Goal: Task Accomplishment & Management: Contribute content

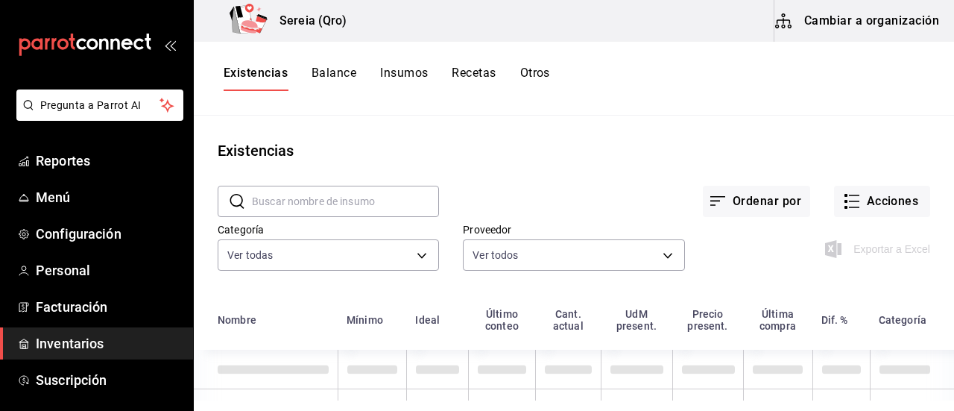
click at [898, 18] on button "Cambiar a organización" at bounding box center [858, 21] width 168 height 42
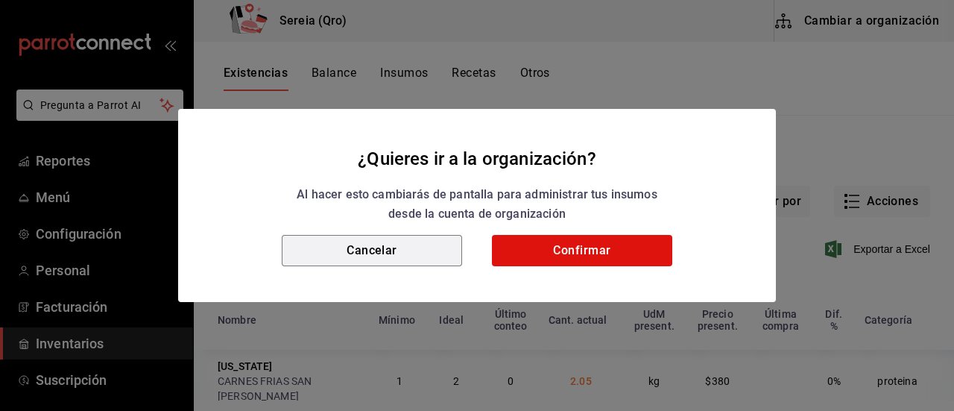
drag, startPoint x: 408, startPoint y: 254, endPoint x: 621, endPoint y: 218, distance: 216.1
click at [428, 247] on button "Cancelar" at bounding box center [372, 250] width 180 height 31
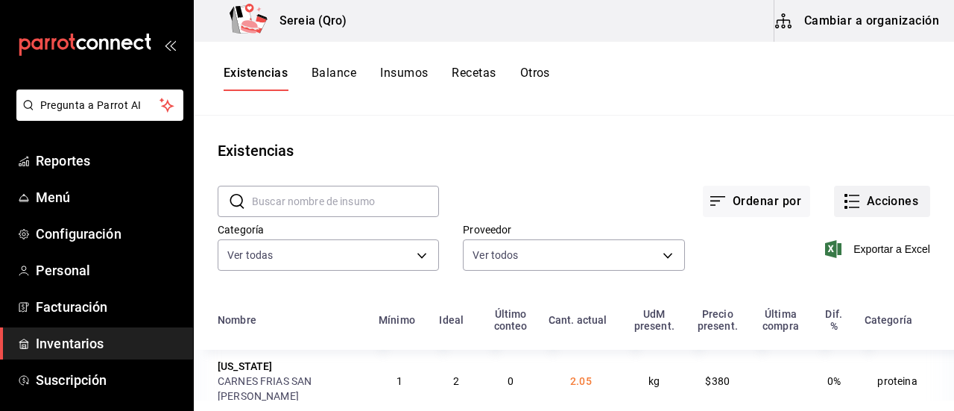
click at [851, 205] on button "Acciones" at bounding box center [882, 201] width 96 height 31
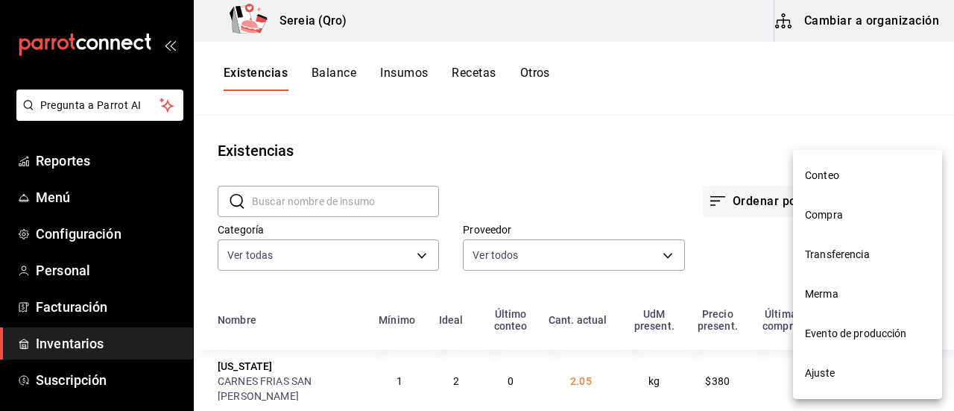
click at [846, 212] on span "Compra" at bounding box center [867, 215] width 125 height 16
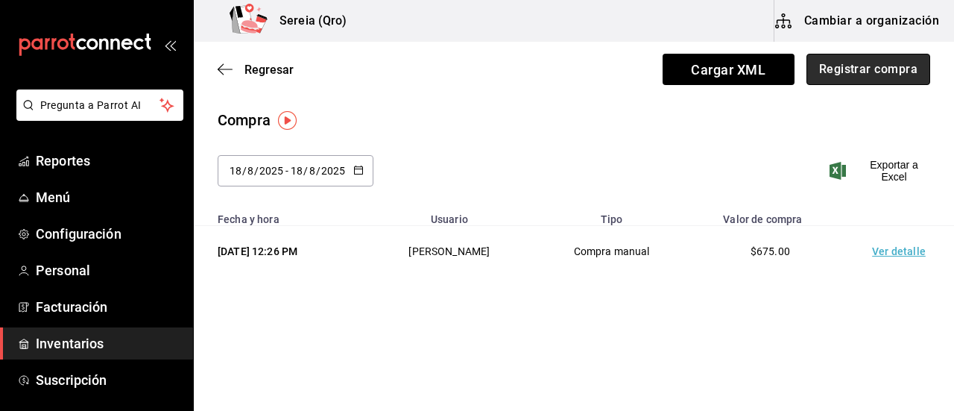
click at [852, 71] on button "Registrar compra" at bounding box center [868, 69] width 124 height 31
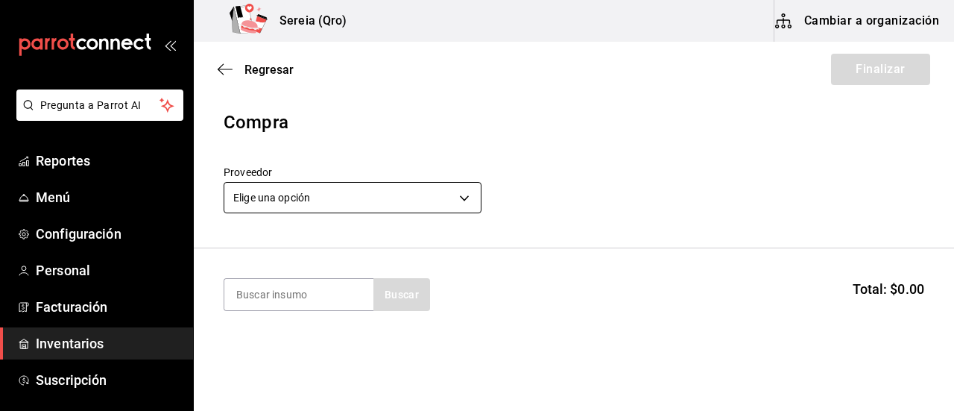
click at [464, 199] on body "Pregunta a Parrot AI Reportes Menú Configuración Personal Facturación Inventari…" at bounding box center [477, 163] width 954 height 326
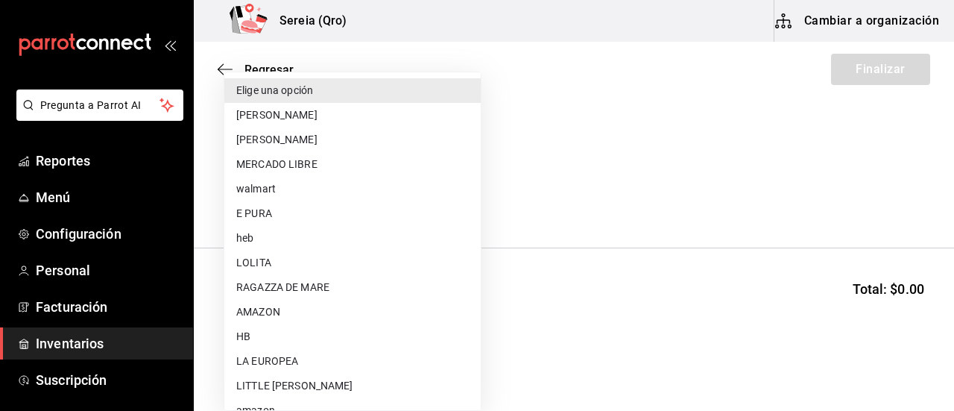
click at [300, 384] on li "LITTLE [PERSON_NAME]" at bounding box center [352, 385] width 256 height 25
type input "bacd41a0-ae29-4eb1-8bd2-51cfa52d2401"
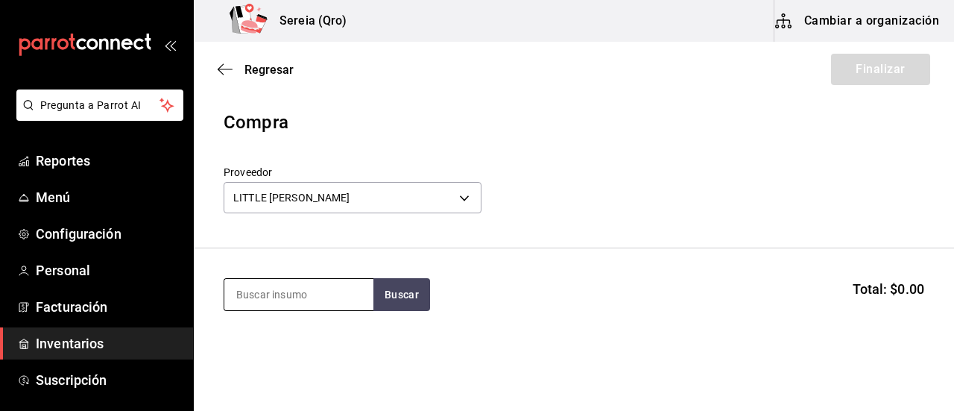
click at [265, 293] on input at bounding box center [298, 294] width 149 height 31
click at [402, 290] on button "Buscar" at bounding box center [401, 294] width 57 height 33
type input "bro"
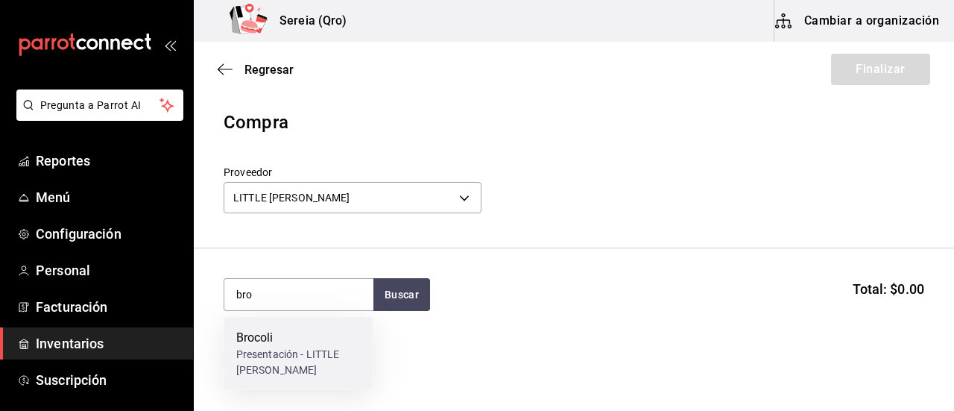
click at [255, 342] on div "Brocoli" at bounding box center [298, 338] width 125 height 18
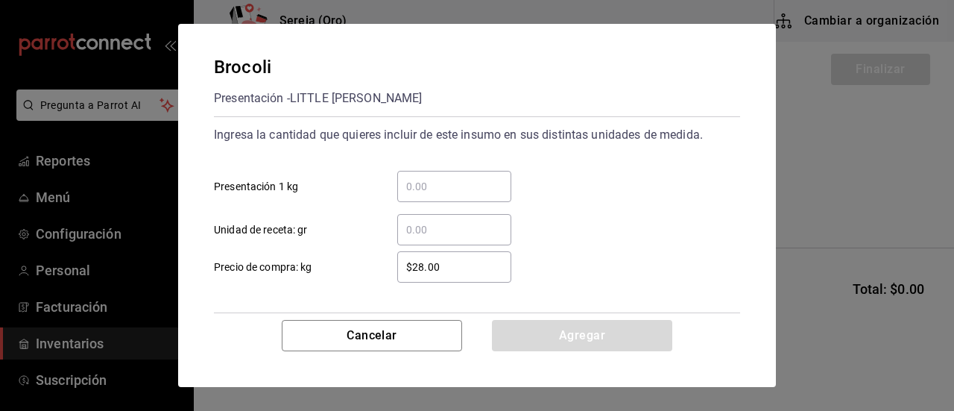
click at [424, 177] on input "​ Presentación 1 kg" at bounding box center [454, 186] width 114 height 18
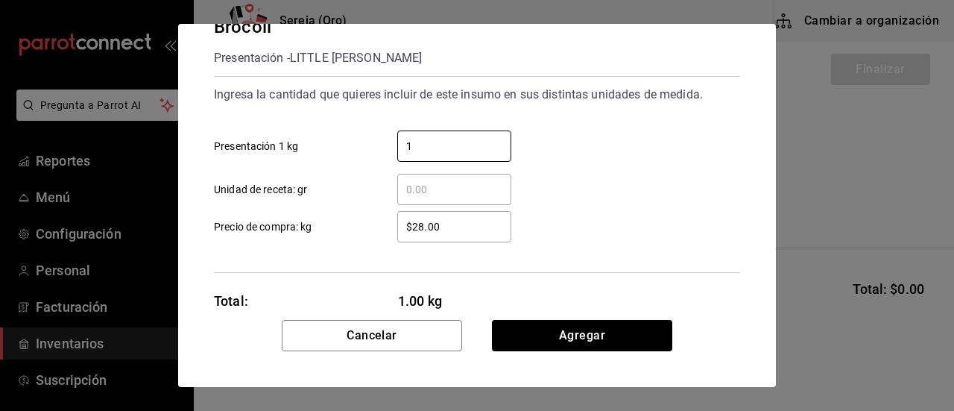
scroll to position [72, 0]
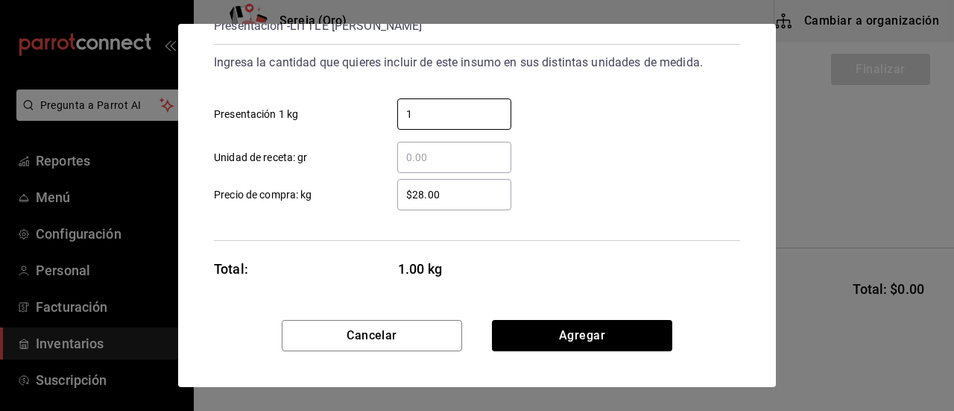
type input "1"
click at [633, 344] on button "Agregar" at bounding box center [582, 335] width 180 height 31
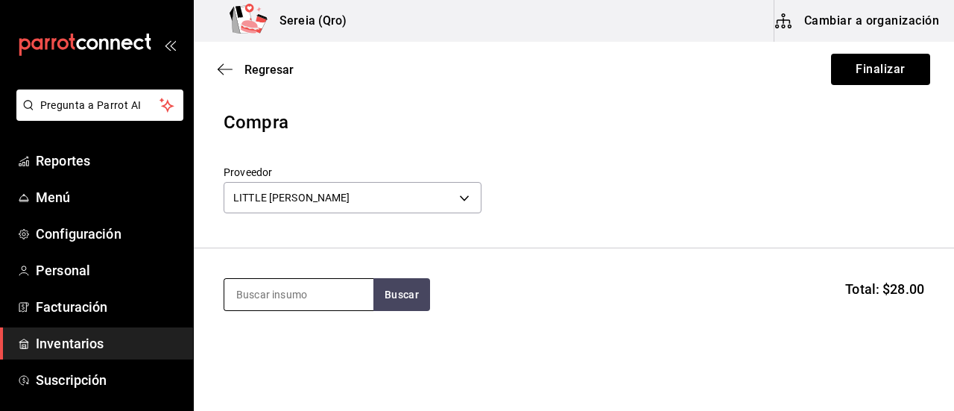
click at [277, 300] on input at bounding box center [298, 294] width 149 height 31
type input "calab"
click at [407, 299] on button "Buscar" at bounding box center [401, 294] width 57 height 33
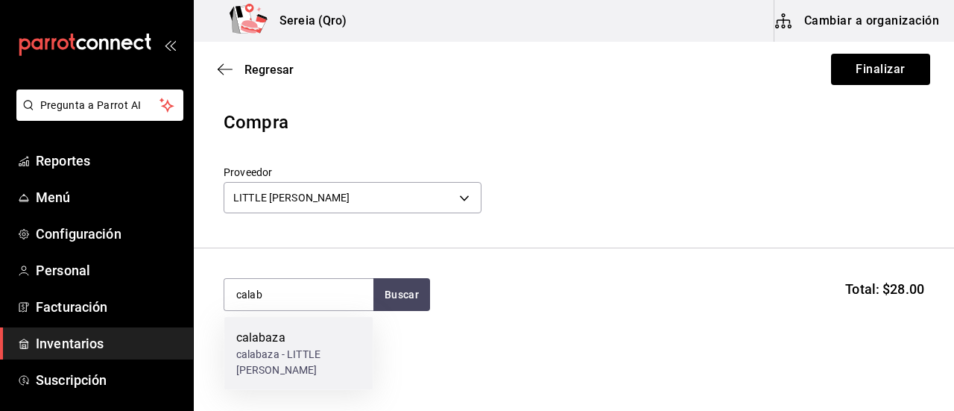
click at [268, 334] on div "calabaza" at bounding box center [298, 338] width 125 height 18
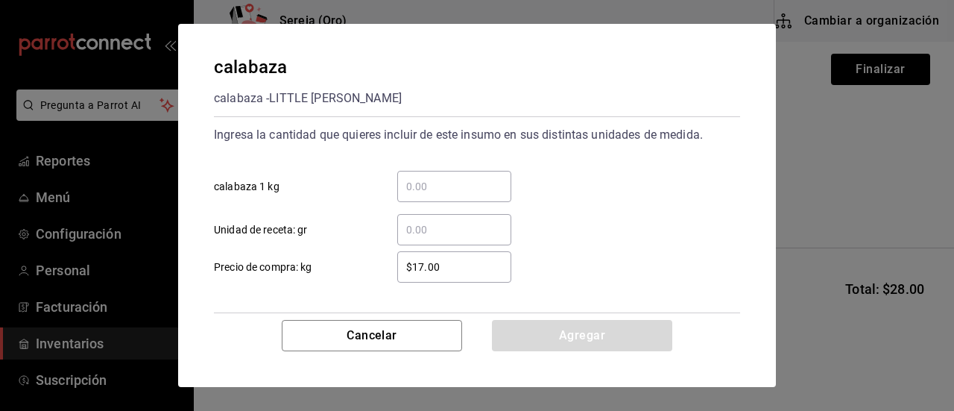
click at [451, 194] on input "​ calabaza 1 kg" at bounding box center [454, 186] width 114 height 18
click at [425, 273] on input "$17.00" at bounding box center [454, 267] width 114 height 18
type input "$19.00"
click at [409, 187] on input "​ calabaza 1 kg" at bounding box center [454, 186] width 114 height 18
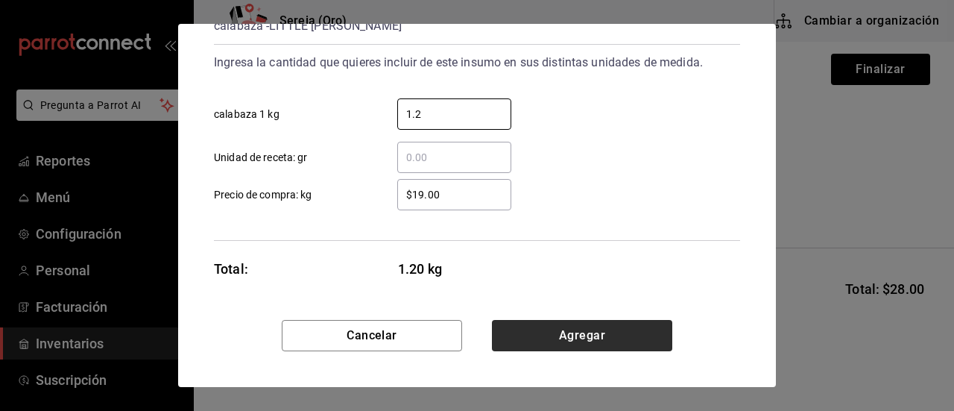
type input "1.2"
click at [566, 335] on button "Agregar" at bounding box center [582, 335] width 180 height 31
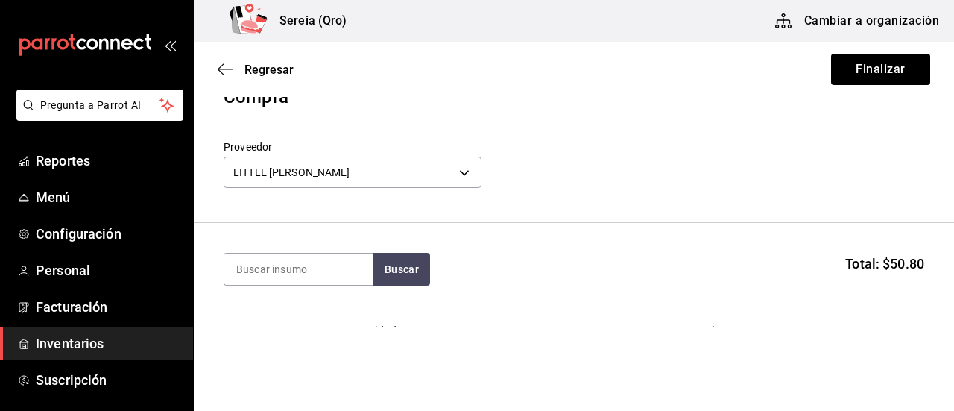
scroll to position [0, 0]
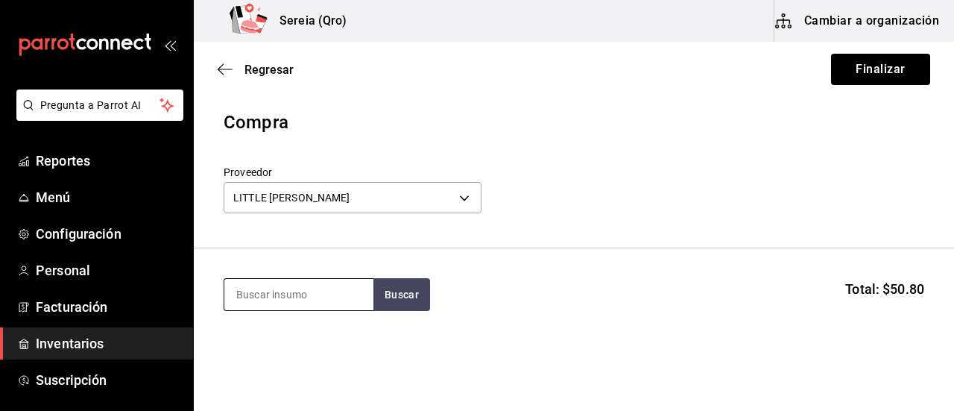
click at [347, 289] on input at bounding box center [298, 294] width 149 height 31
type input "cebolla"
click at [402, 300] on button "Buscar" at bounding box center [401, 294] width 57 height 33
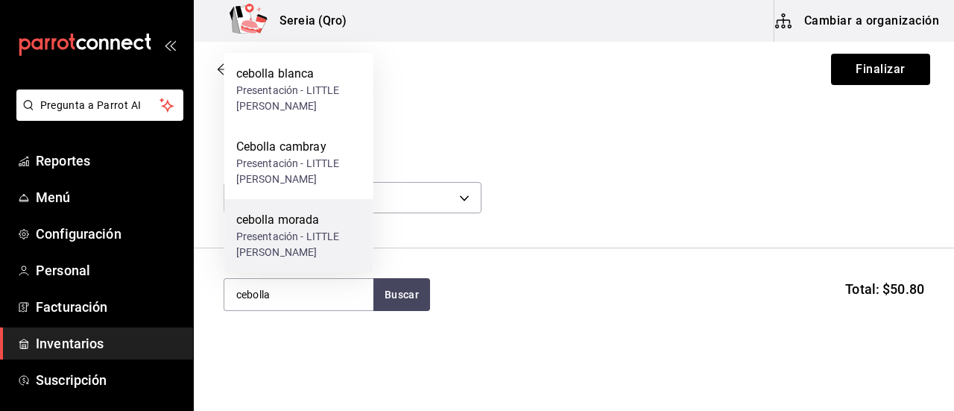
click at [306, 218] on div "cebolla morada" at bounding box center [298, 220] width 125 height 18
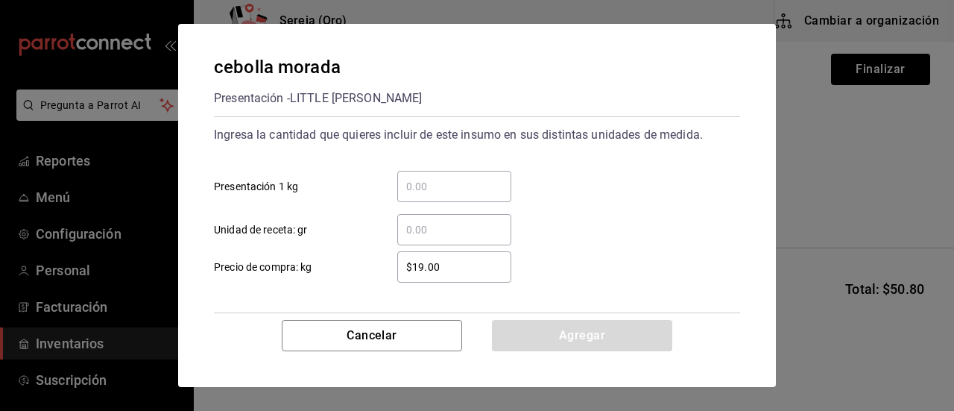
click at [425, 180] on input "​ Presentación 1 kg" at bounding box center [454, 186] width 114 height 18
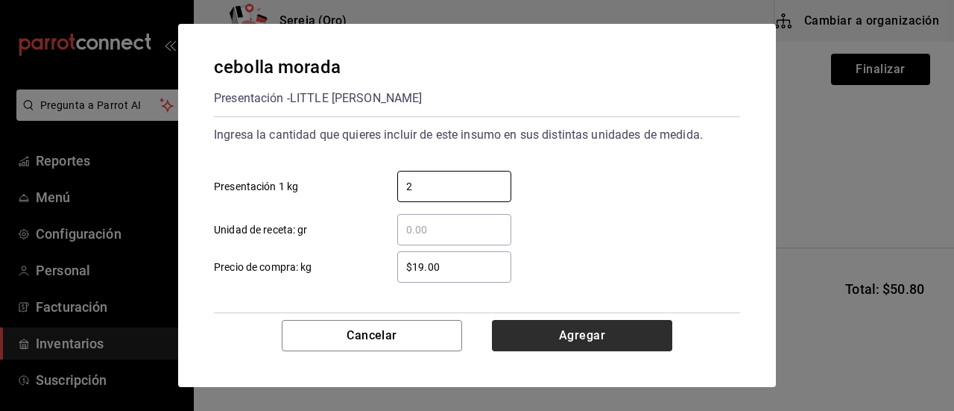
type input "2"
click at [542, 339] on button "Agregar" at bounding box center [582, 335] width 180 height 31
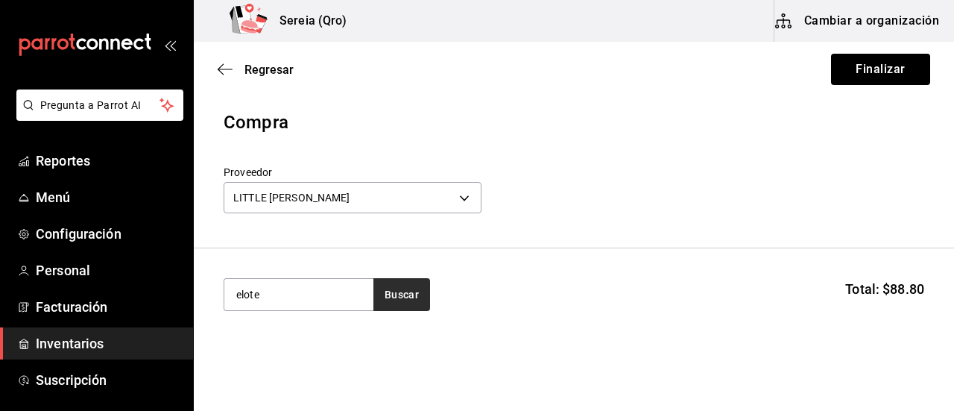
type input "elote"
click at [385, 291] on button "Buscar" at bounding box center [401, 294] width 57 height 33
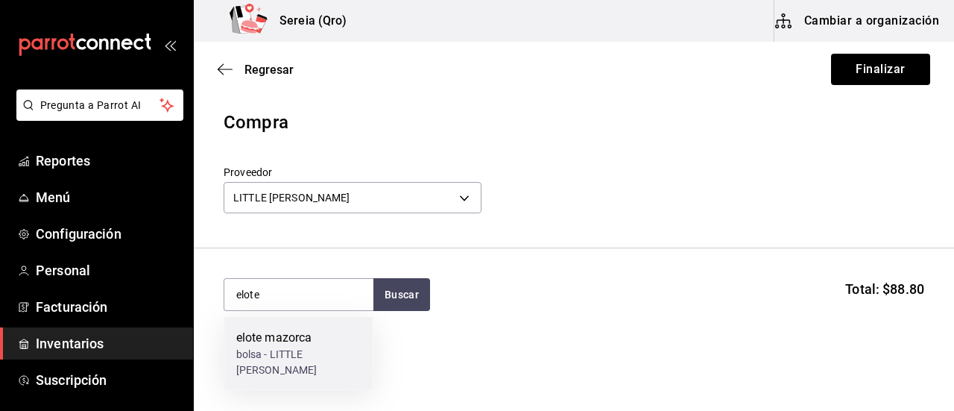
click at [310, 342] on div "elote mazorca" at bounding box center [298, 338] width 125 height 18
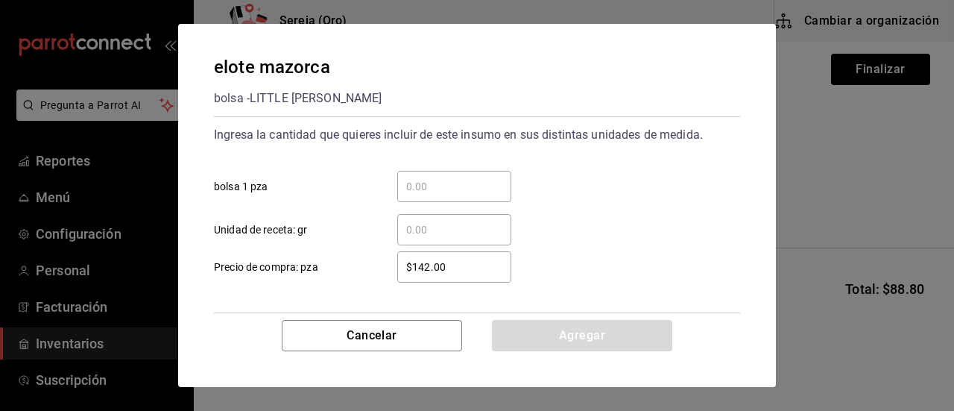
click at [426, 192] on input "​ bolsa 1 pza" at bounding box center [454, 186] width 114 height 18
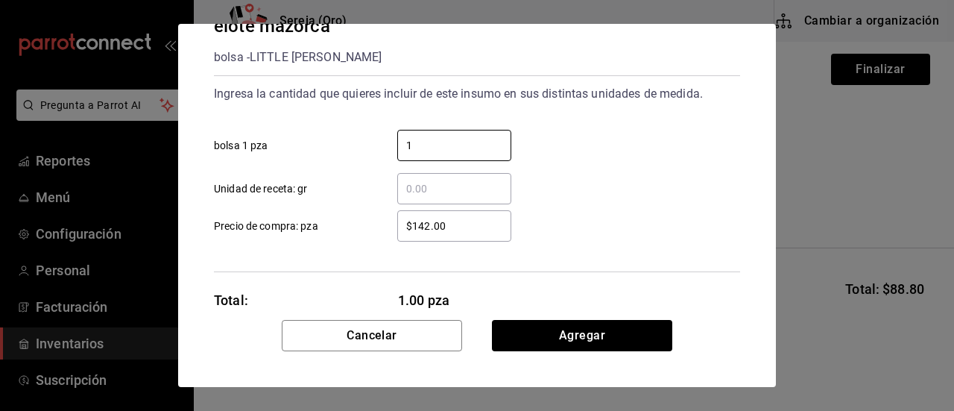
scroll to position [72, 0]
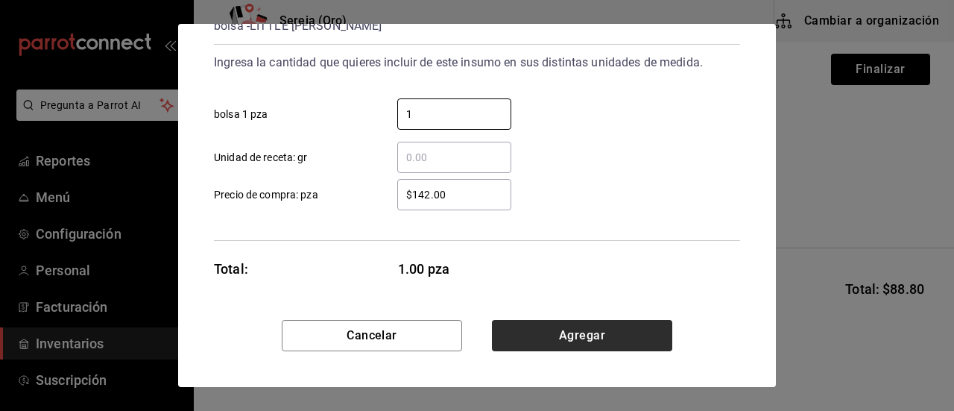
type input "1"
click at [589, 335] on button "Agregar" at bounding box center [582, 335] width 180 height 31
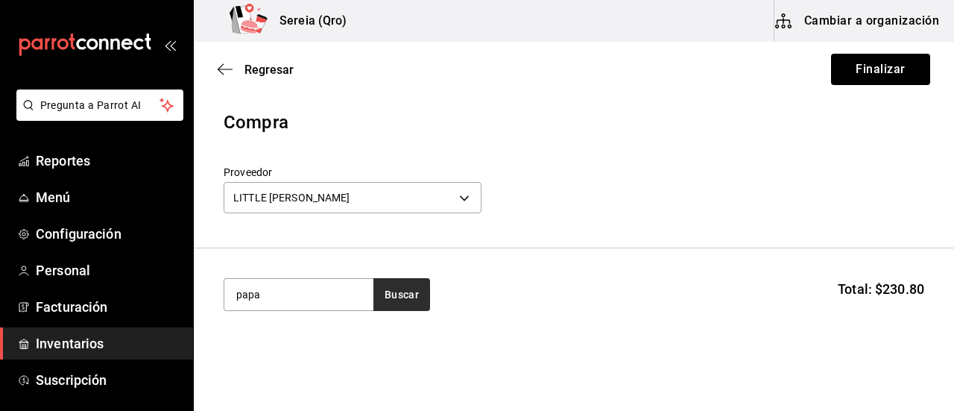
type input "papa"
click at [395, 294] on button "Buscar" at bounding box center [401, 294] width 57 height 33
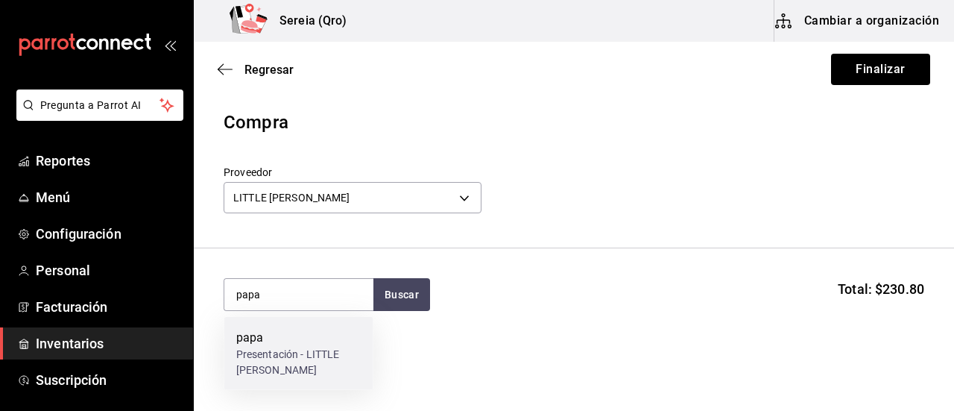
click at [256, 345] on div "papa" at bounding box center [298, 338] width 125 height 18
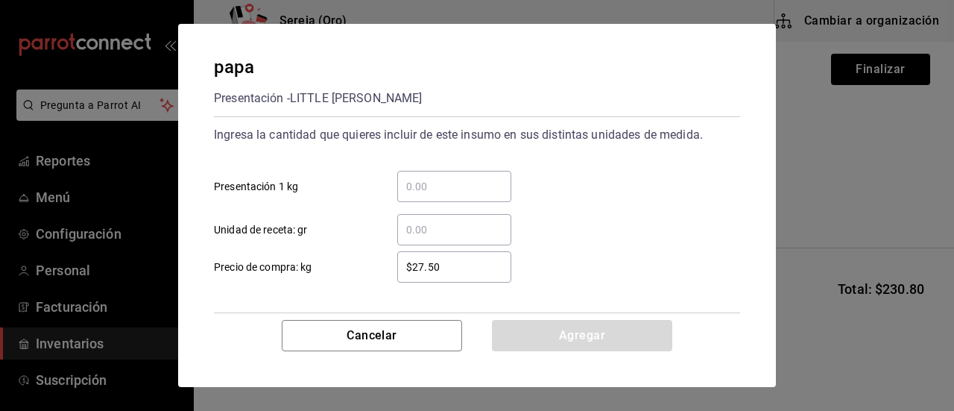
click at [422, 186] on input "​ Presentación 1 kg" at bounding box center [454, 186] width 114 height 18
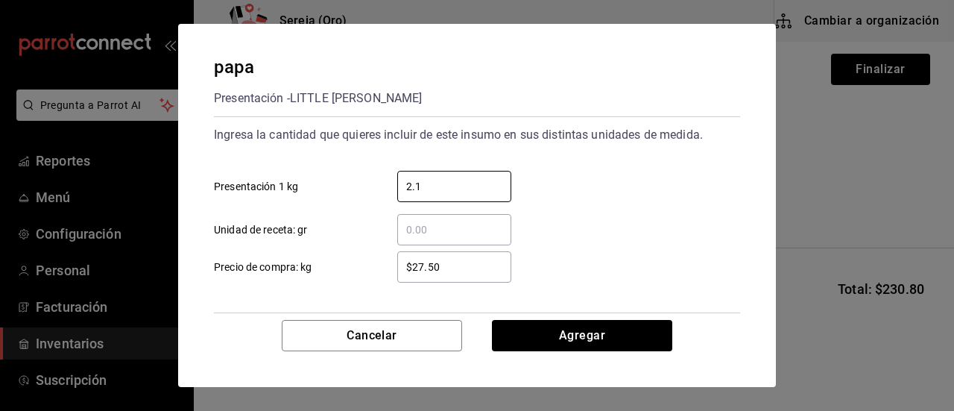
type input "2.1"
drag, startPoint x: 441, startPoint y: 265, endPoint x: 411, endPoint y: 266, distance: 30.6
click at [411, 266] on input "$27.50" at bounding box center [454, 267] width 114 height 18
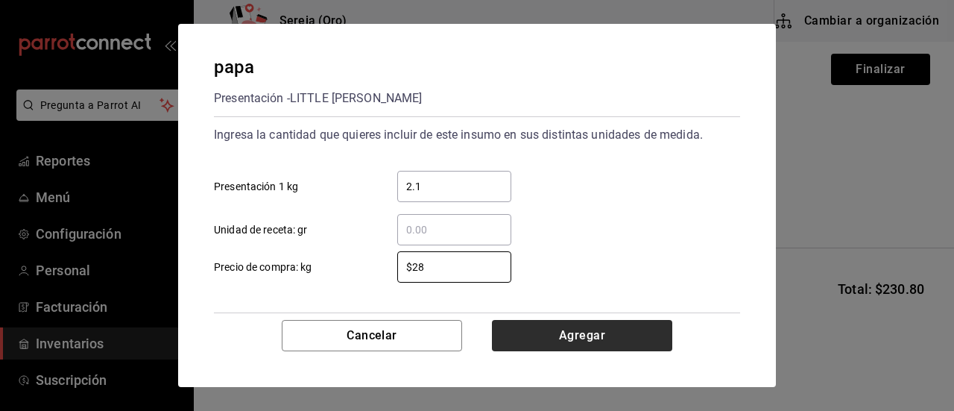
type input "$28"
click at [589, 332] on button "Agregar" at bounding box center [582, 335] width 180 height 31
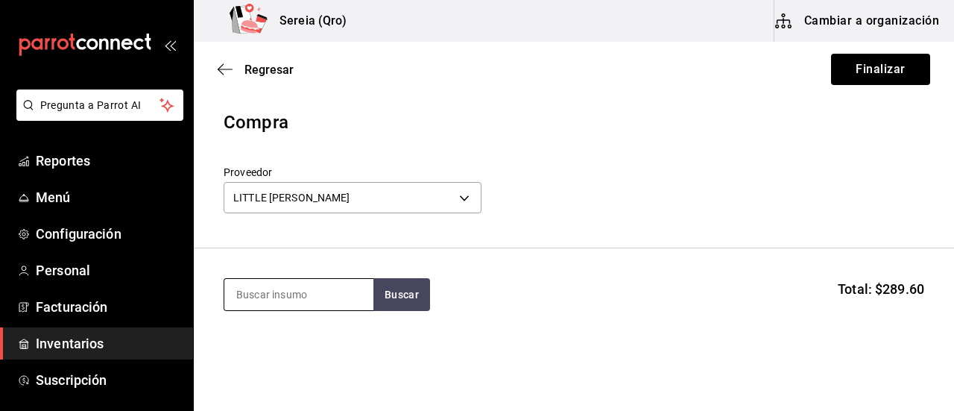
click at [344, 290] on input at bounding box center [298, 294] width 149 height 31
type input "zanah"
click at [377, 289] on button "Buscar" at bounding box center [401, 294] width 57 height 33
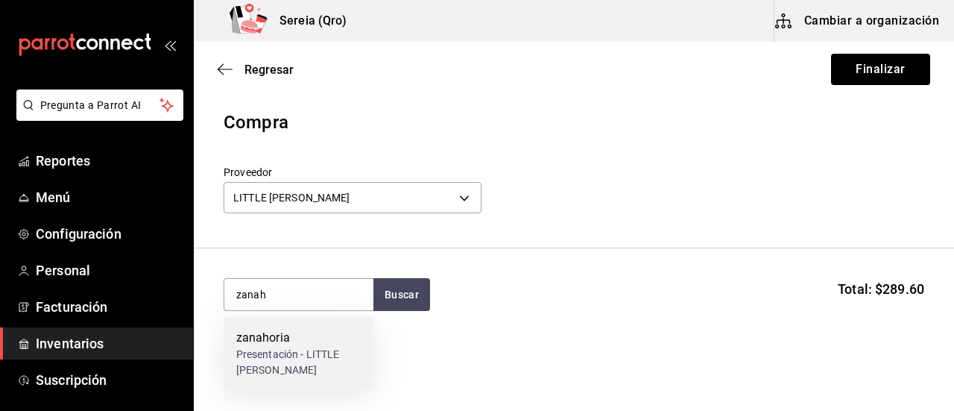
click at [260, 335] on div "zanahoria" at bounding box center [298, 338] width 125 height 18
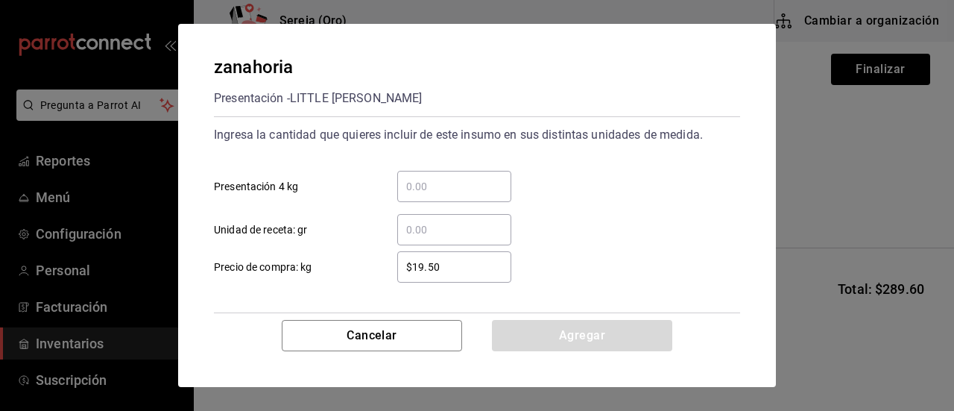
click at [424, 187] on input "​ Presentación 4 kg" at bounding box center [454, 186] width 114 height 18
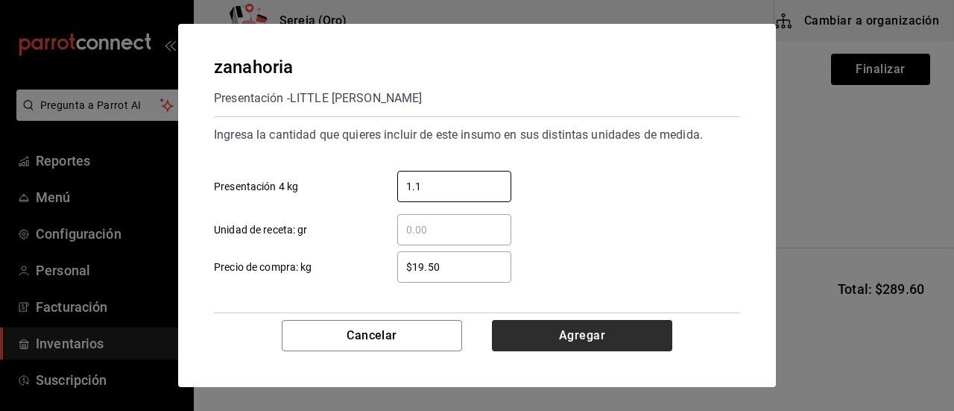
type input "1.1"
click at [575, 332] on button "Agregar" at bounding box center [582, 335] width 180 height 31
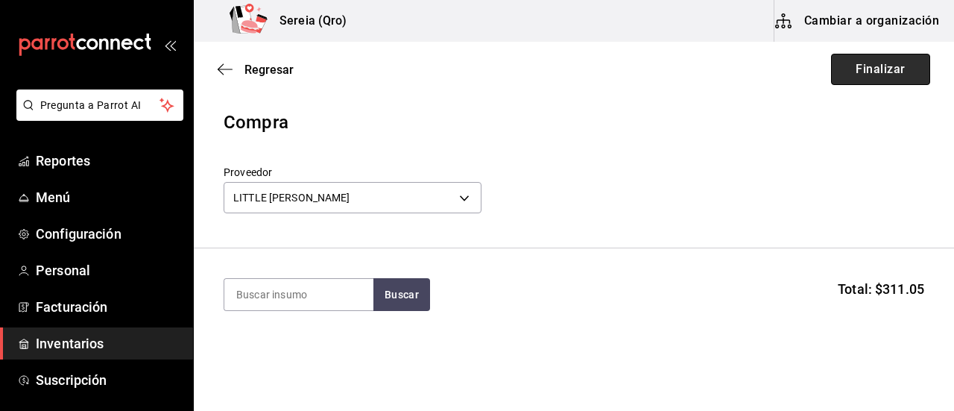
click at [844, 69] on button "Finalizar" at bounding box center [880, 69] width 99 height 31
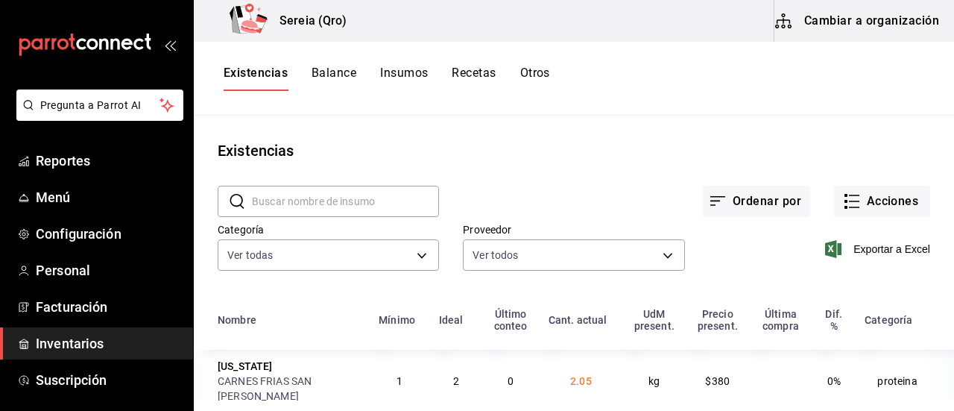
click at [319, 199] on input "text" at bounding box center [345, 201] width 187 height 30
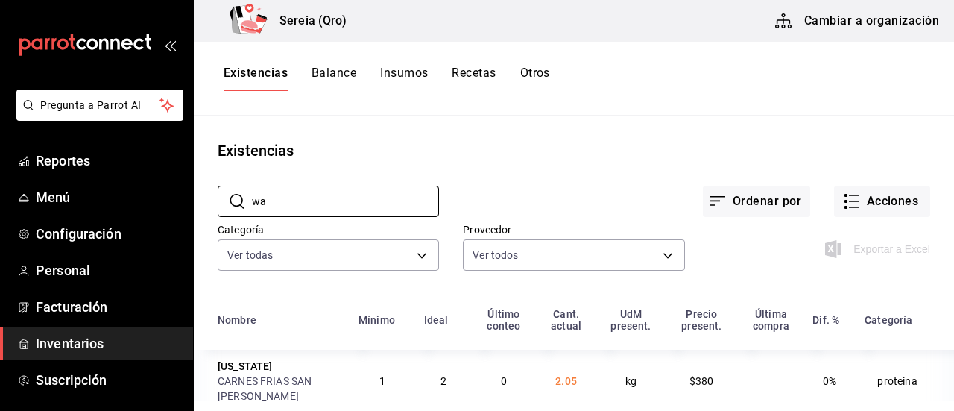
type input "w"
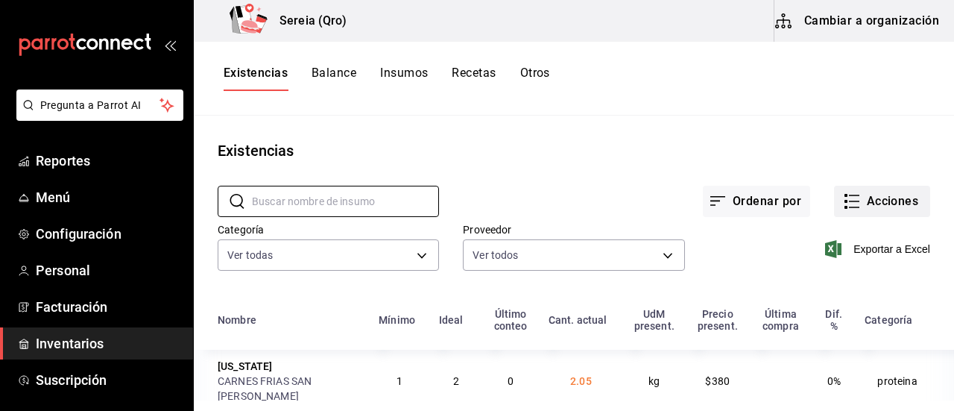
click at [859, 210] on button "Acciones" at bounding box center [882, 201] width 96 height 31
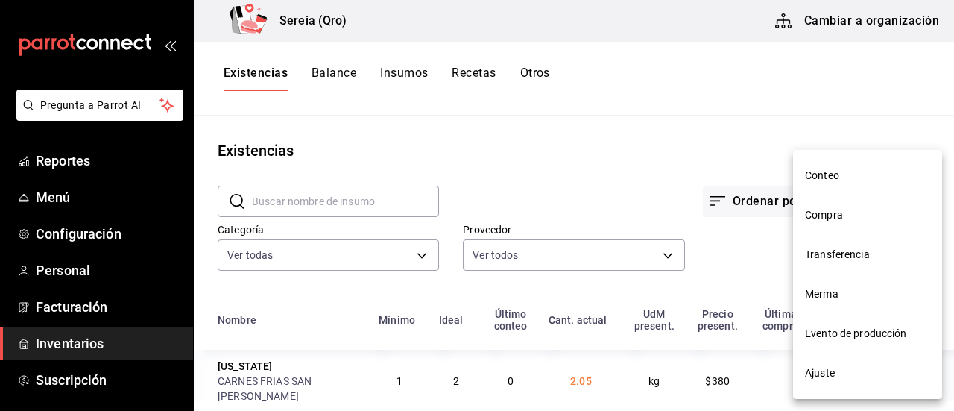
click at [824, 221] on span "Compra" at bounding box center [867, 215] width 125 height 16
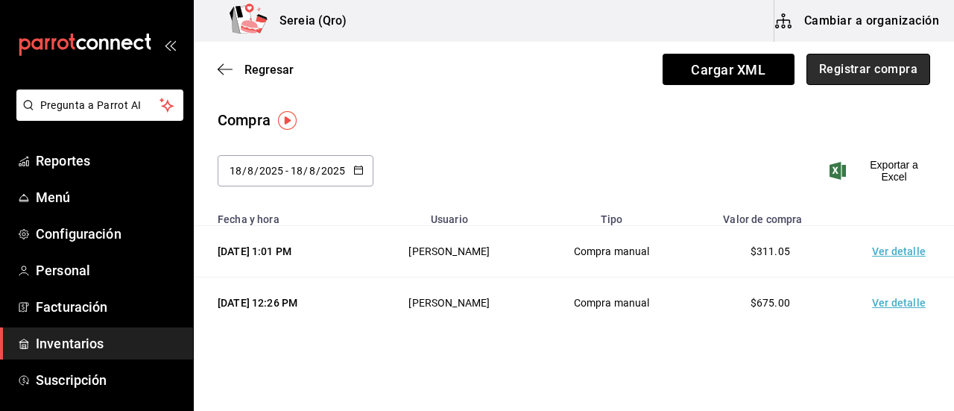
click at [809, 78] on button "Registrar compra" at bounding box center [868, 69] width 124 height 31
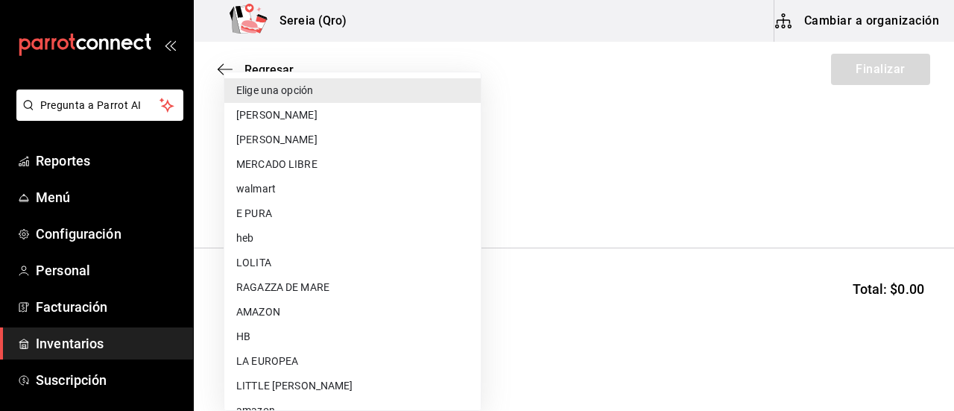
click at [306, 192] on body "Pregunta a Parrot AI Reportes Menú Configuración Personal Facturación Inventari…" at bounding box center [477, 163] width 954 height 326
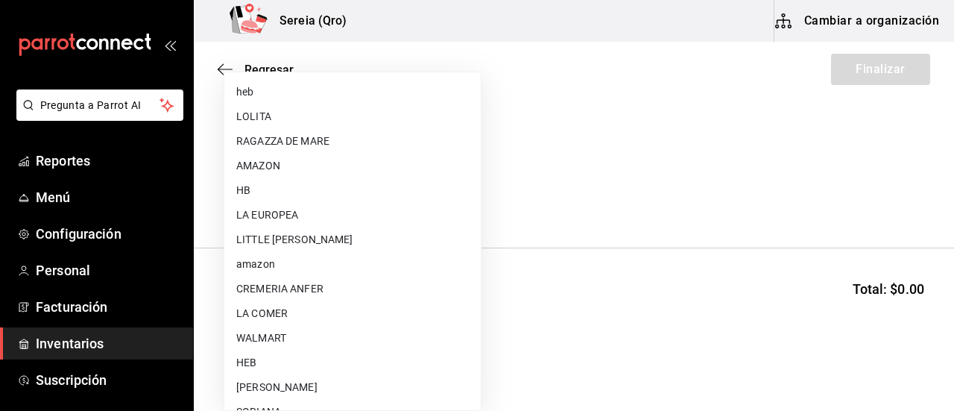
scroll to position [149, 0]
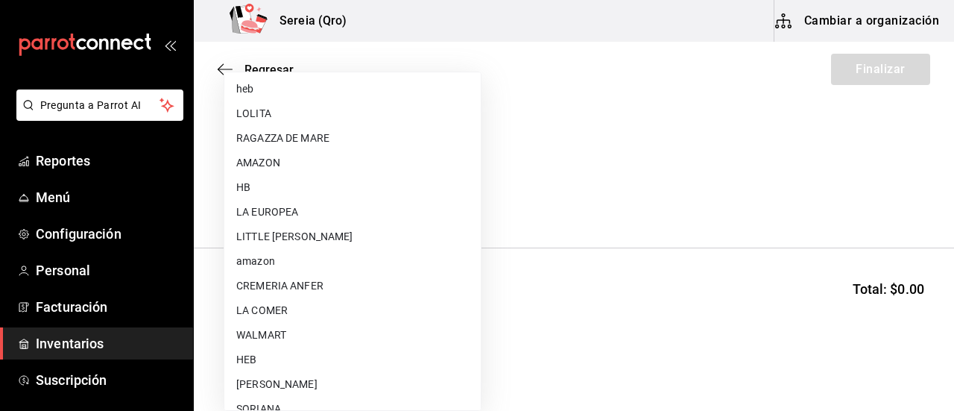
click at [246, 332] on li "WALMART" at bounding box center [352, 335] width 256 height 25
type input "df327d4c-892f-4a8b-a3c6-28de594939f1"
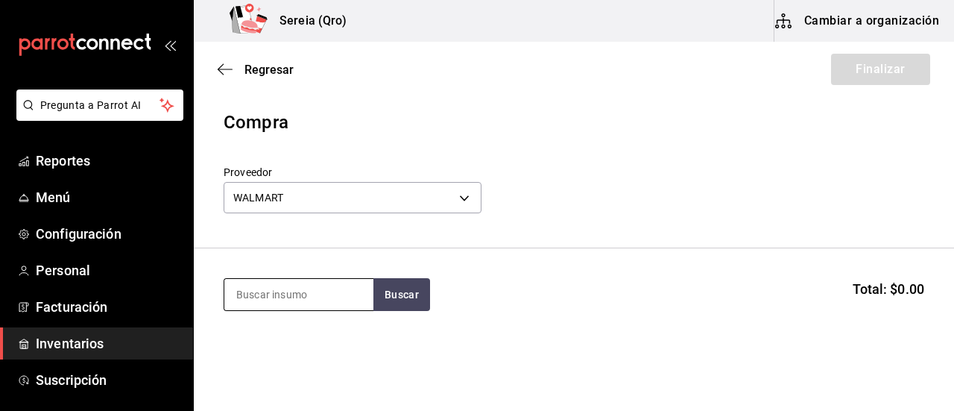
click at [283, 295] on input at bounding box center [298, 294] width 149 height 31
click at [410, 297] on button "Buscar" at bounding box center [401, 294] width 57 height 33
type input "mante"
click at [404, 297] on button "Buscar" at bounding box center [401, 294] width 57 height 33
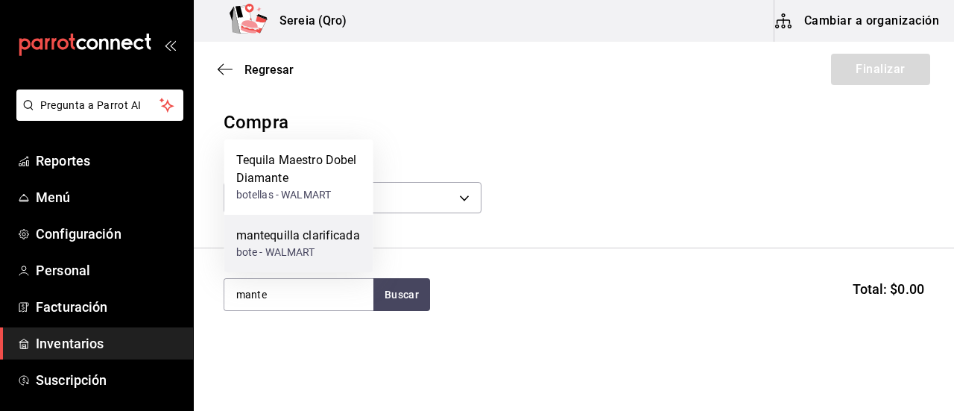
click at [325, 243] on div "mantequilla clarificada" at bounding box center [298, 236] width 124 height 18
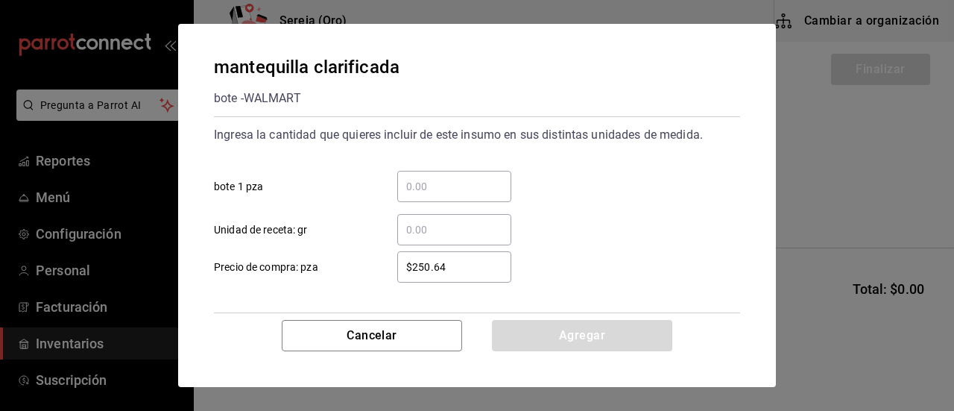
click at [424, 194] on input "​ bote 1 pza" at bounding box center [454, 186] width 114 height 18
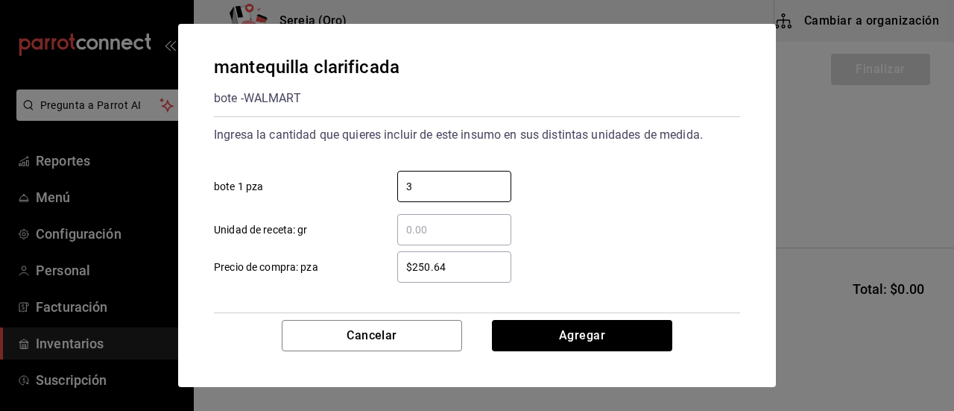
type input "3"
click at [419, 232] on input "​ Unidad de receta: gr" at bounding box center [454, 230] width 114 height 18
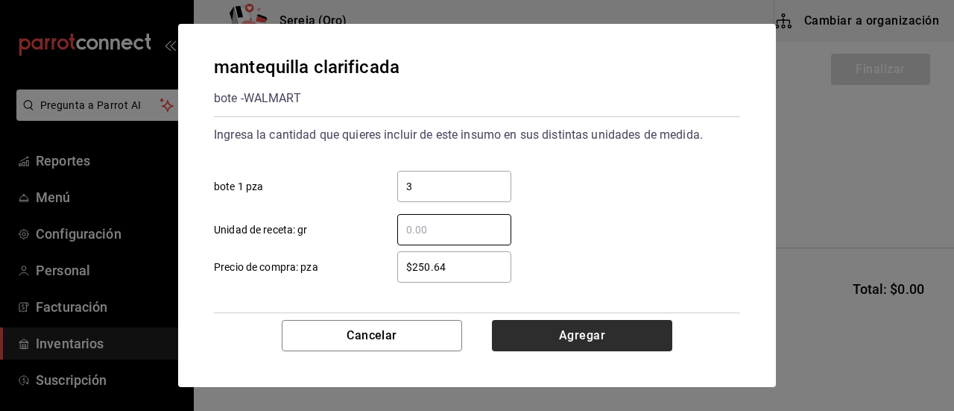
type input "9"
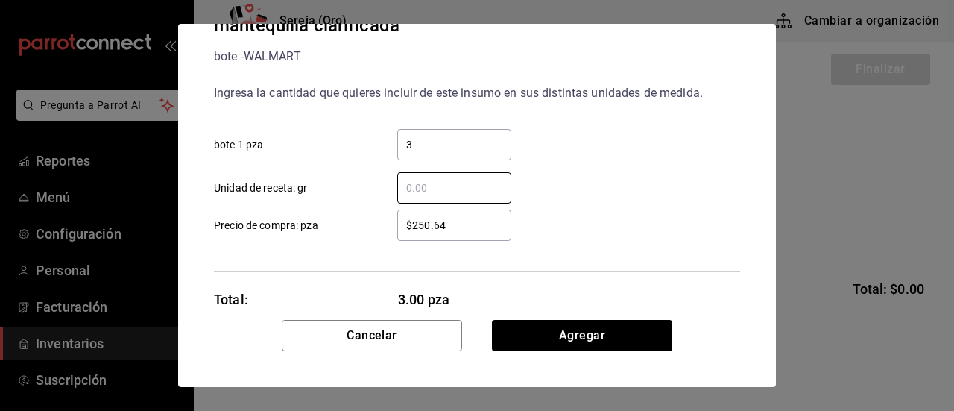
scroll to position [72, 0]
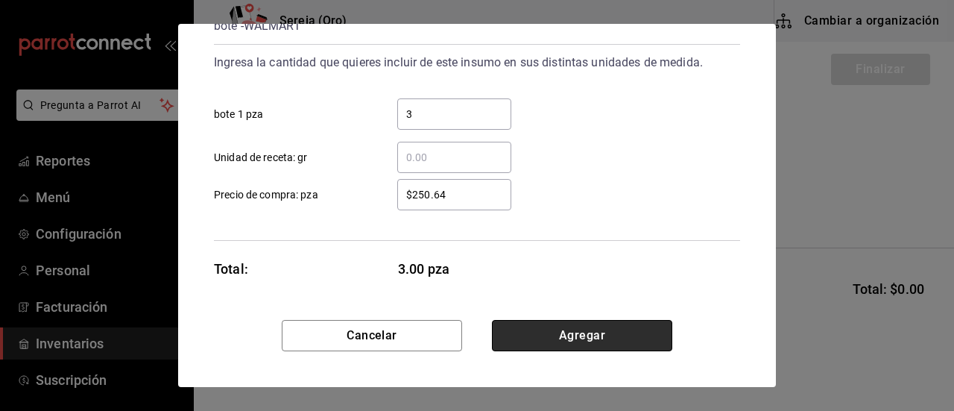
click at [595, 345] on button "Agregar" at bounding box center [582, 335] width 180 height 31
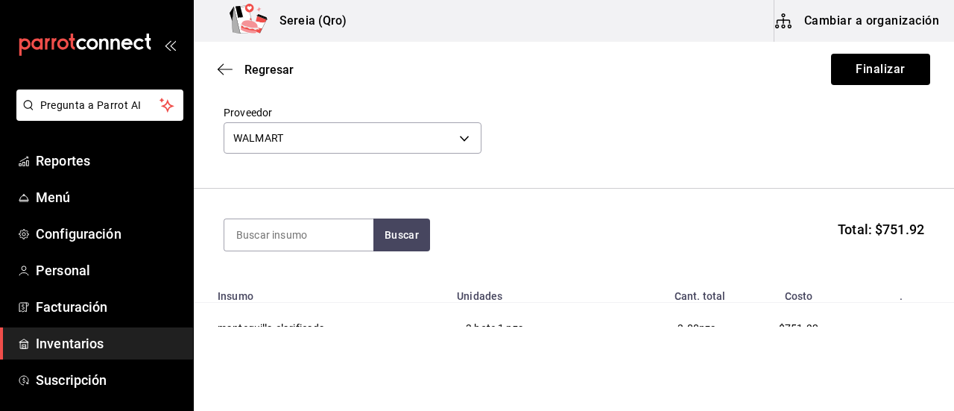
scroll to position [133, 0]
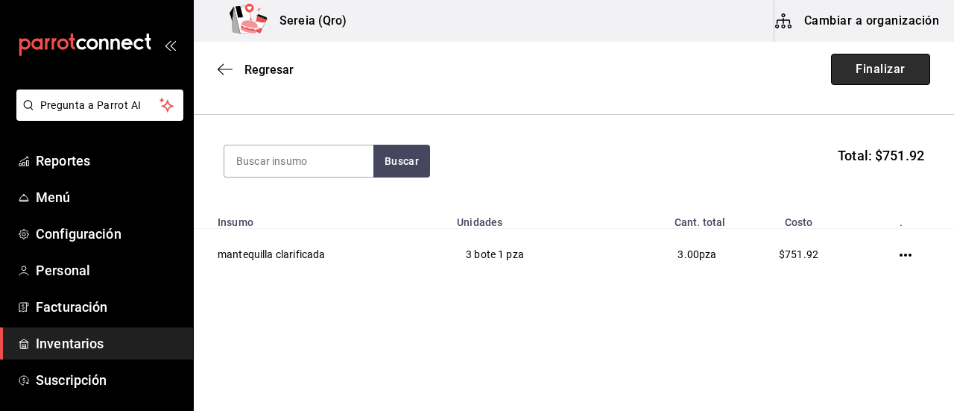
click at [848, 63] on button "Finalizar" at bounding box center [880, 69] width 99 height 31
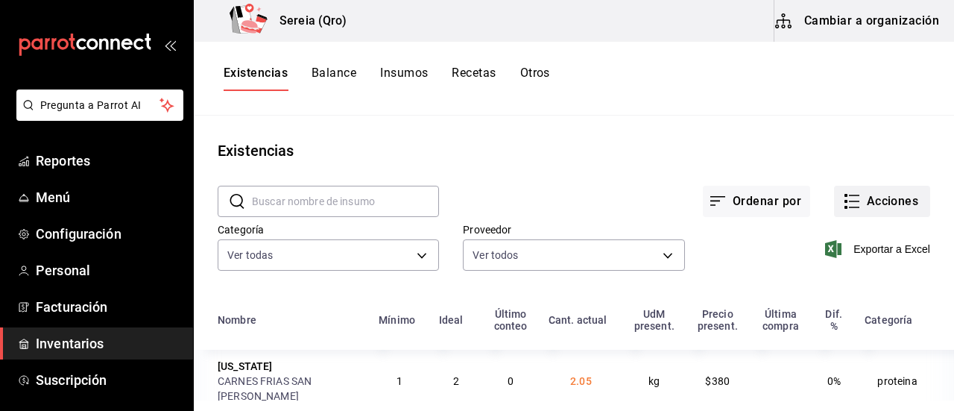
click at [843, 203] on icon "button" at bounding box center [852, 201] width 18 height 18
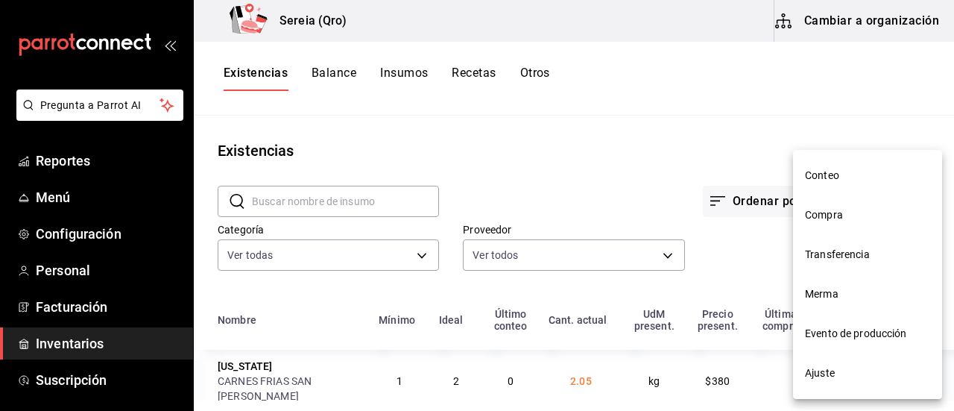
click at [829, 216] on span "Compra" at bounding box center [867, 215] width 125 height 16
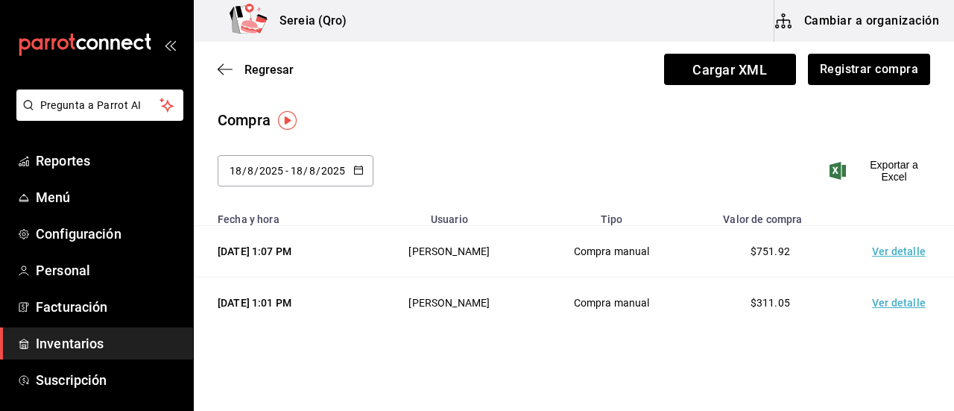
click at [356, 166] on \(Stroke\) "button" at bounding box center [358, 170] width 9 height 8
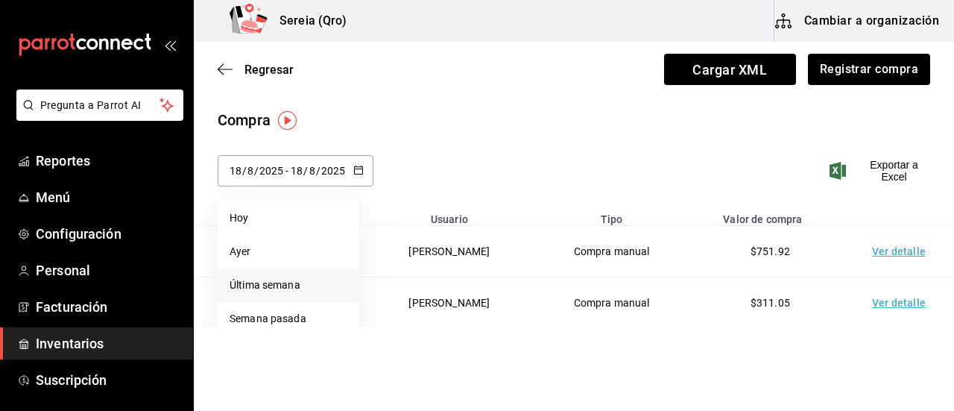
click at [267, 285] on li "Última semana" at bounding box center [288, 285] width 141 height 34
type input "[DATE]"
type input "17"
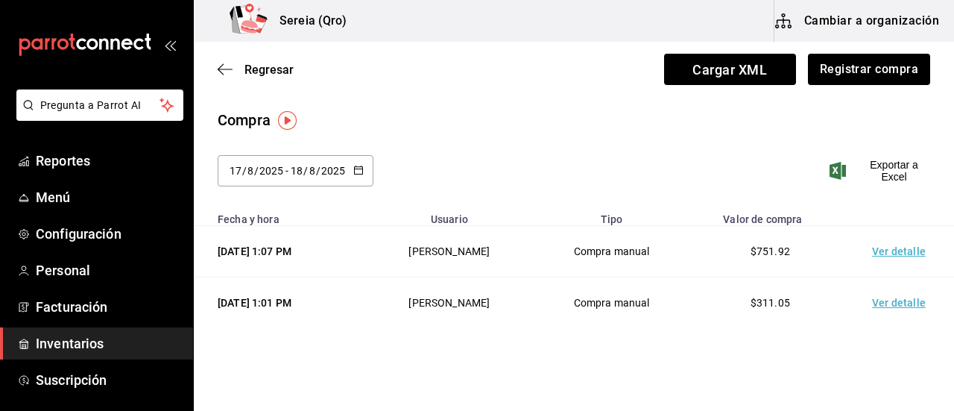
click at [356, 165] on icon "button" at bounding box center [358, 170] width 10 height 10
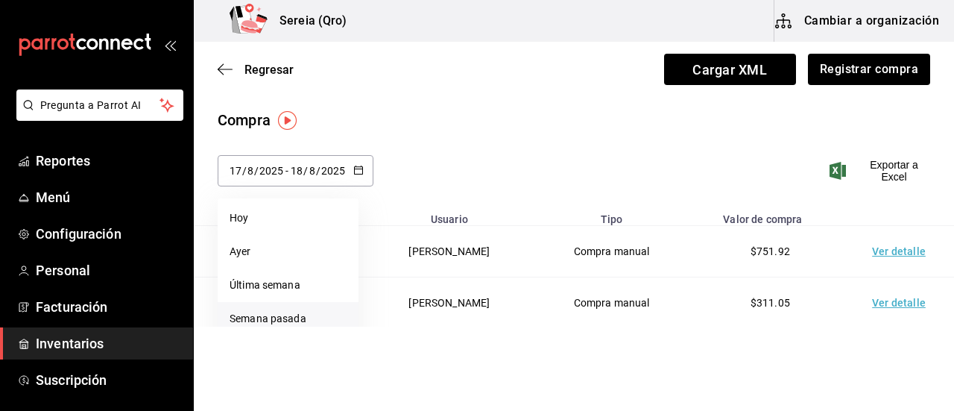
click at [264, 319] on li "Semana pasada" at bounding box center [288, 319] width 141 height 34
type input "[DATE]"
type input "10"
type input "[DATE]"
type input "16"
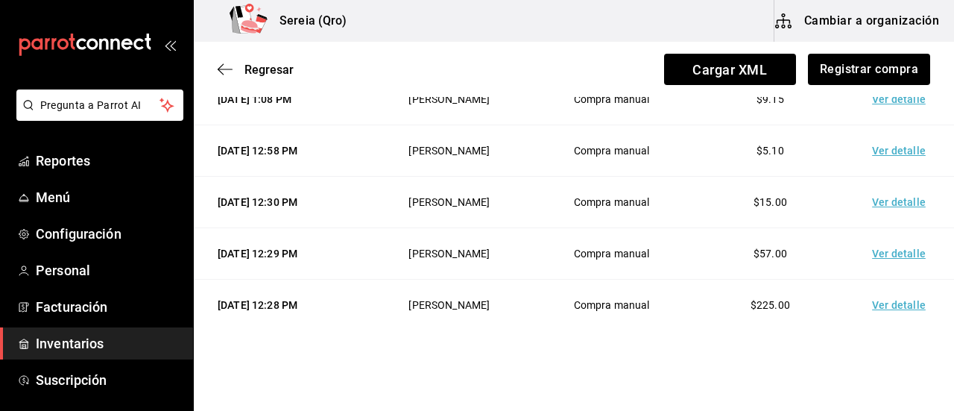
scroll to position [1406, 0]
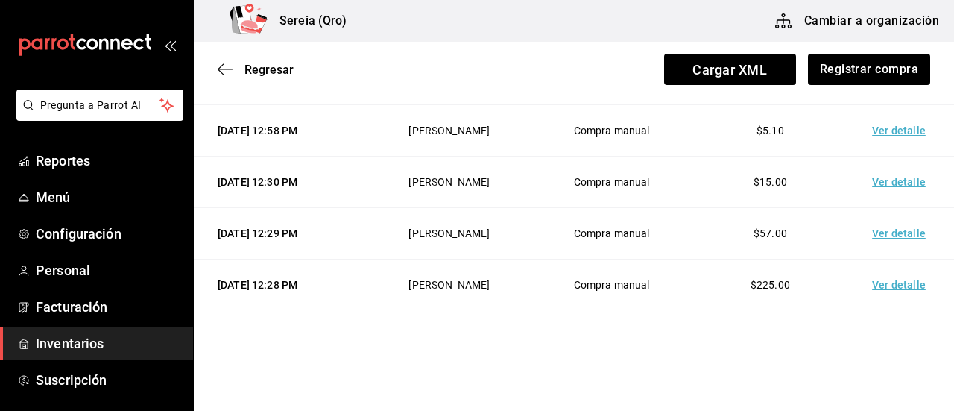
click at [893, 282] on td "Ver detalle" at bounding box center [901, 284] width 104 height 51
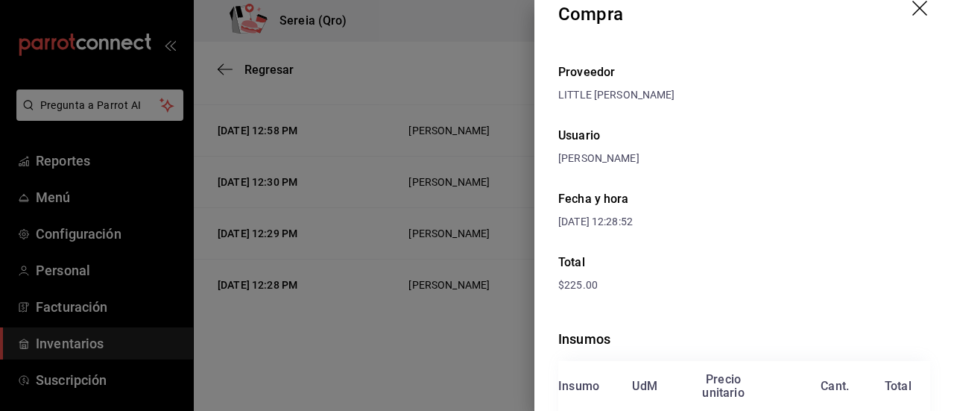
scroll to position [0, 0]
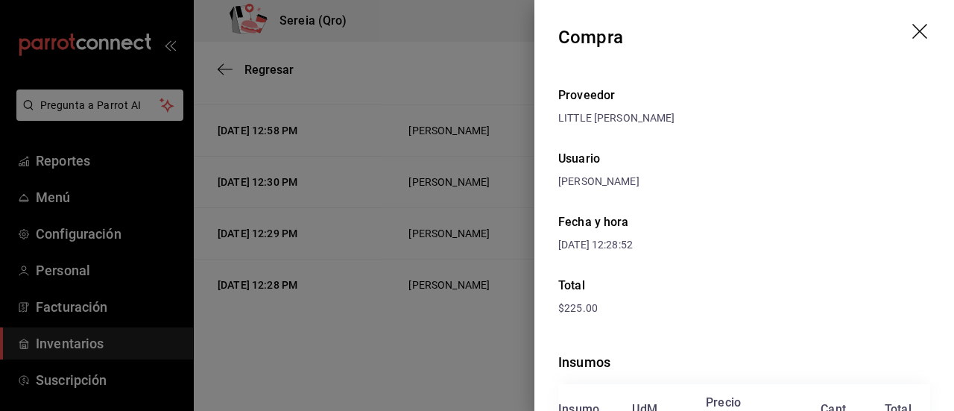
click at [912, 39] on icon "drag" at bounding box center [921, 33] width 18 height 18
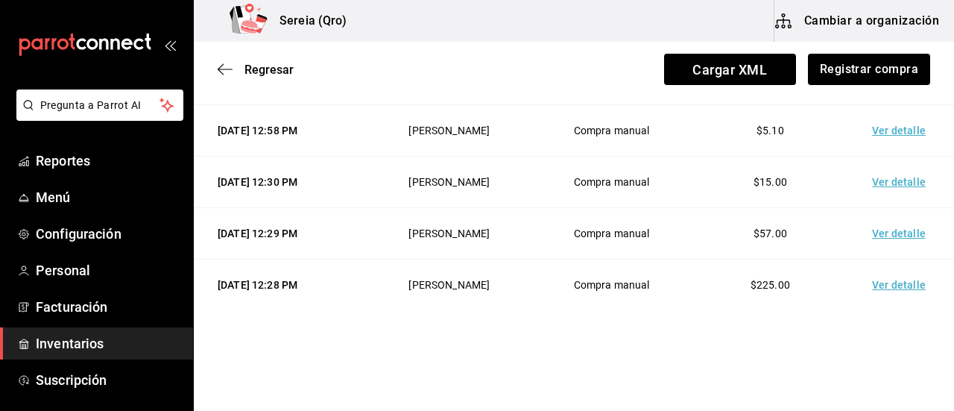
click at [893, 222] on td "Ver detalle" at bounding box center [901, 233] width 104 height 51
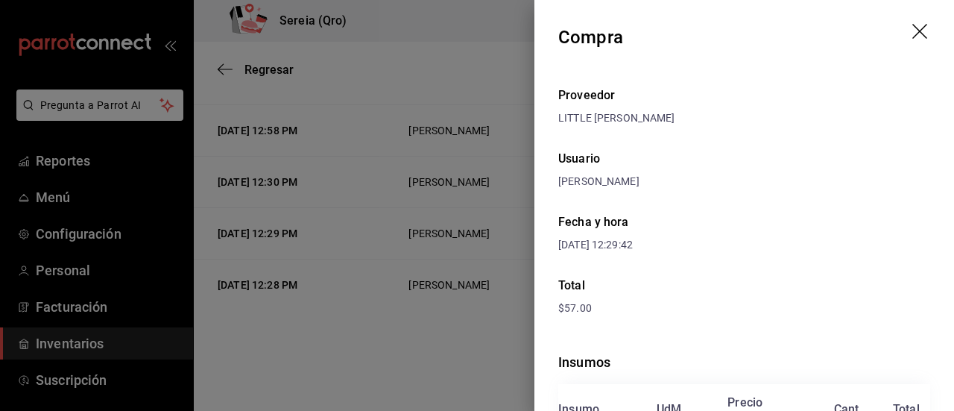
click at [912, 25] on icon "drag" at bounding box center [921, 33] width 18 height 18
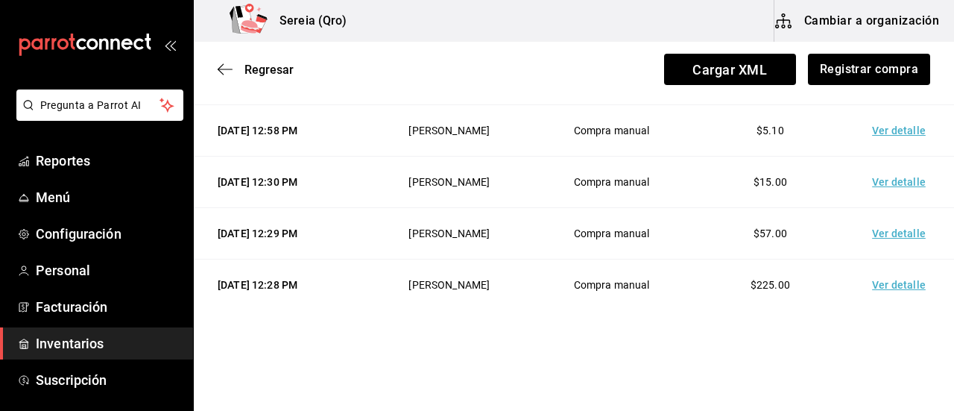
click at [899, 180] on td "Ver detalle" at bounding box center [901, 181] width 104 height 51
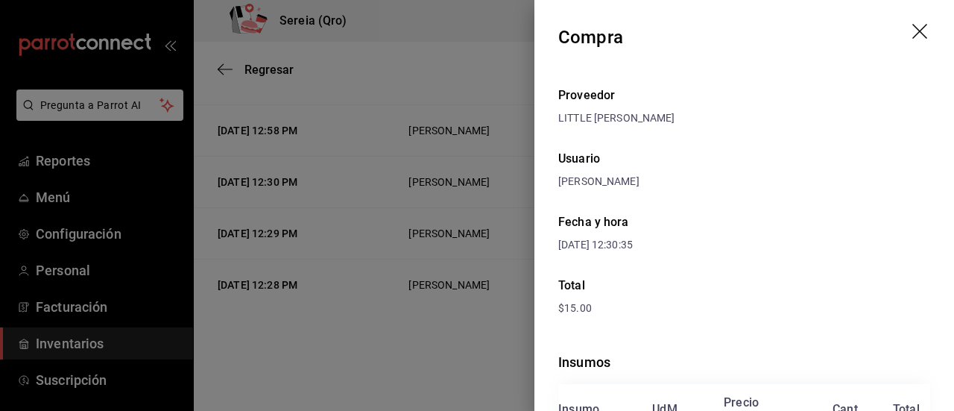
click at [912, 29] on icon "drag" at bounding box center [921, 33] width 18 height 18
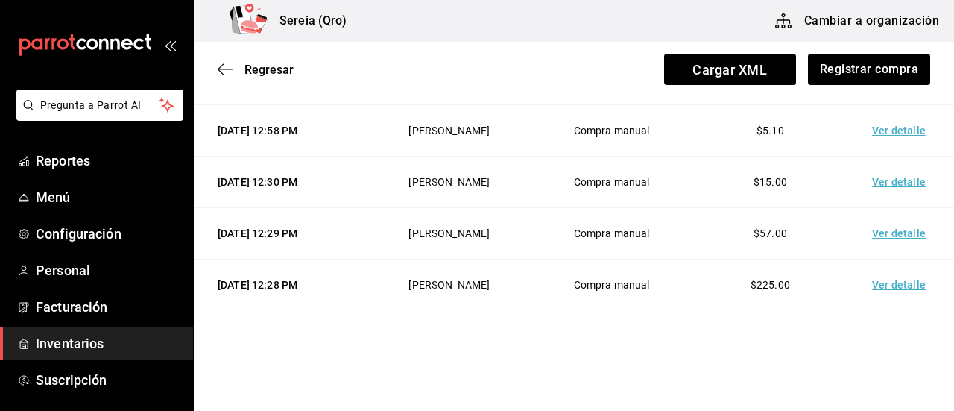
click at [896, 123] on td "Ver detalle" at bounding box center [901, 130] width 104 height 51
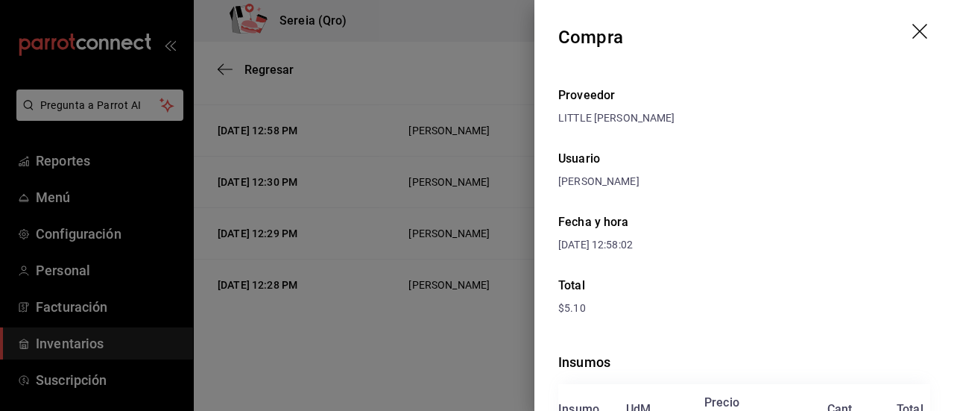
click at [912, 28] on icon "drag" at bounding box center [919, 31] width 15 height 15
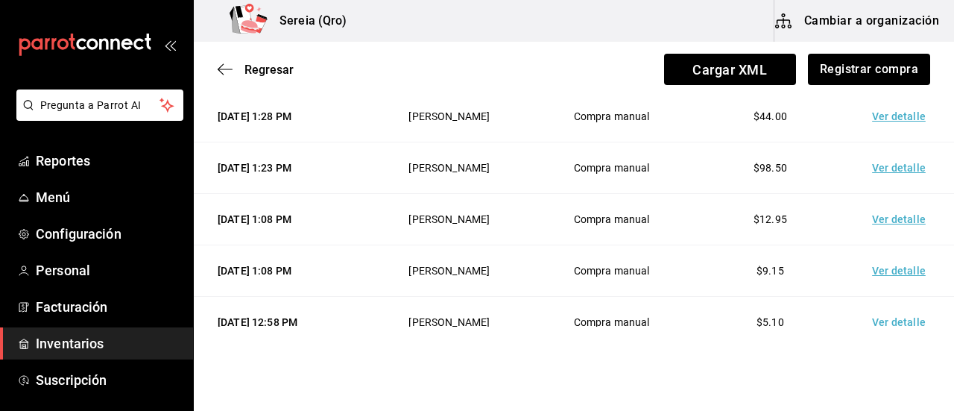
scroll to position [1183, 0]
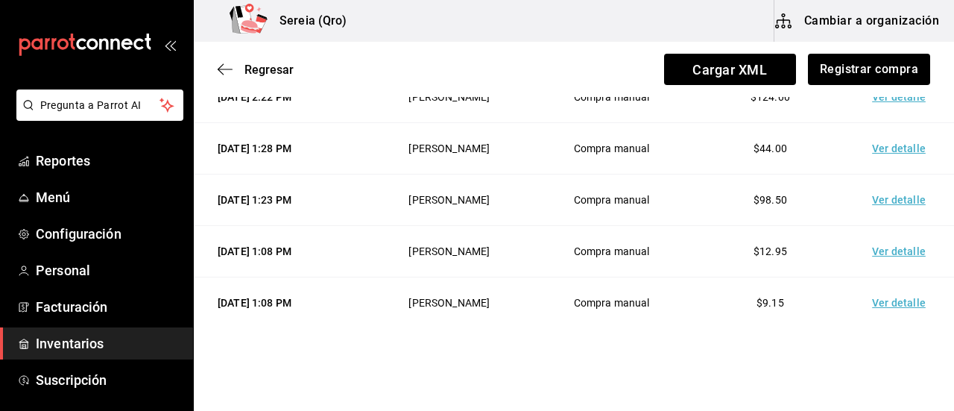
click at [910, 303] on td "Ver detalle" at bounding box center [901, 302] width 104 height 51
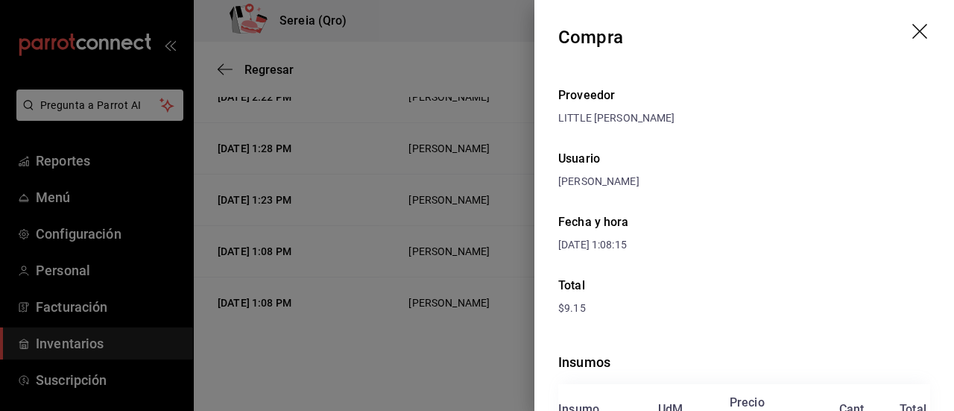
click at [915, 22] on header "Compra" at bounding box center [744, 37] width 420 height 75
click at [912, 26] on icon "drag" at bounding box center [921, 33] width 18 height 18
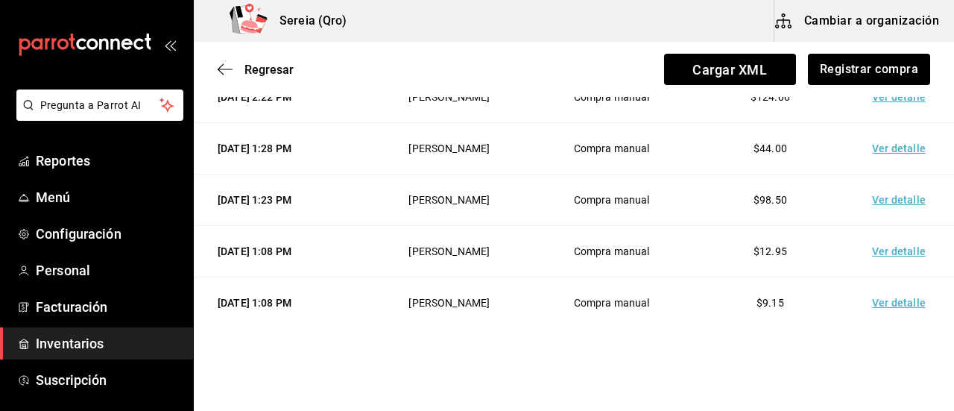
click at [888, 247] on td "Ver detalle" at bounding box center [901, 251] width 104 height 51
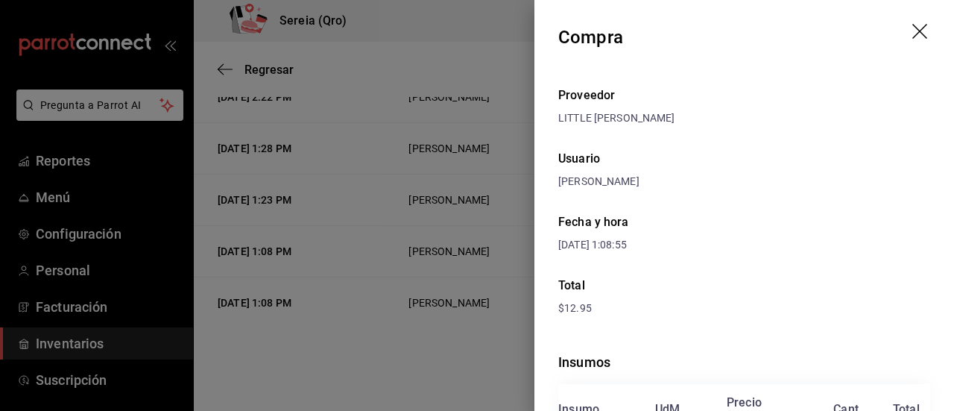
click at [913, 32] on icon "drag" at bounding box center [921, 33] width 18 height 18
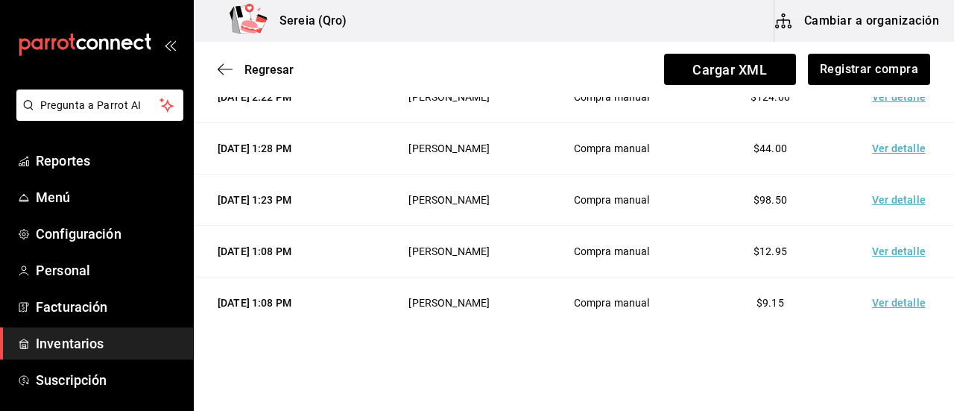
click at [886, 191] on td "Ver detalle" at bounding box center [901, 199] width 104 height 51
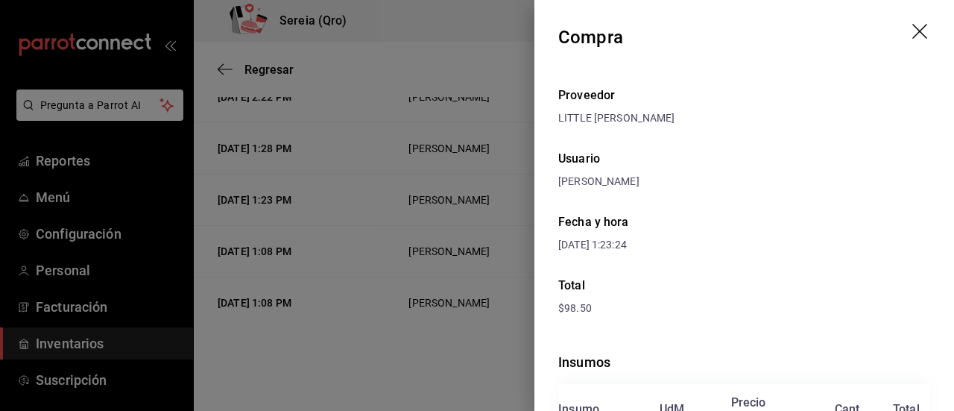
click at [912, 31] on icon "drag" at bounding box center [919, 31] width 15 height 15
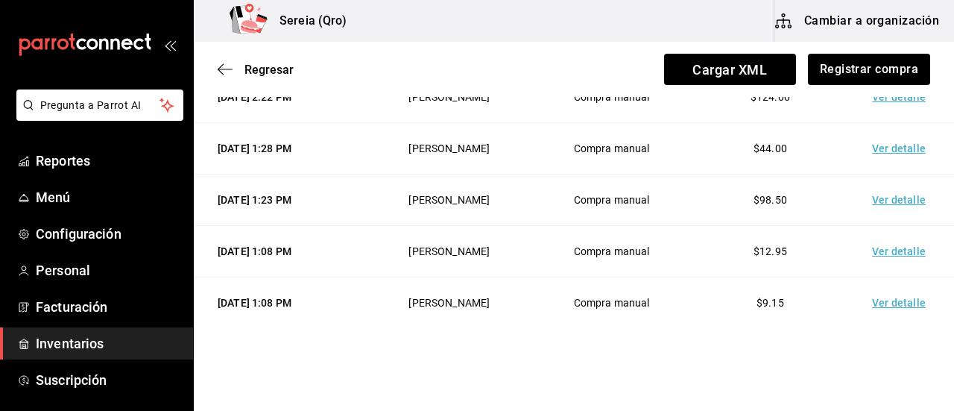
click at [884, 143] on td "Ver detalle" at bounding box center [901, 148] width 104 height 51
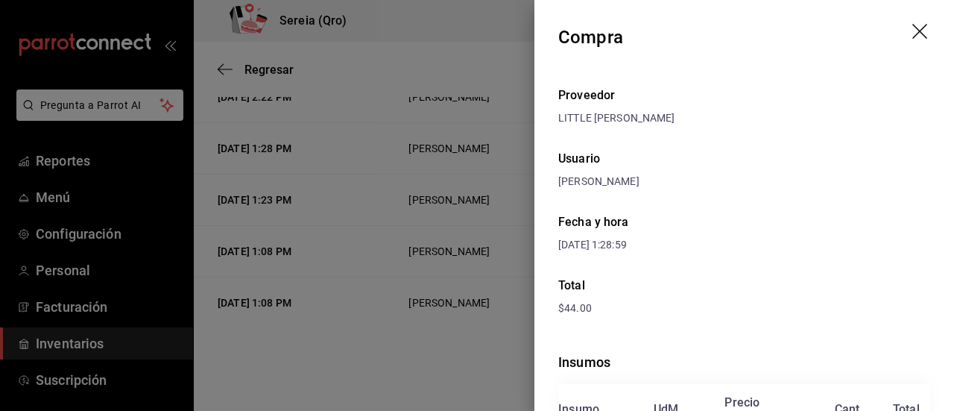
click at [912, 24] on icon "drag" at bounding box center [921, 33] width 18 height 18
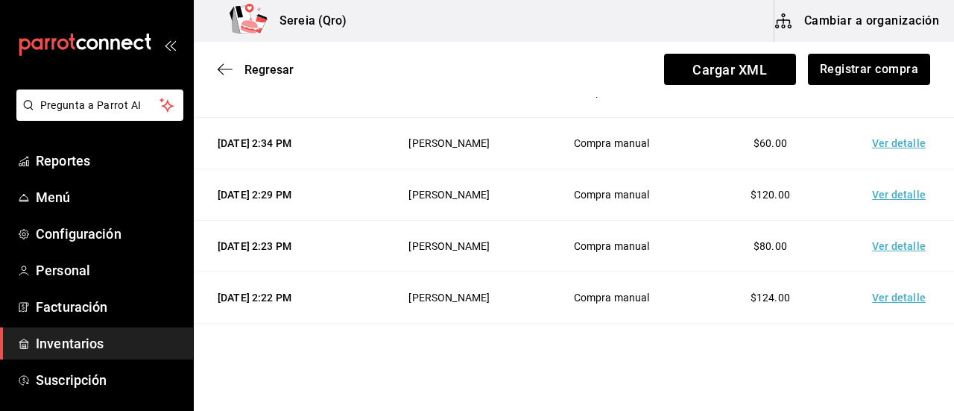
scroll to position [959, 0]
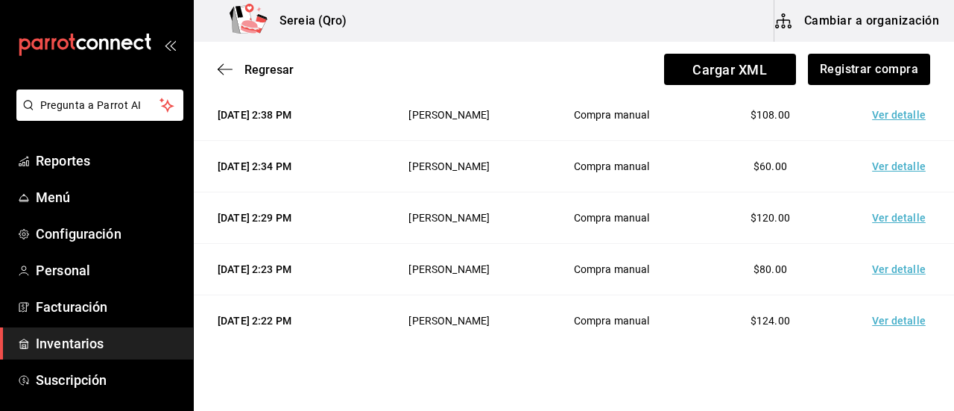
click at [885, 310] on td "Ver detalle" at bounding box center [901, 320] width 104 height 51
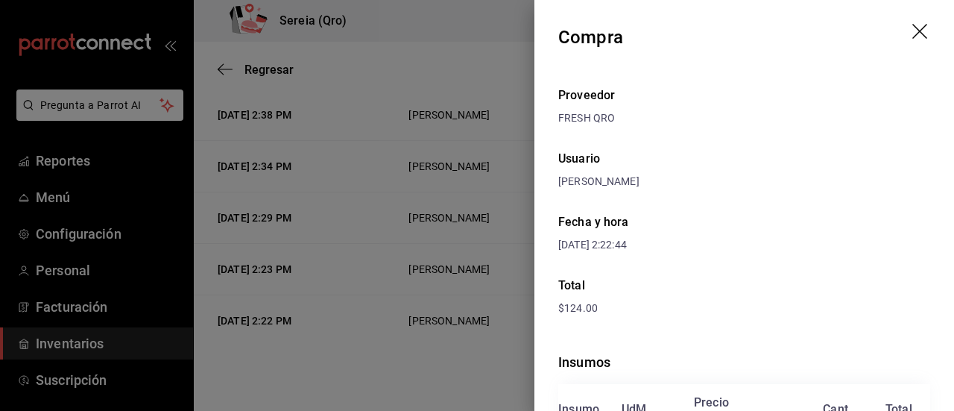
click at [912, 31] on icon "drag" at bounding box center [919, 31] width 15 height 15
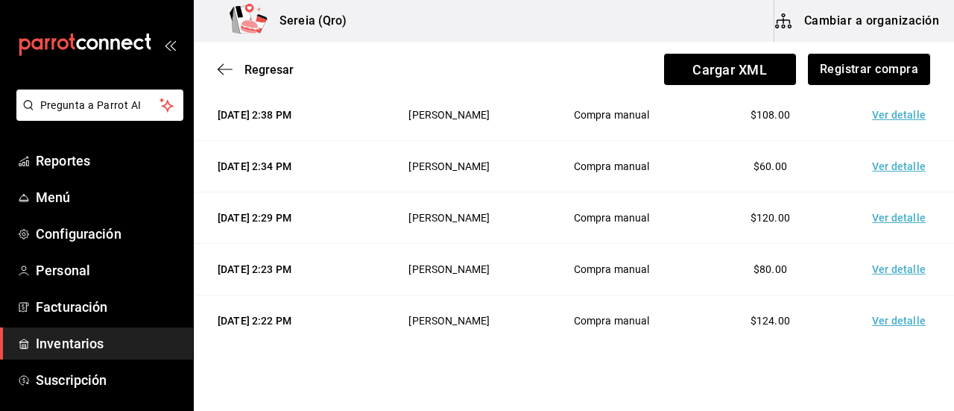
click at [900, 272] on td "Ver detalle" at bounding box center [901, 269] width 104 height 51
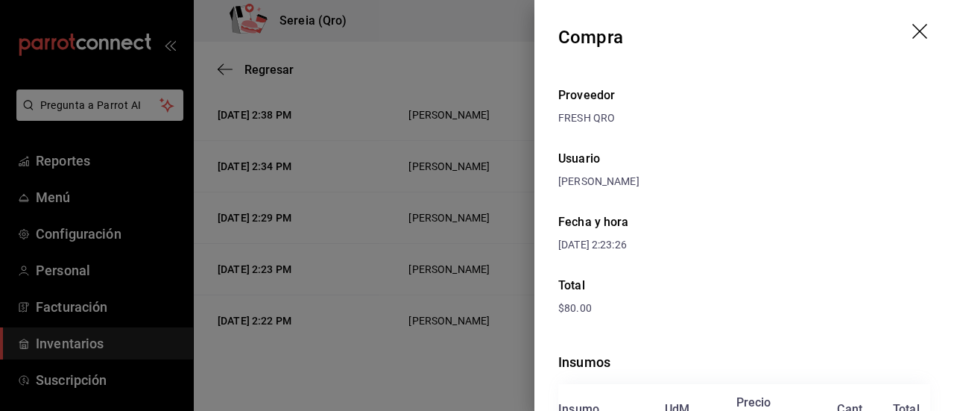
click at [912, 27] on icon "drag" at bounding box center [921, 33] width 18 height 18
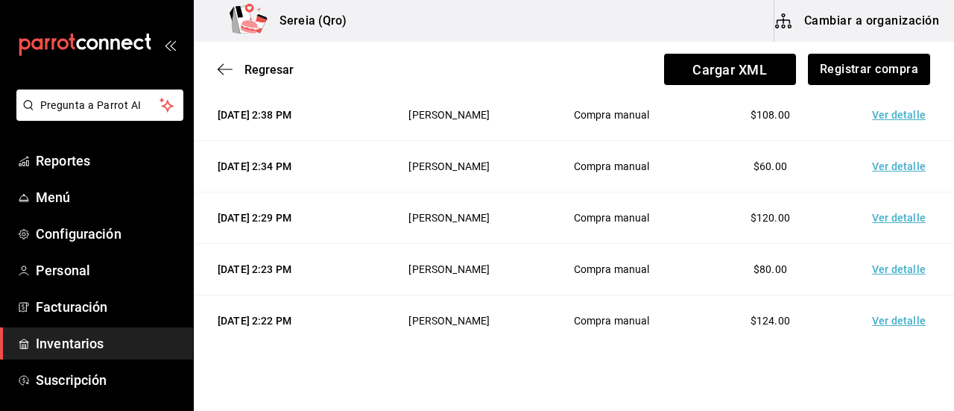
click at [898, 215] on td "Ver detalle" at bounding box center [901, 217] width 104 height 51
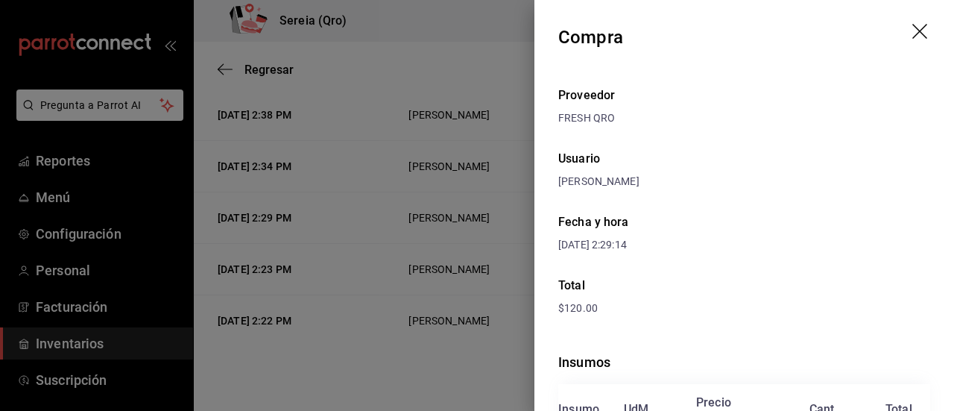
click at [912, 31] on icon "drag" at bounding box center [921, 33] width 18 height 18
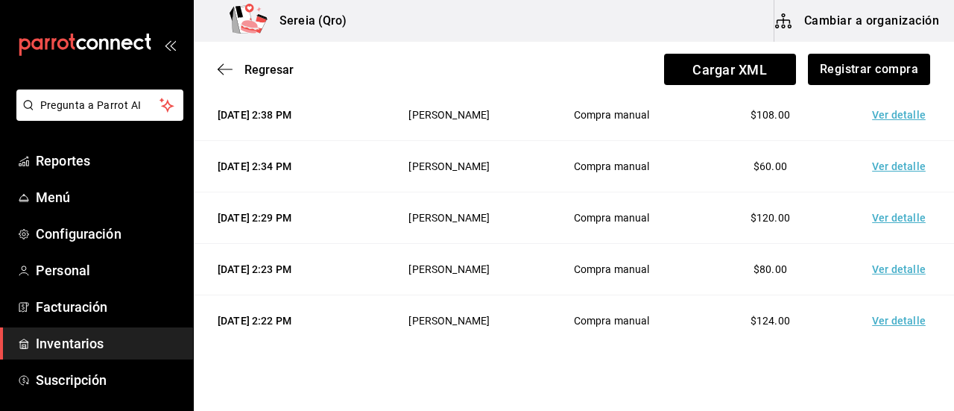
click at [881, 166] on td "Ver detalle" at bounding box center [901, 166] width 104 height 51
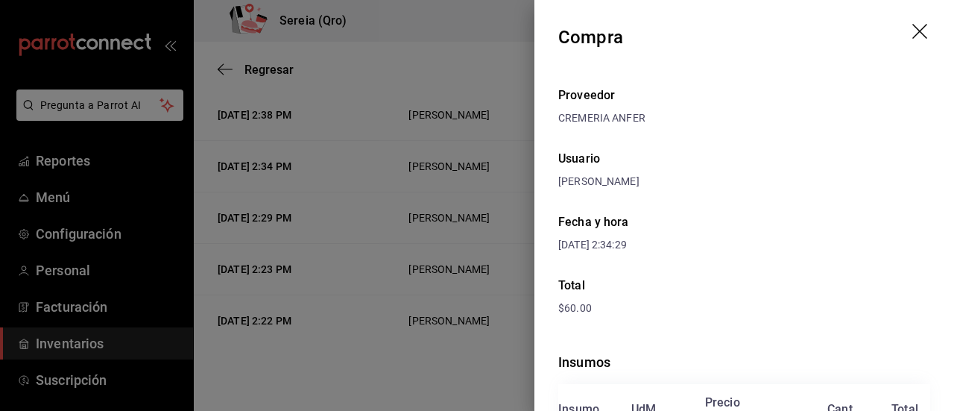
click at [912, 28] on icon "drag" at bounding box center [919, 31] width 15 height 15
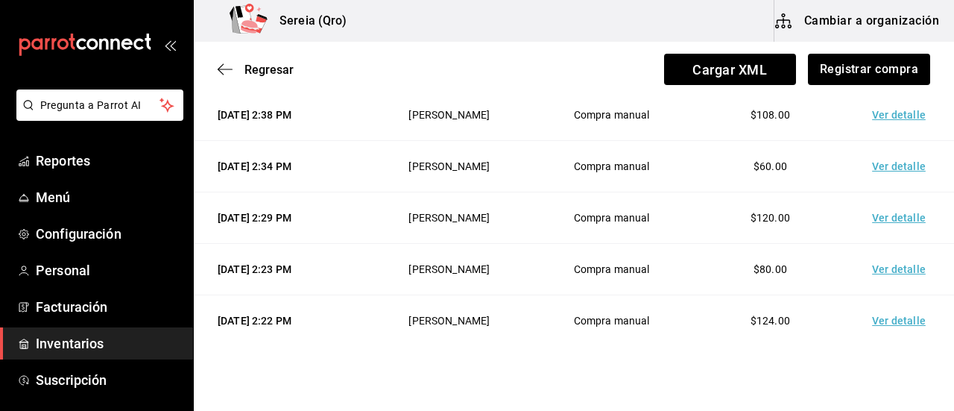
click at [902, 112] on td "Ver detalle" at bounding box center [901, 114] width 104 height 51
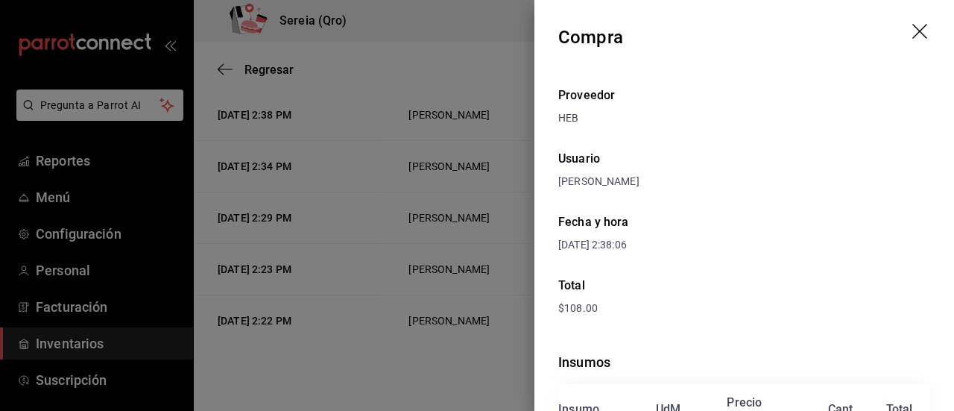
click at [899, 29] on header "Compra" at bounding box center [744, 37] width 420 height 75
click at [912, 31] on icon "drag" at bounding box center [919, 31] width 15 height 15
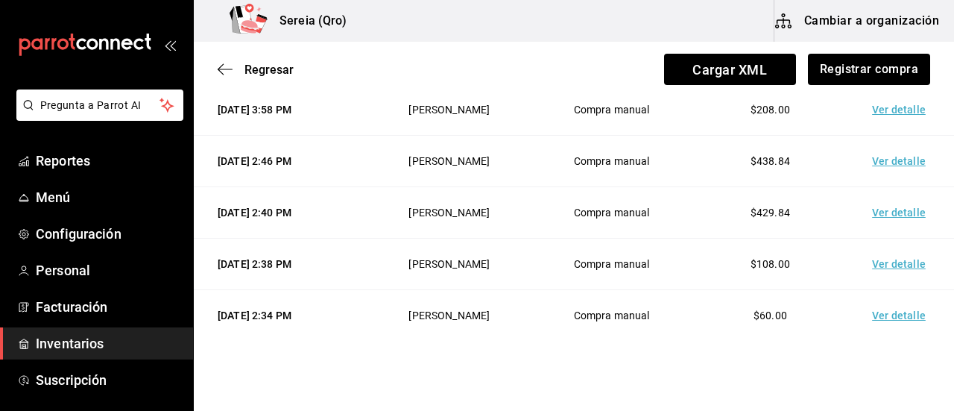
scroll to position [735, 0]
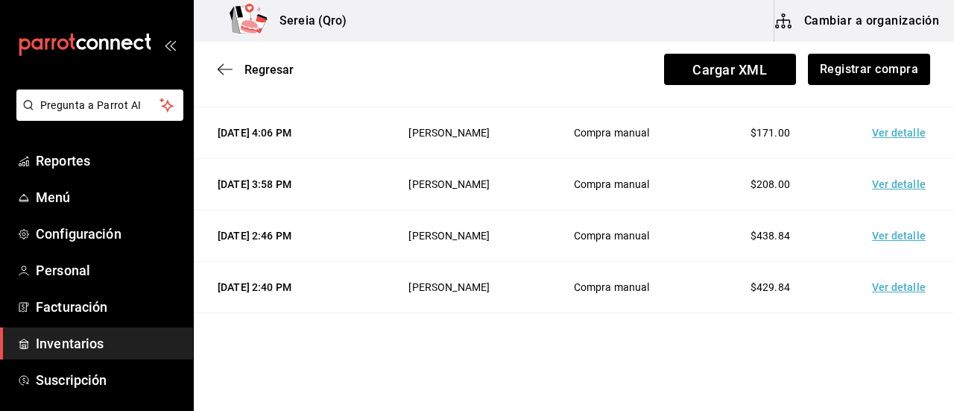
click at [885, 279] on td "Ver detalle" at bounding box center [901, 287] width 104 height 51
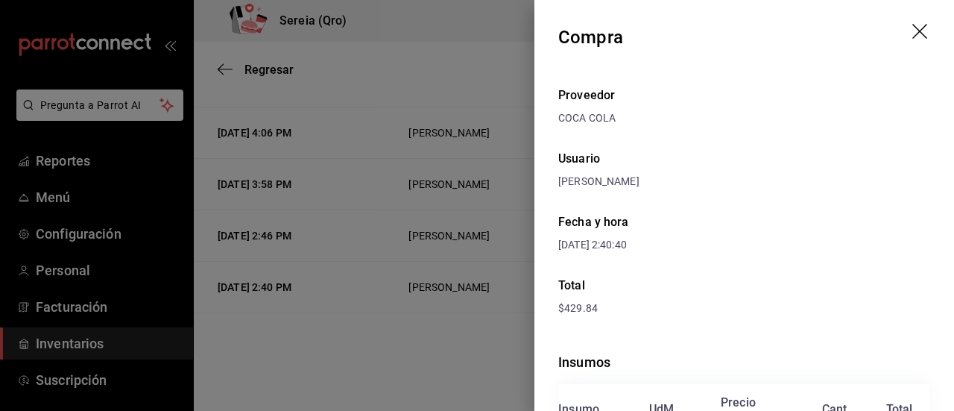
click at [912, 31] on icon "drag" at bounding box center [921, 33] width 18 height 18
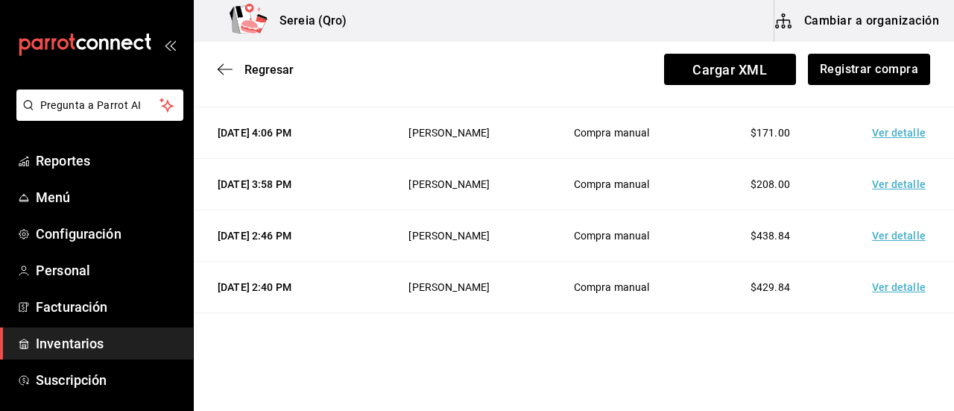
click at [892, 232] on td "Ver detalle" at bounding box center [901, 235] width 104 height 51
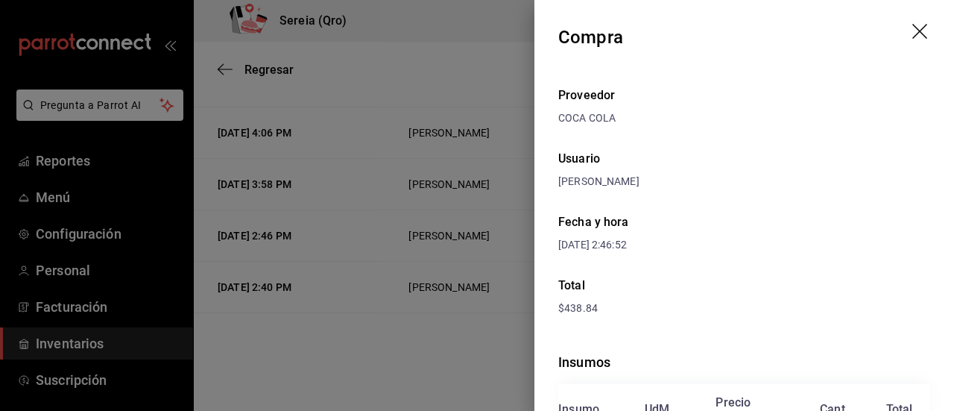
click at [912, 24] on icon "drag" at bounding box center [921, 33] width 18 height 18
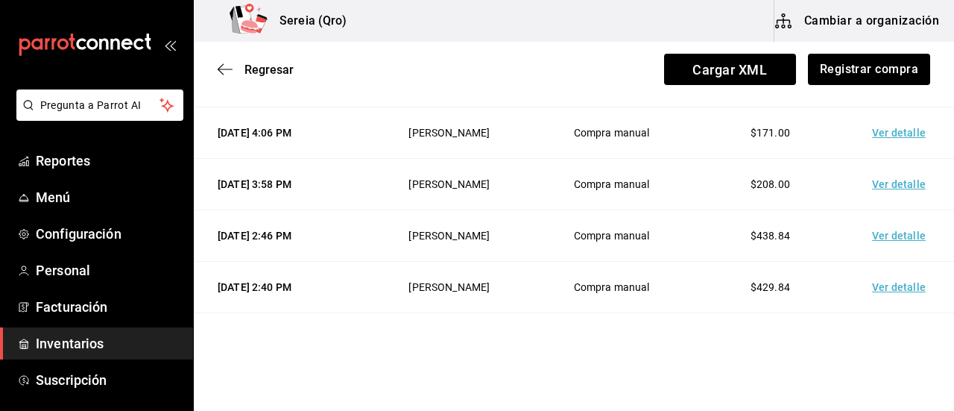
click at [890, 189] on td "Ver detalle" at bounding box center [901, 184] width 104 height 51
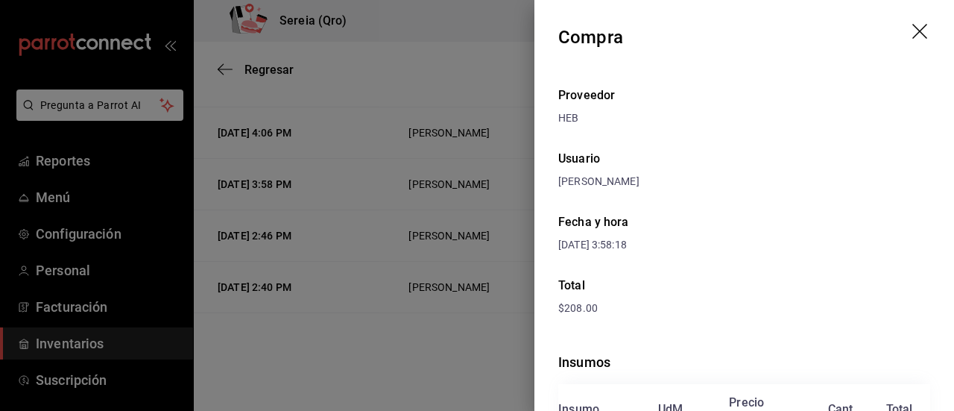
click at [915, 37] on icon "drag" at bounding box center [921, 33] width 18 height 18
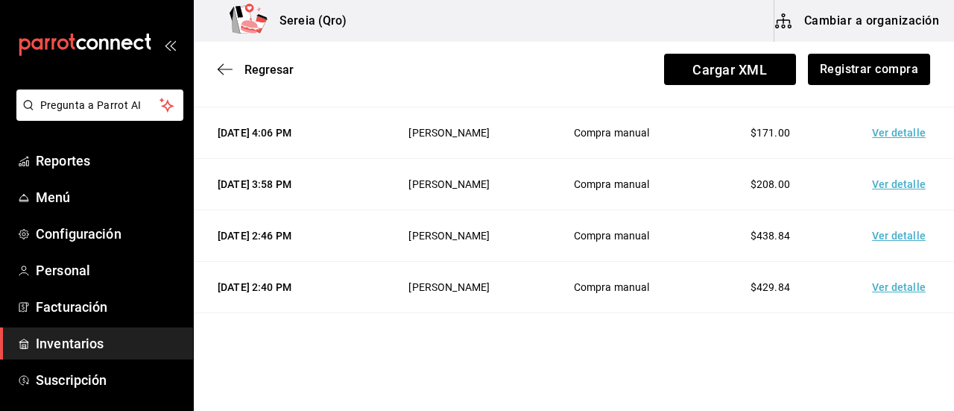
click at [870, 135] on td "Ver detalle" at bounding box center [901, 132] width 104 height 51
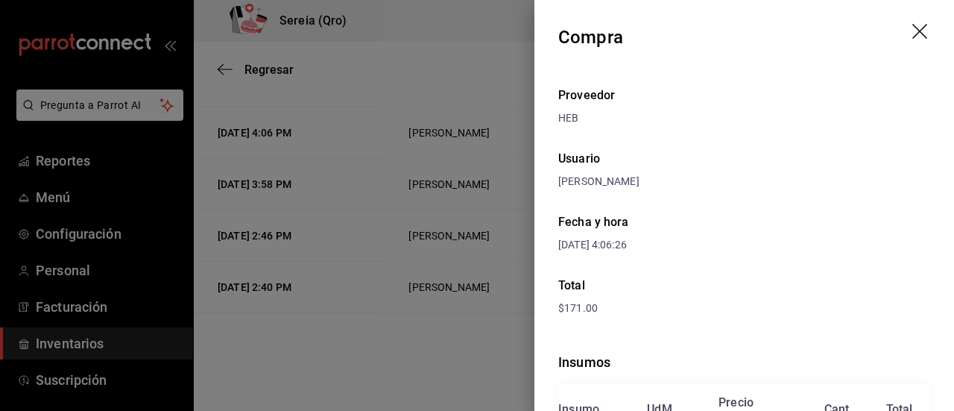
click at [912, 34] on icon "drag" at bounding box center [921, 33] width 18 height 18
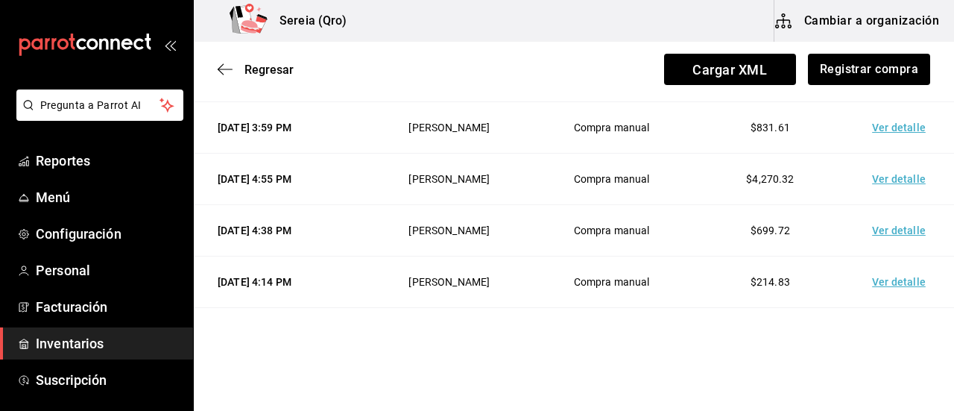
scroll to position [512, 0]
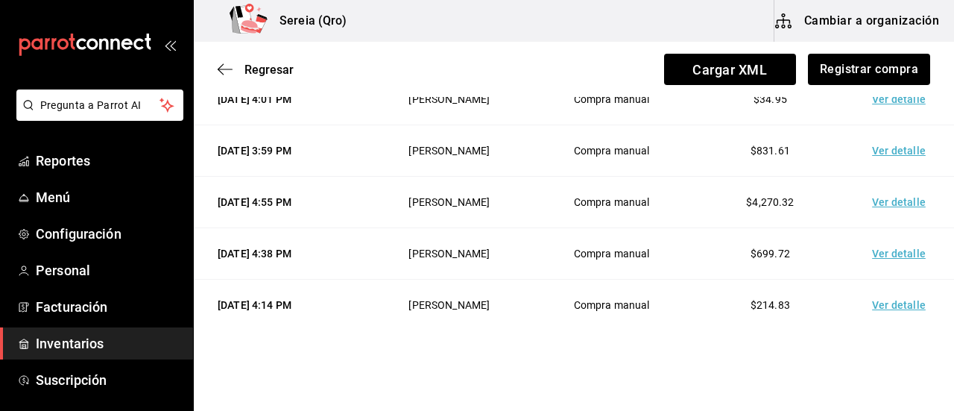
click at [902, 305] on td "Ver detalle" at bounding box center [901, 304] width 104 height 51
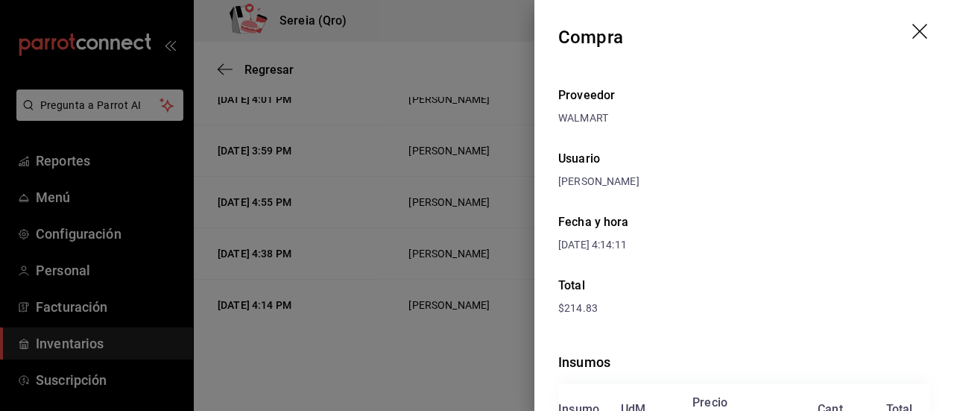
click at [912, 37] on icon "drag" at bounding box center [921, 33] width 18 height 18
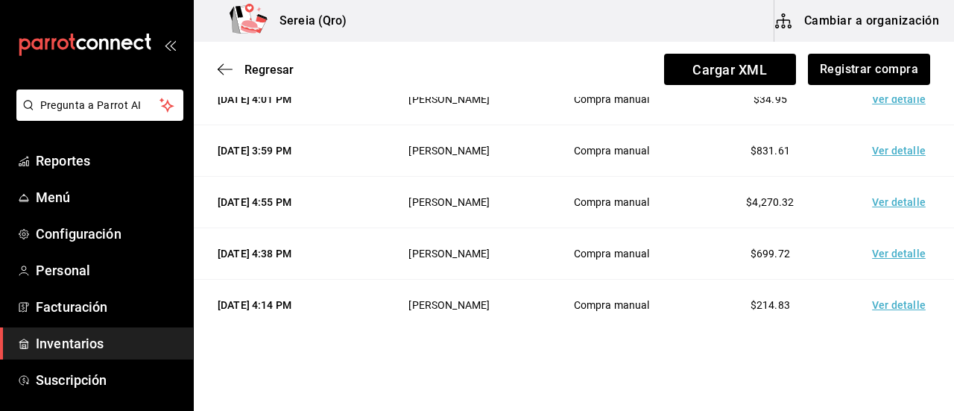
click at [880, 253] on td "Ver detalle" at bounding box center [901, 253] width 104 height 51
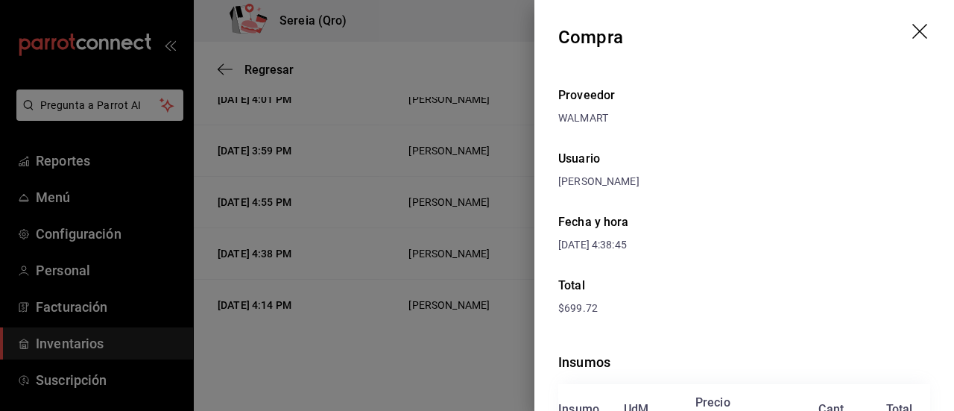
click at [912, 29] on icon "drag" at bounding box center [919, 31] width 15 height 15
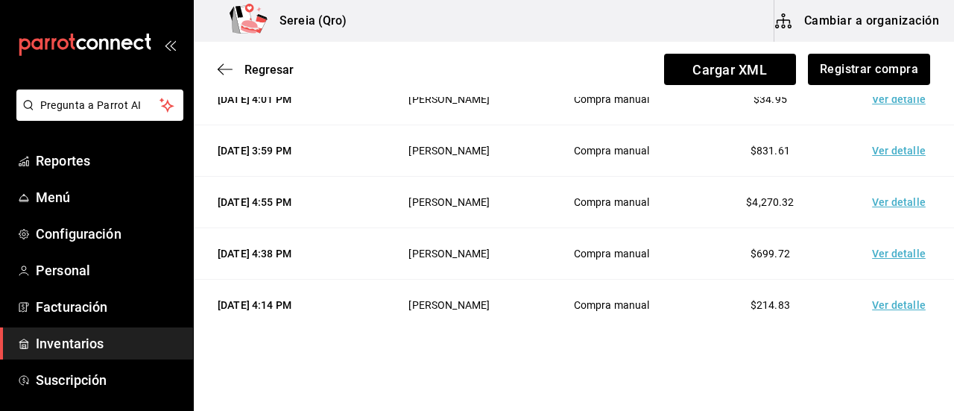
click at [878, 202] on td "Ver detalle" at bounding box center [901, 202] width 104 height 51
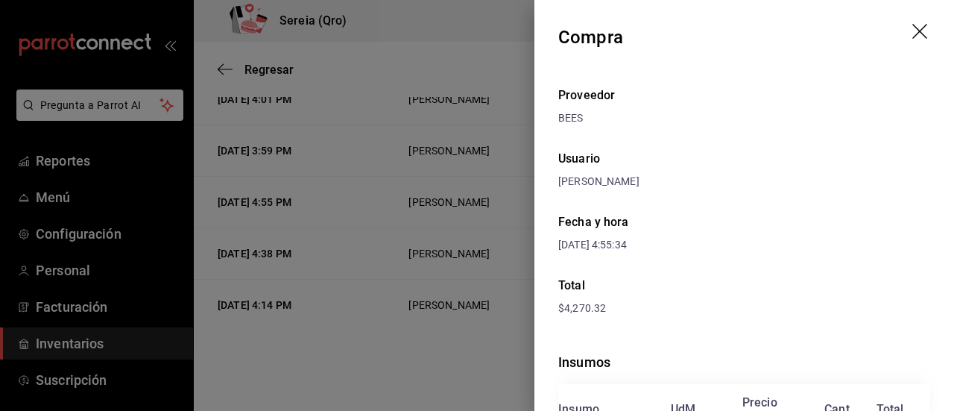
click at [912, 27] on icon "drag" at bounding box center [919, 31] width 15 height 15
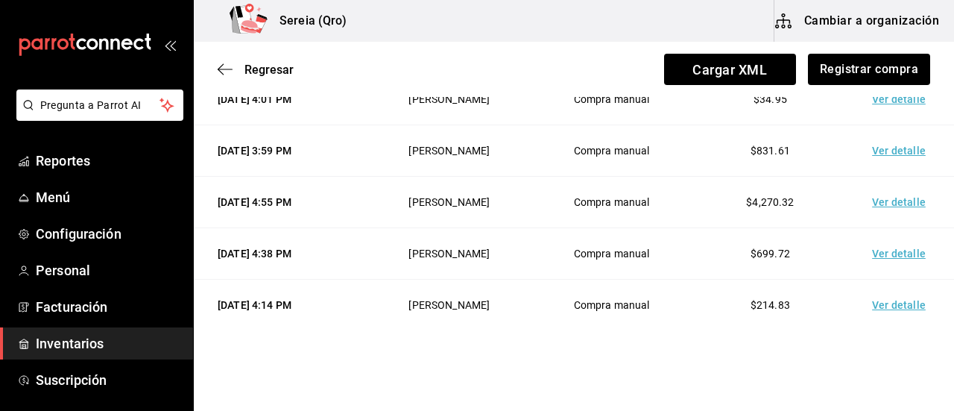
click at [891, 145] on td "Ver detalle" at bounding box center [901, 150] width 104 height 51
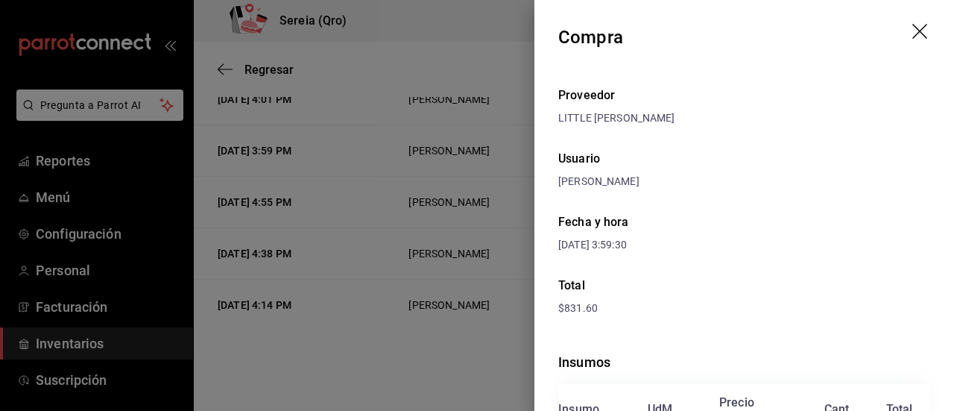
click at [912, 35] on icon "drag" at bounding box center [921, 33] width 18 height 18
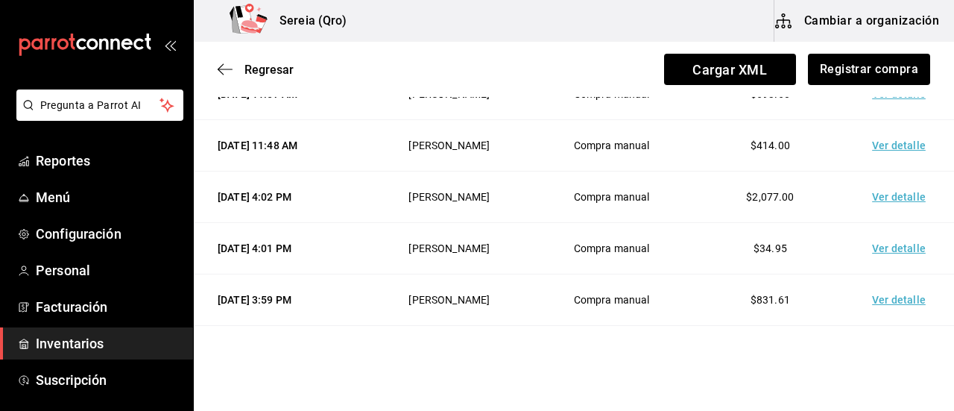
scroll to position [288, 0]
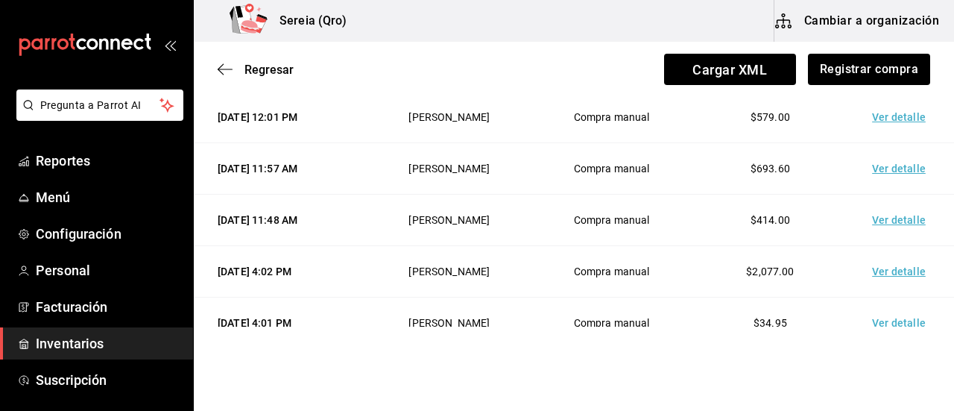
click at [892, 320] on td "Ver detalle" at bounding box center [901, 322] width 104 height 51
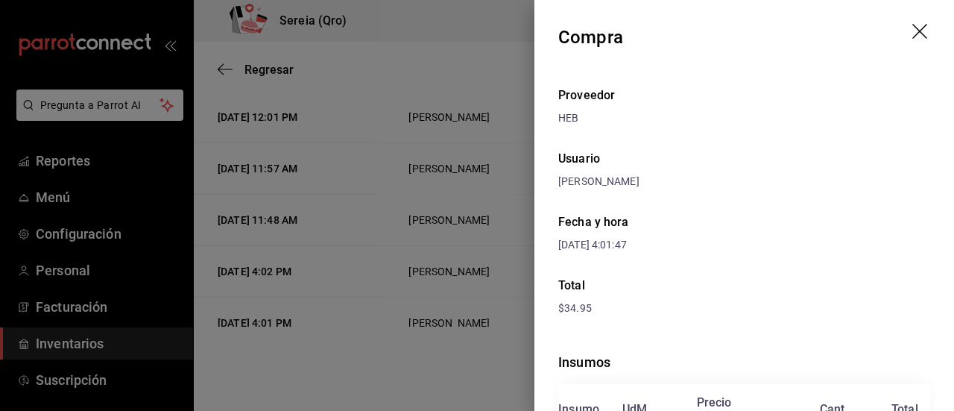
click at [904, 17] on header "Compra" at bounding box center [744, 37] width 420 height 75
click at [912, 25] on icon "drag" at bounding box center [921, 33] width 18 height 18
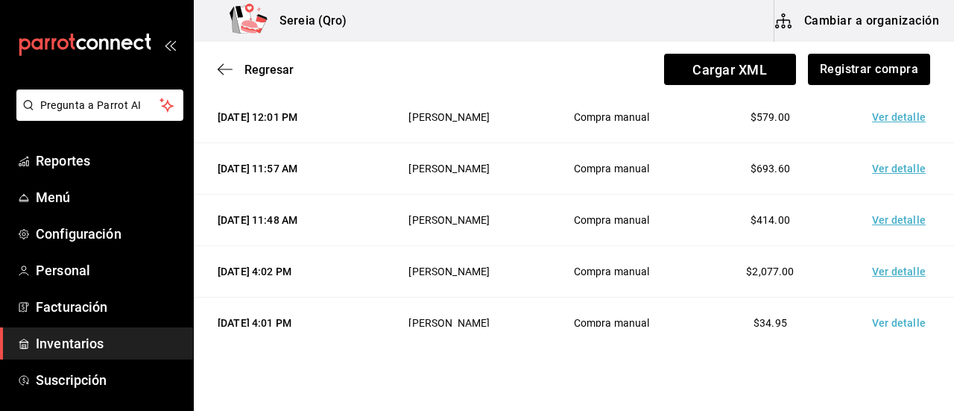
click at [879, 269] on td "Ver detalle" at bounding box center [901, 271] width 104 height 51
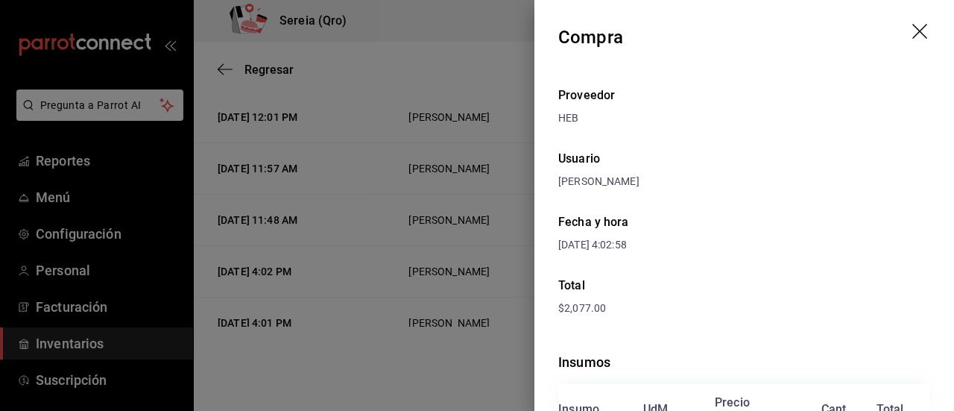
click at [912, 25] on icon "drag" at bounding box center [921, 33] width 18 height 18
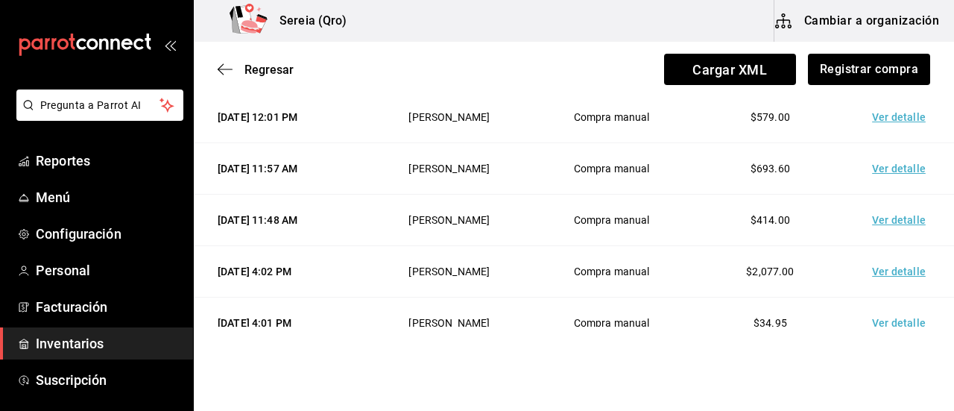
click at [884, 220] on td "Ver detalle" at bounding box center [901, 219] width 104 height 51
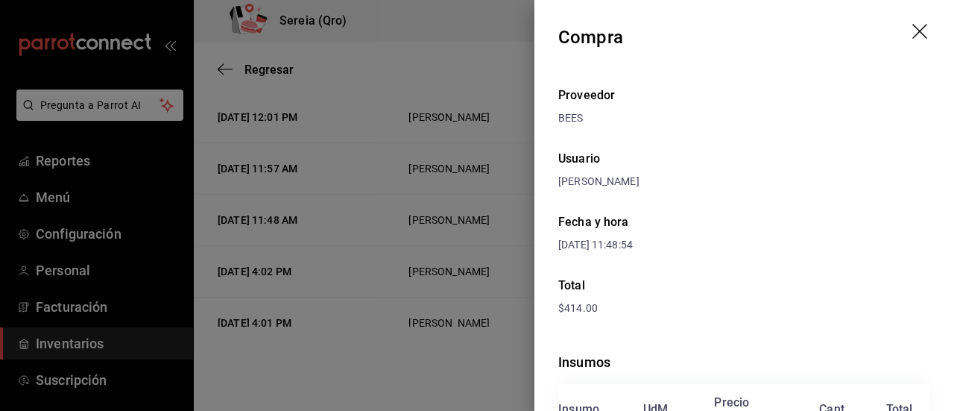
click at [912, 25] on icon "drag" at bounding box center [921, 33] width 18 height 18
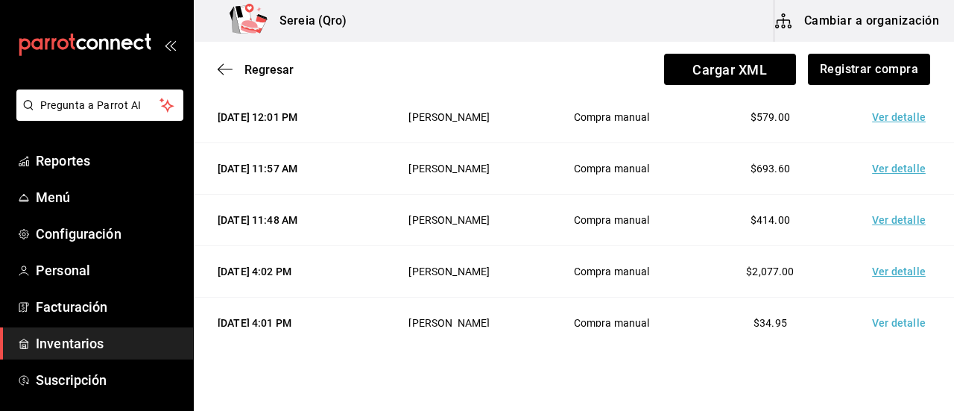
click at [891, 212] on td "Ver detalle" at bounding box center [901, 219] width 104 height 51
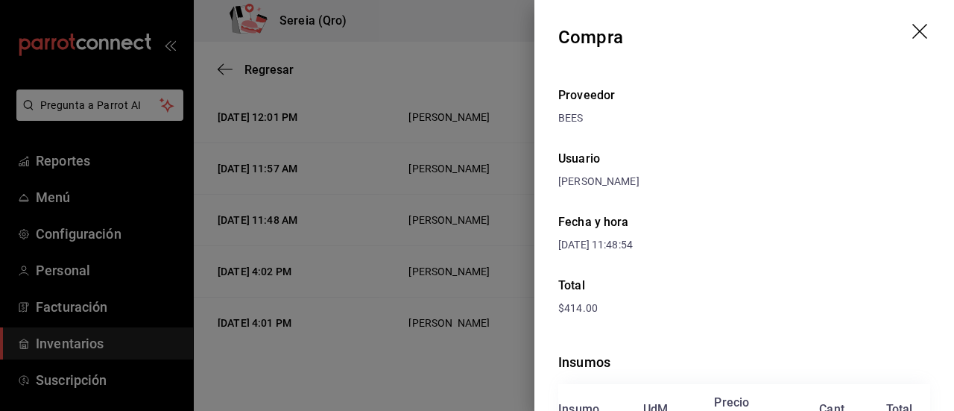
click at [912, 26] on icon "drag" at bounding box center [919, 31] width 15 height 15
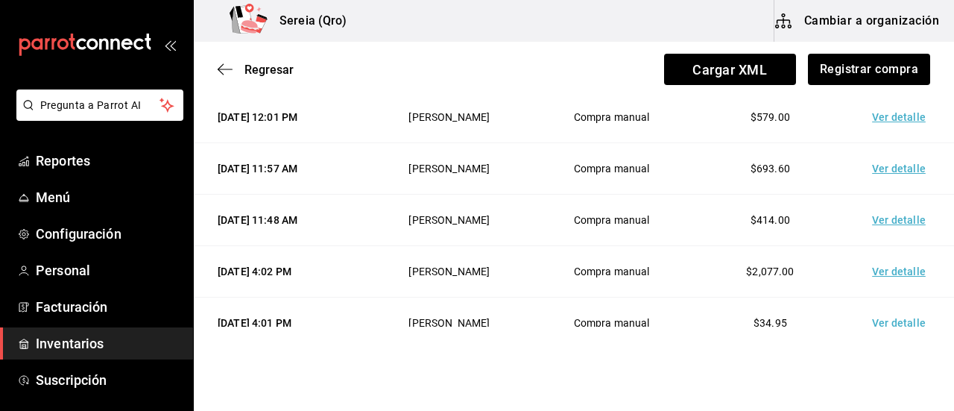
click at [894, 118] on td "Ver detalle" at bounding box center [901, 117] width 104 height 51
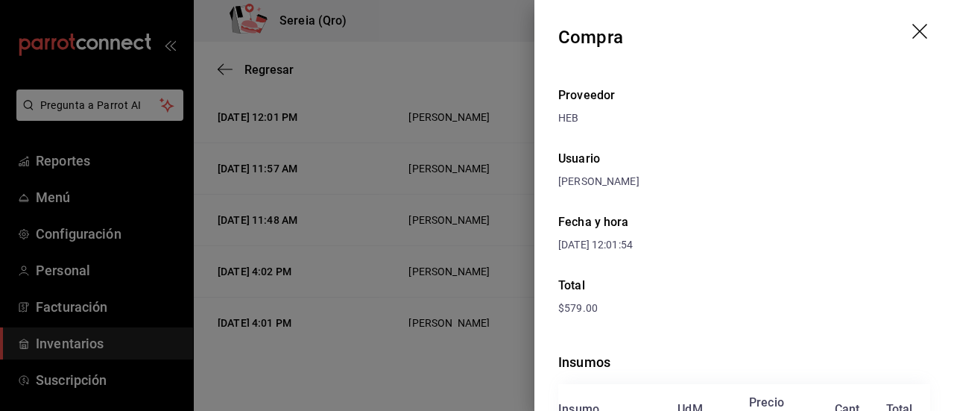
click at [887, 37] on header "Compra" at bounding box center [744, 37] width 420 height 75
click at [912, 32] on icon "drag" at bounding box center [921, 33] width 18 height 18
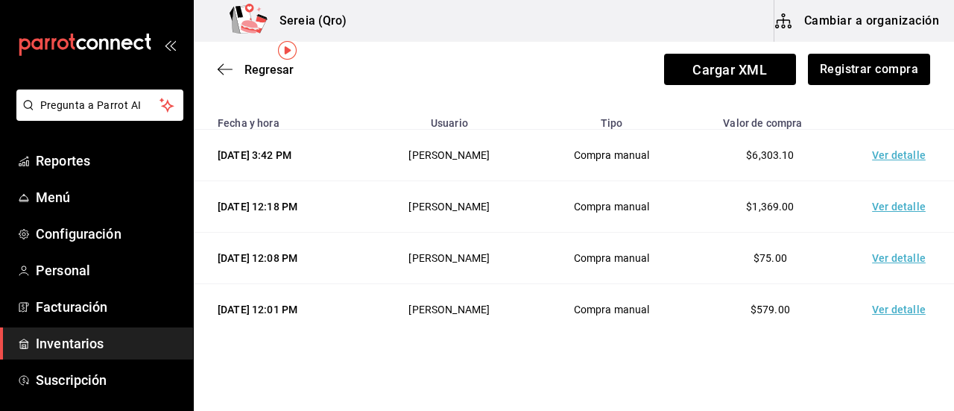
scroll to position [65, 0]
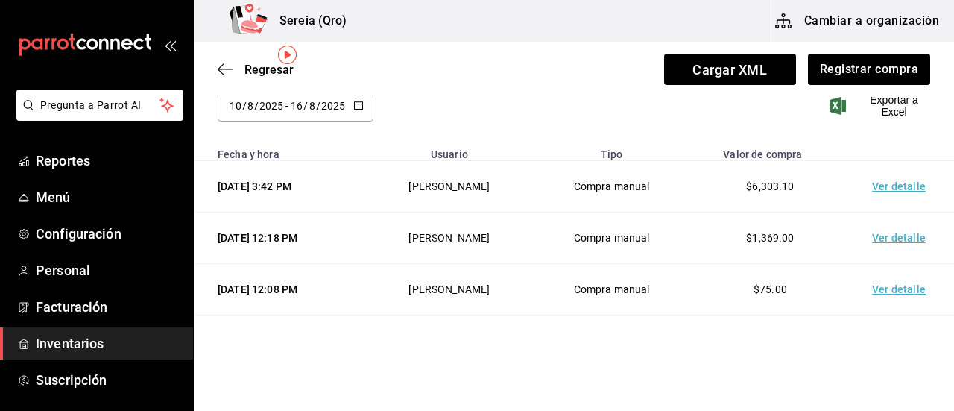
click at [882, 281] on td "Ver detalle" at bounding box center [901, 289] width 104 height 51
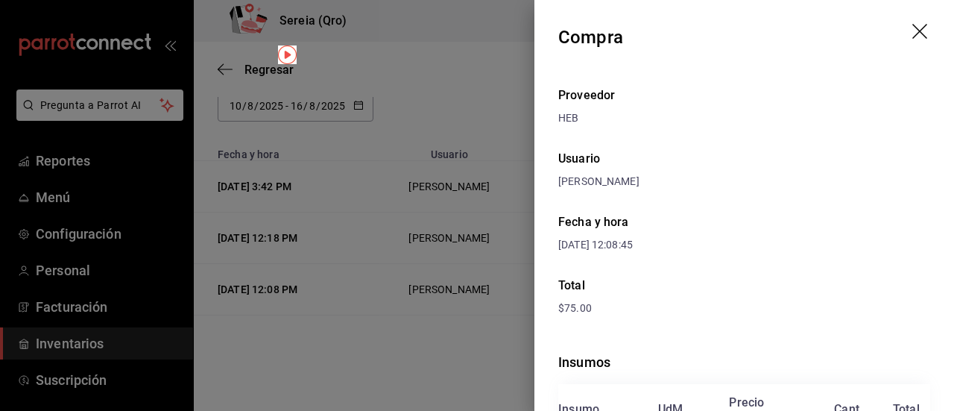
click at [891, 17] on header "Compra" at bounding box center [744, 37] width 420 height 75
click at [912, 24] on icon "drag" at bounding box center [921, 33] width 18 height 18
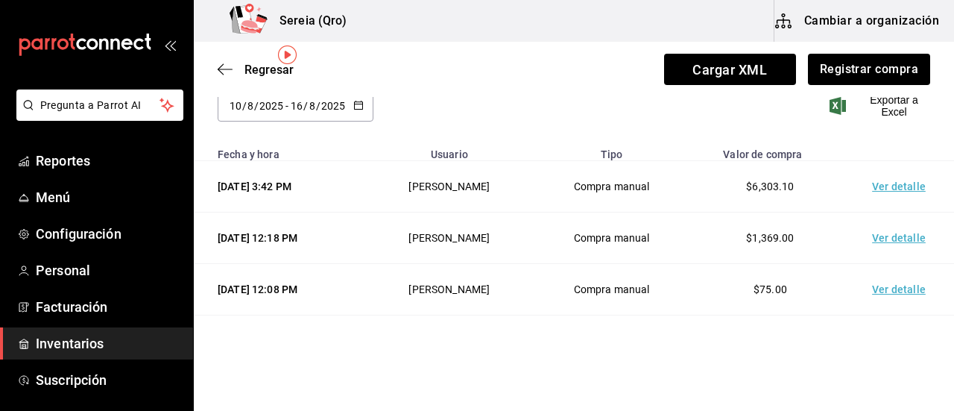
click at [895, 235] on td "Ver detalle" at bounding box center [901, 237] width 104 height 51
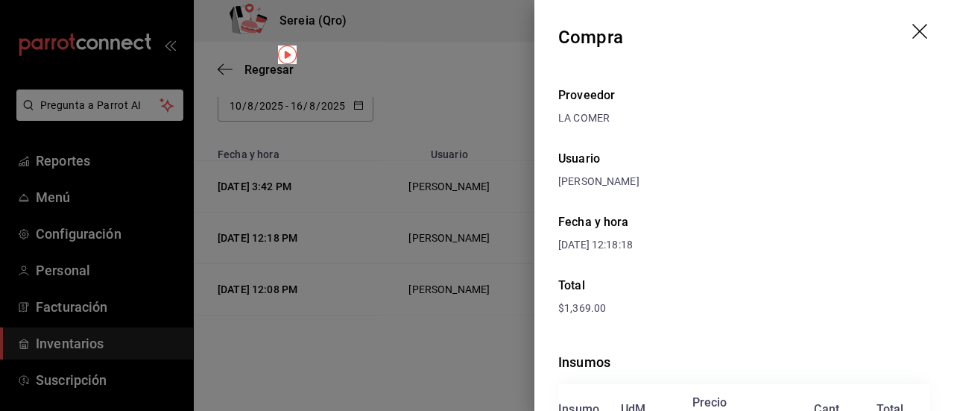
click at [916, 32] on icon "drag" at bounding box center [921, 33] width 18 height 18
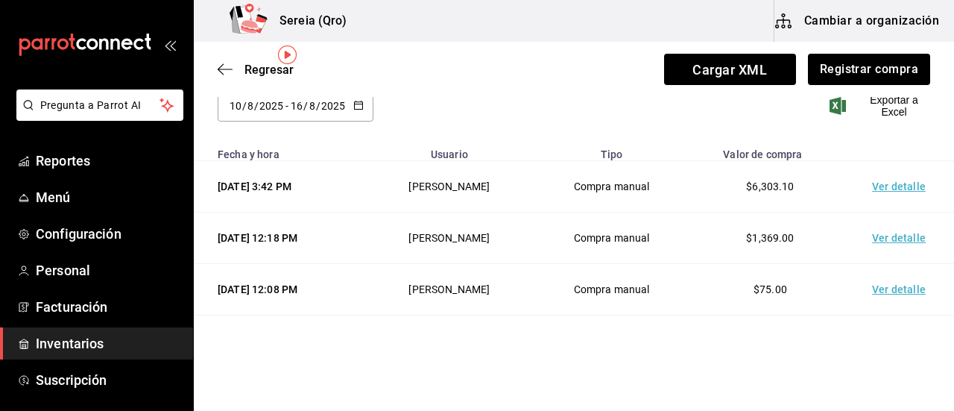
click at [908, 183] on td "Ver detalle" at bounding box center [901, 186] width 104 height 51
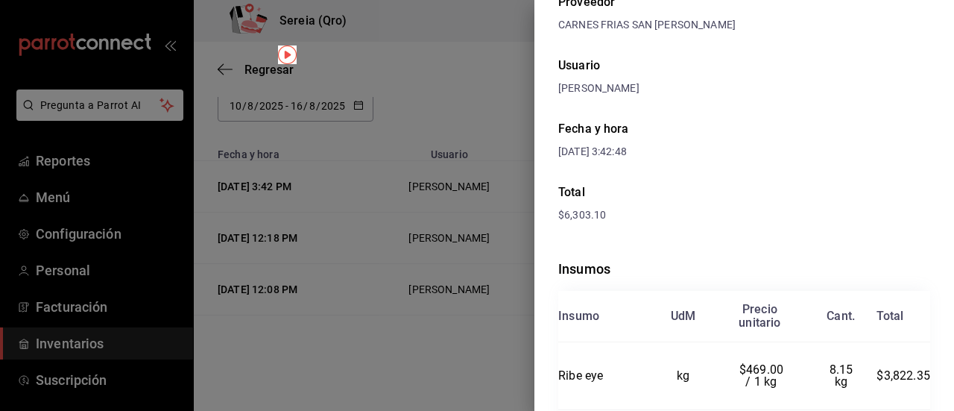
scroll to position [0, 0]
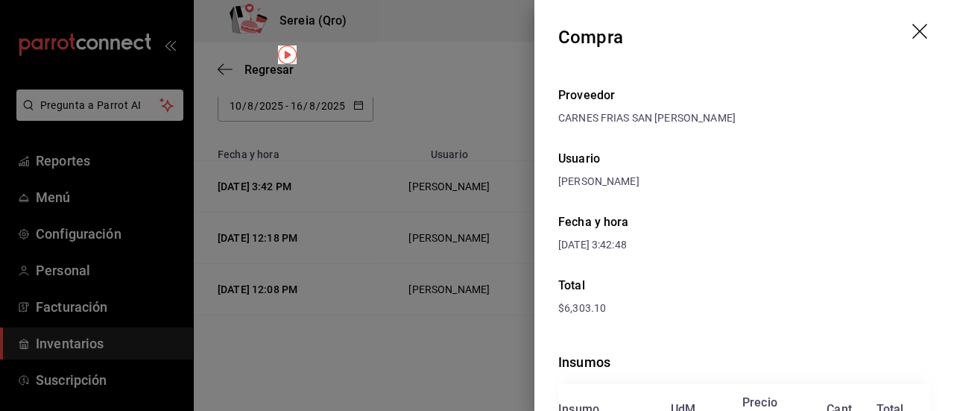
click at [912, 34] on icon "drag" at bounding box center [921, 33] width 18 height 18
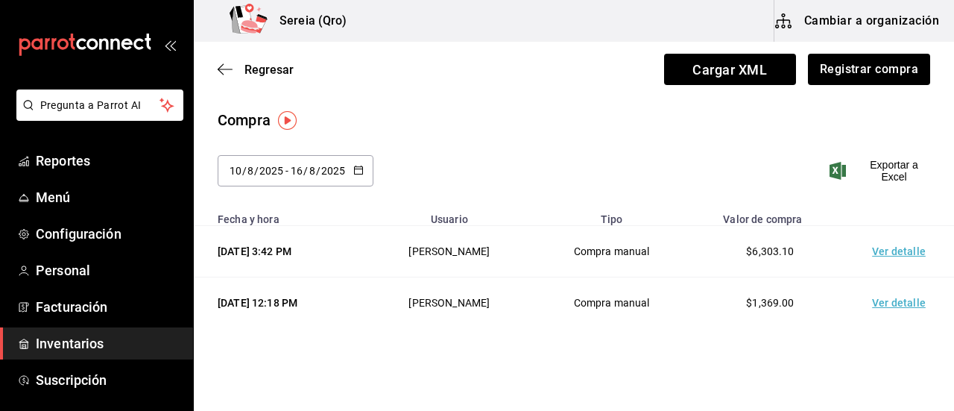
click at [355, 162] on div "[DATE] [DATE] - [DATE] [DATE]" at bounding box center [296, 170] width 156 height 31
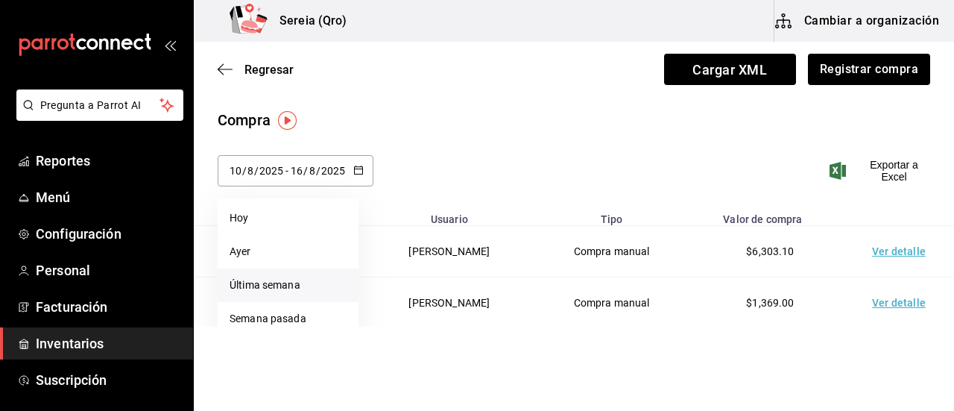
click at [256, 288] on li "Última semana" at bounding box center [288, 285] width 141 height 34
type input "[DATE]"
type input "17"
type input "[DATE]"
type input "18"
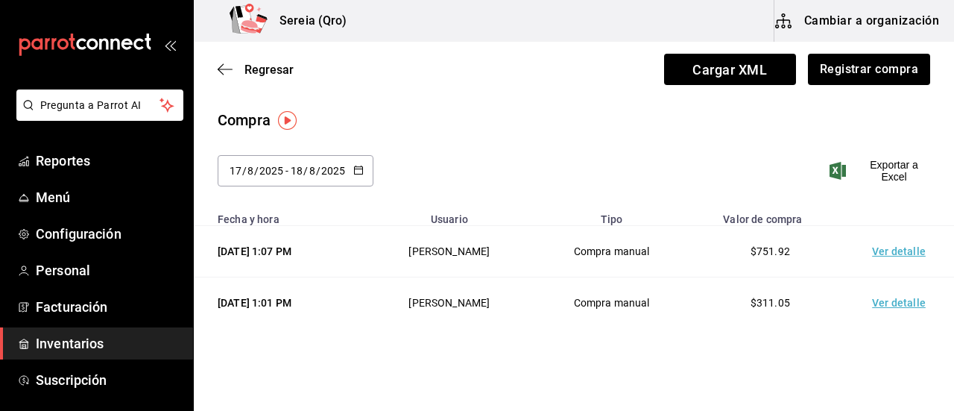
click at [873, 307] on td "Ver detalle" at bounding box center [901, 302] width 104 height 51
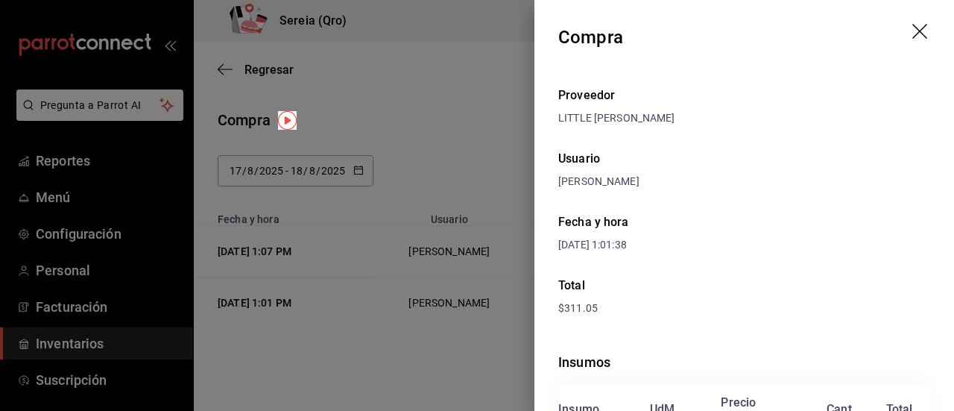
click at [912, 29] on icon "drag" at bounding box center [921, 33] width 18 height 18
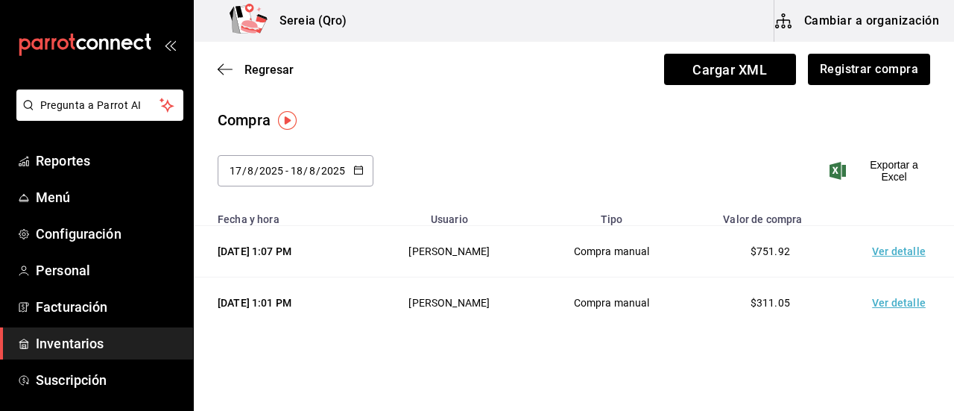
click at [359, 171] on icon "button" at bounding box center [358, 170] width 10 height 10
click at [220, 68] on icon "button" at bounding box center [221, 69] width 6 height 11
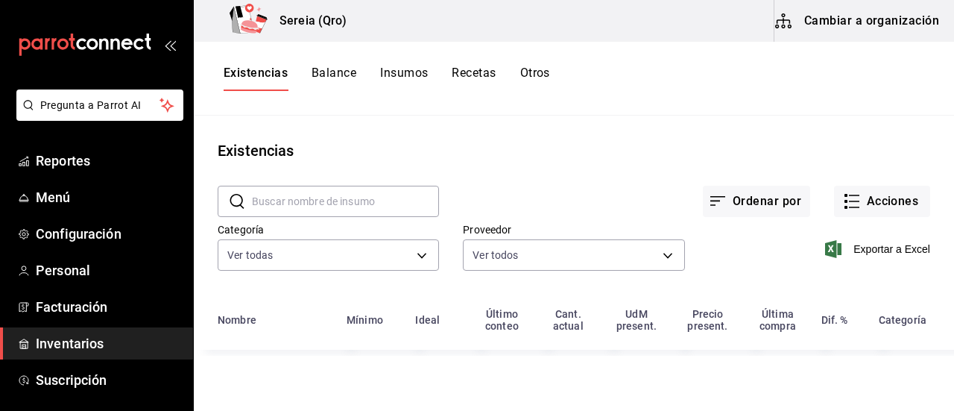
click at [282, 199] on input "text" at bounding box center [345, 201] width 187 height 30
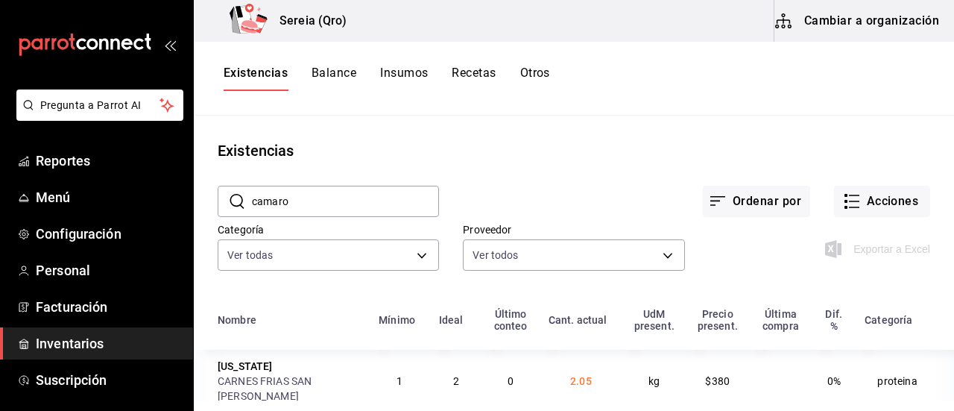
type input "camaron"
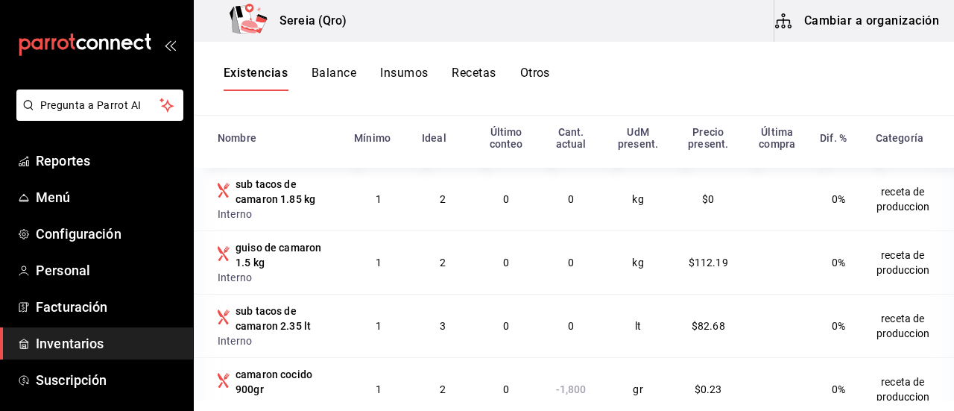
click at [878, 21] on button "Cambiar a organización" at bounding box center [858, 21] width 168 height 42
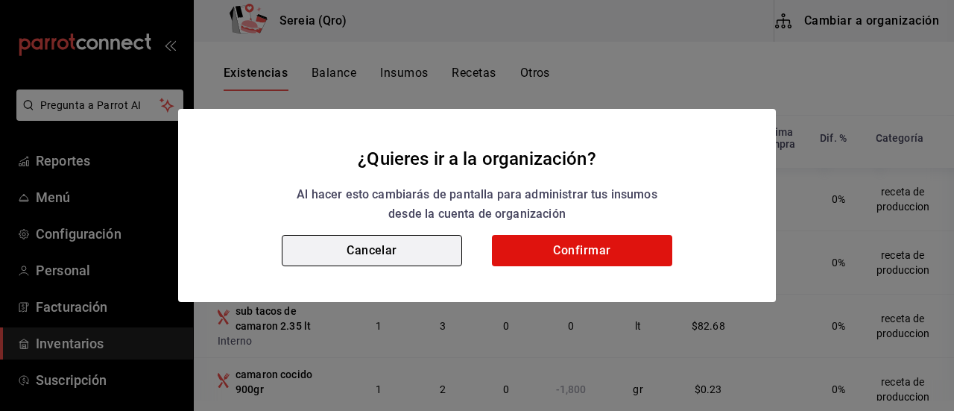
click at [438, 256] on button "Cancelar" at bounding box center [372, 250] width 180 height 31
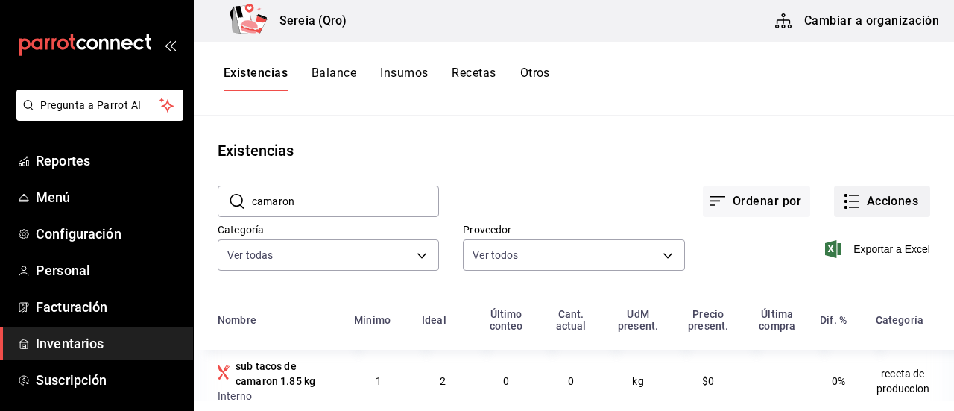
click at [844, 204] on icon "button" at bounding box center [852, 201] width 18 height 18
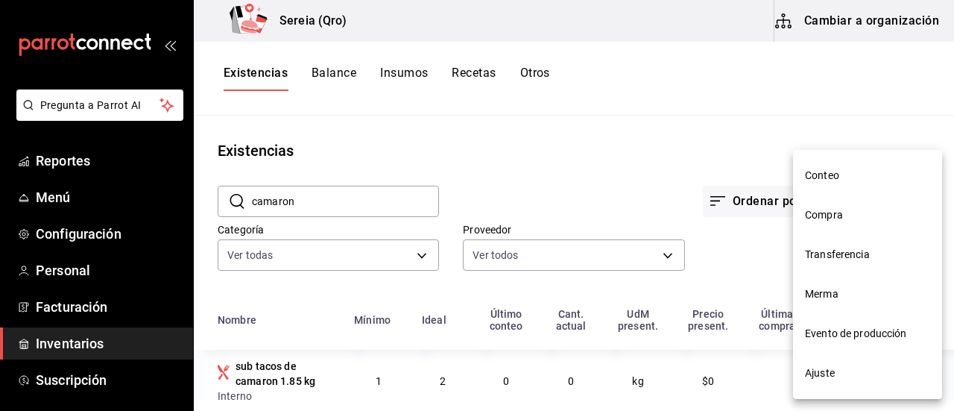
click at [815, 218] on span "Compra" at bounding box center [867, 215] width 125 height 16
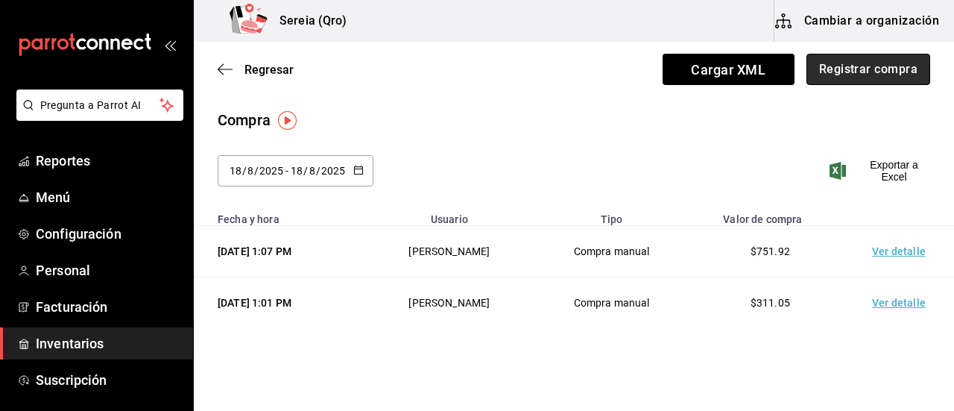
click at [848, 77] on button "Registrar compra" at bounding box center [868, 69] width 124 height 31
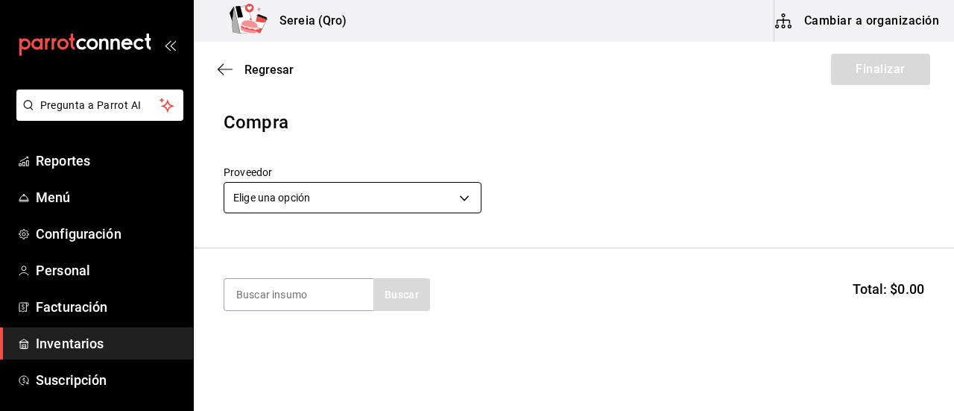
click at [469, 200] on body "Pregunta a Parrot AI Reportes Menú Configuración Personal Facturación Inventari…" at bounding box center [477, 163] width 954 height 326
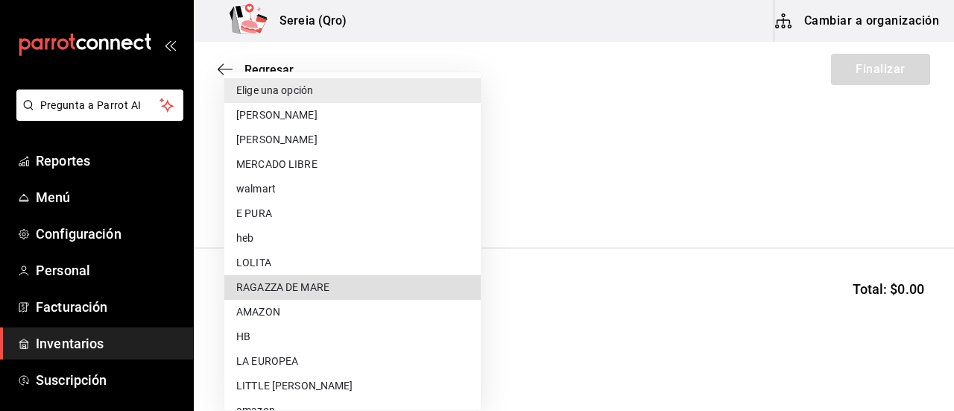
click at [355, 285] on li "RAGAZZA DE MARE" at bounding box center [352, 287] width 256 height 25
type input "c4774b37-e9ad-49b2-ab81-125c6eabbd03"
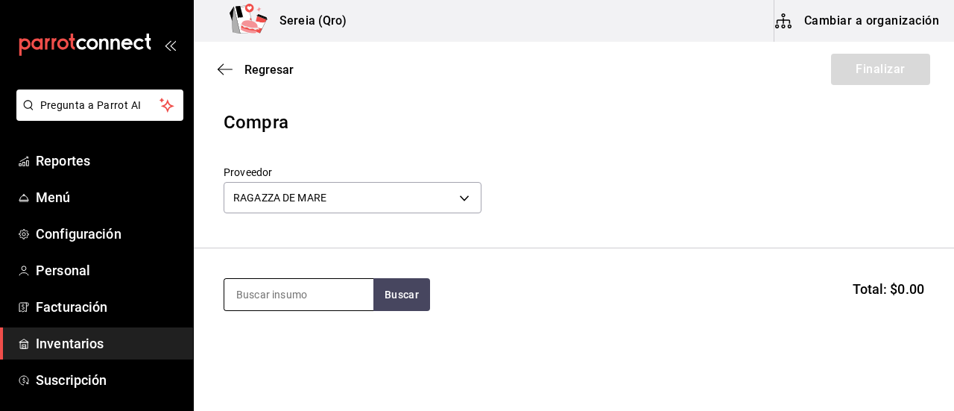
click at [280, 302] on input at bounding box center [298, 294] width 149 height 31
type input "a"
type input "camar"
click at [395, 297] on button "Buscar" at bounding box center [401, 294] width 57 height 33
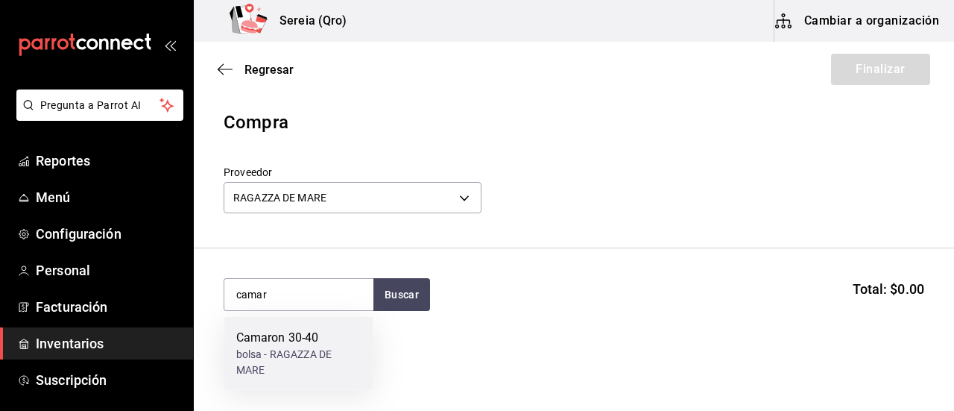
click at [269, 341] on div "Camaron 30-40" at bounding box center [298, 338] width 125 height 18
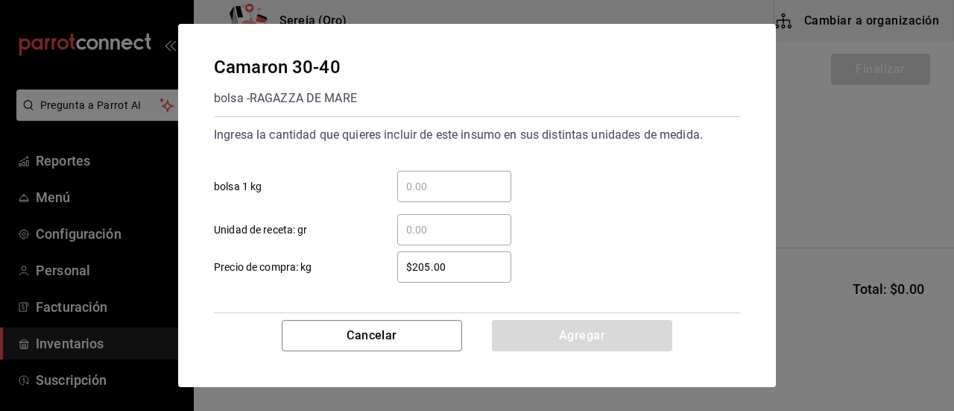
click at [432, 194] on input "​ bolsa 1 kg" at bounding box center [454, 186] width 114 height 18
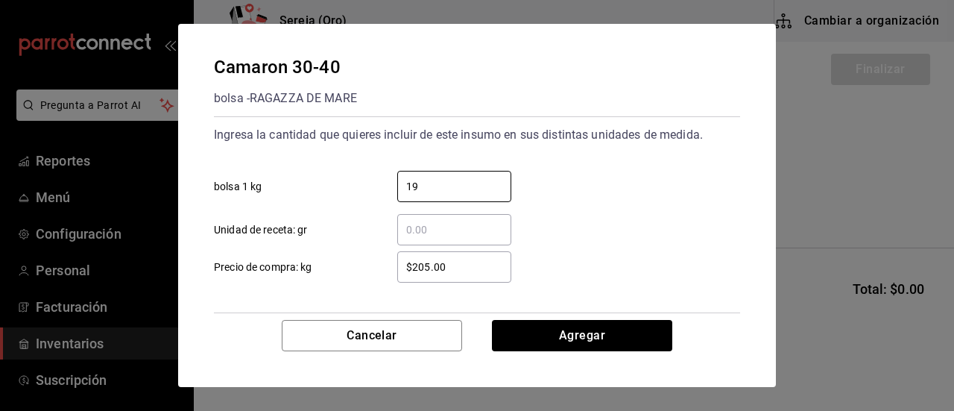
type input "19"
drag, startPoint x: 428, startPoint y: 265, endPoint x: 407, endPoint y: 266, distance: 20.9
click at [407, 266] on input "$205.00" at bounding box center [454, 267] width 114 height 18
drag, startPoint x: 463, startPoint y: 268, endPoint x: 413, endPoint y: 269, distance: 49.9
click at [413, 269] on input "$22,205.00" at bounding box center [454, 267] width 114 height 18
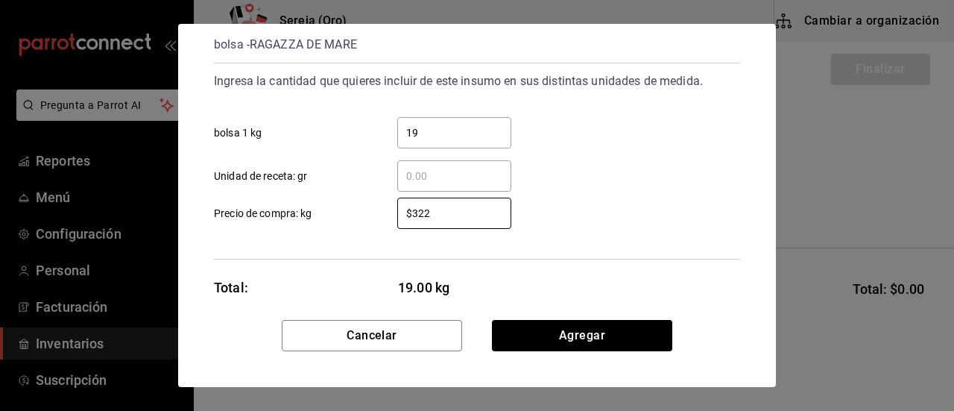
scroll to position [72, 0]
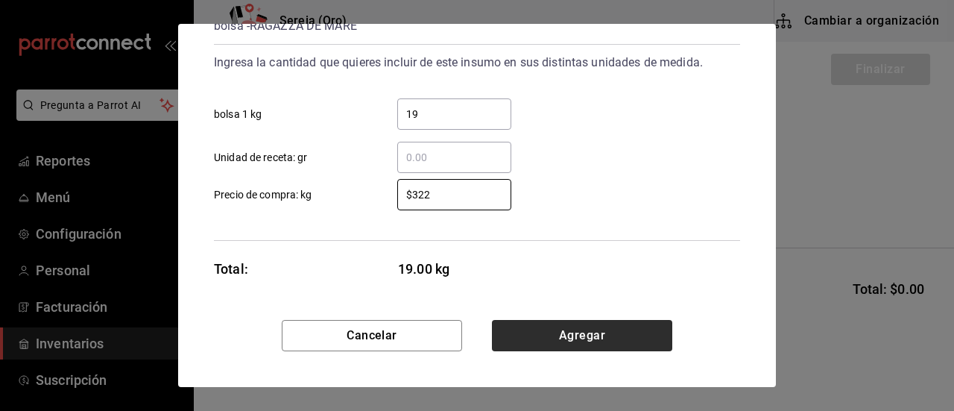
type input "$322"
click at [536, 341] on button "Agregar" at bounding box center [582, 335] width 180 height 31
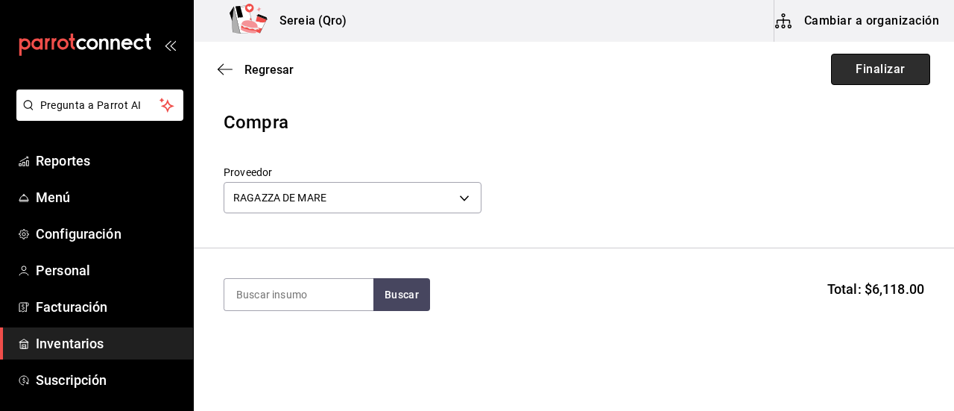
click at [884, 73] on button "Finalizar" at bounding box center [880, 69] width 99 height 31
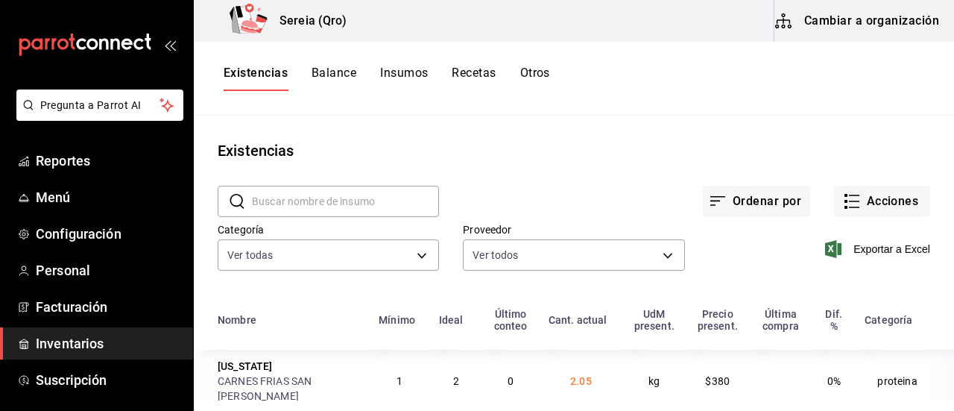
click at [873, 25] on button "Cambiar a organización" at bounding box center [858, 21] width 168 height 42
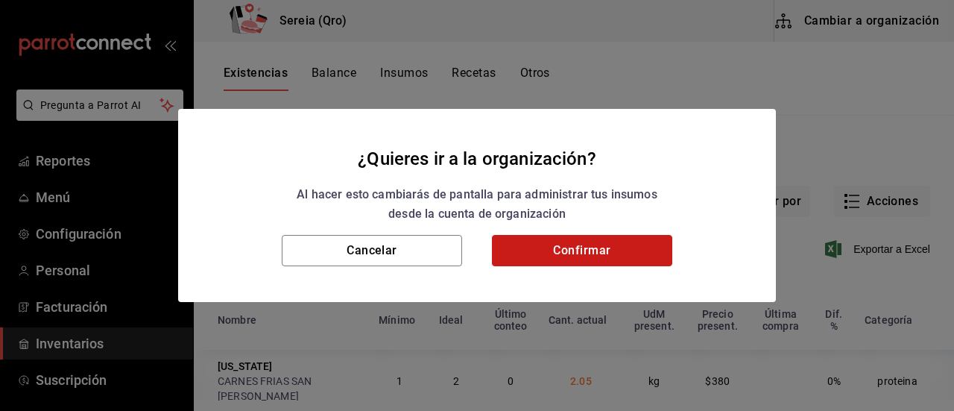
click at [545, 247] on button "Confirmar" at bounding box center [582, 250] width 180 height 31
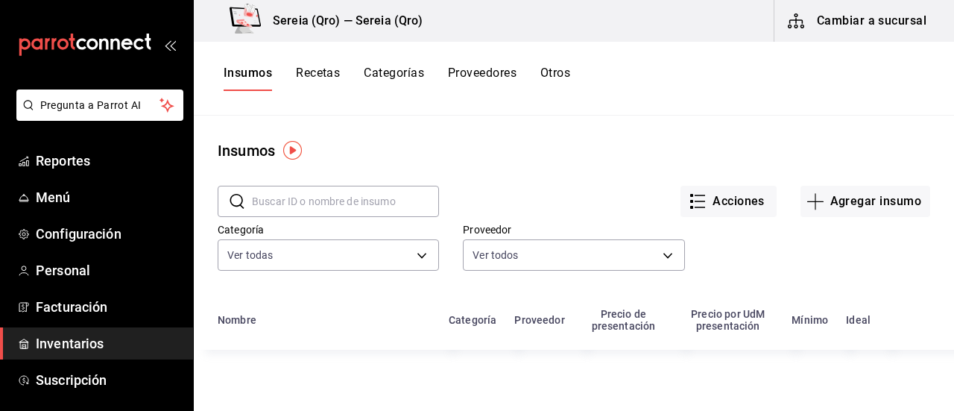
click at [265, 77] on button "Insumos" at bounding box center [248, 78] width 48 height 25
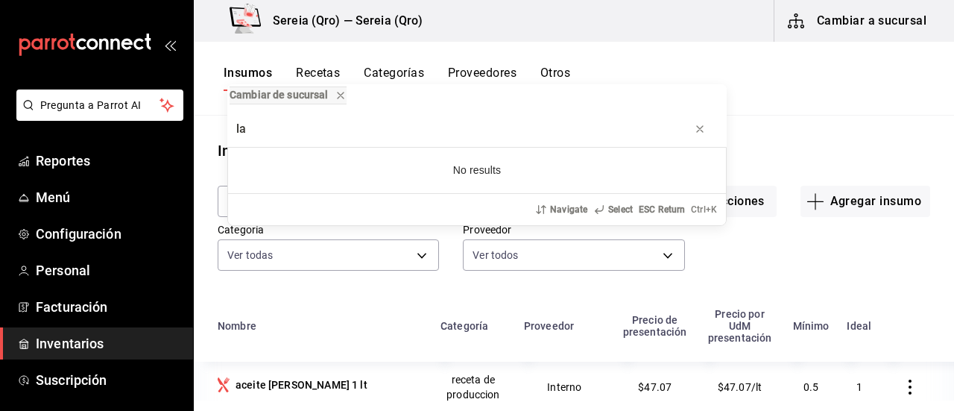
type input "l"
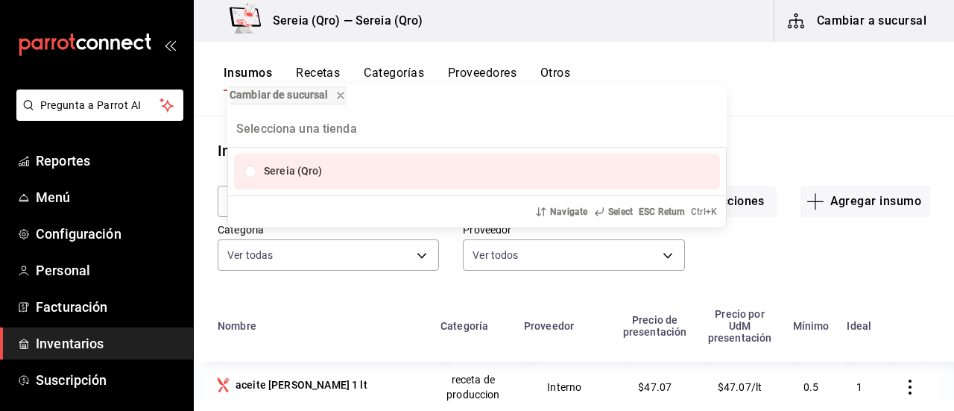
drag, startPoint x: 344, startPoint y: 329, endPoint x: 313, endPoint y: 238, distance: 95.2
click at [346, 317] on div "Cambiar de sucursal Sereia (Qro) Navigate Select ESC Return Ctrl+ K" at bounding box center [477, 205] width 954 height 411
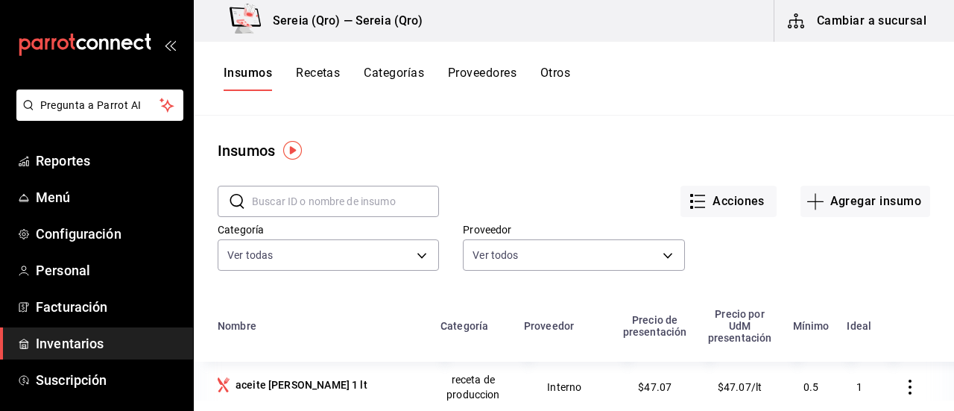
click at [270, 205] on input "text" at bounding box center [345, 201] width 187 height 30
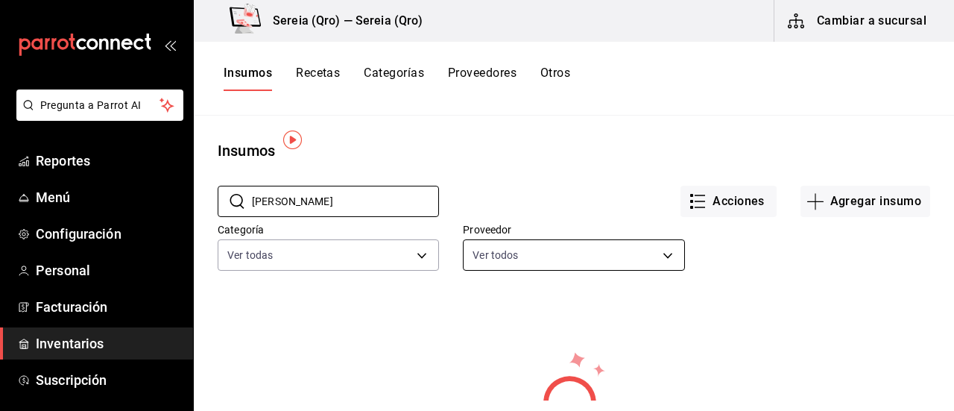
scroll to position [75, 0]
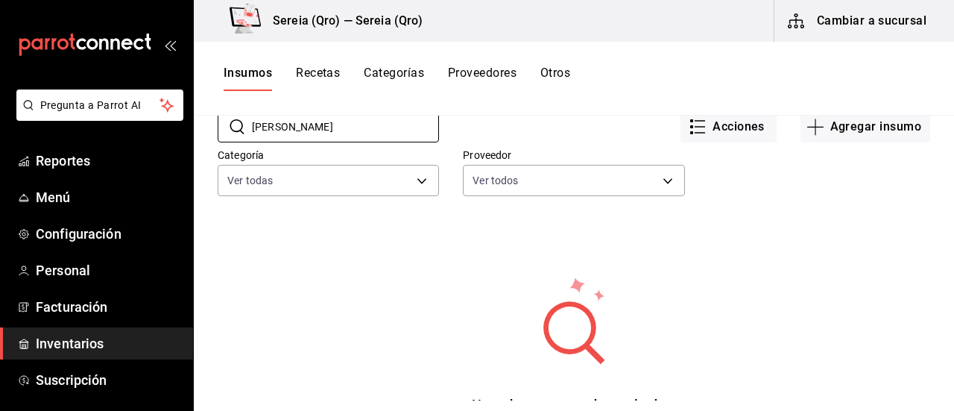
type input "[PERSON_NAME]"
click at [864, 128] on button "Agregar insumo" at bounding box center [865, 126] width 130 height 31
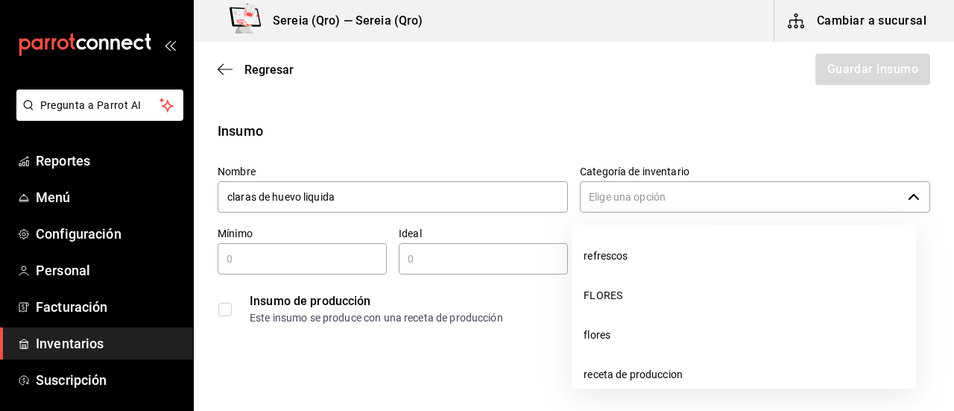
click at [911, 196] on div "​" at bounding box center [755, 196] width 350 height 31
type input "claras de huevo liquida"
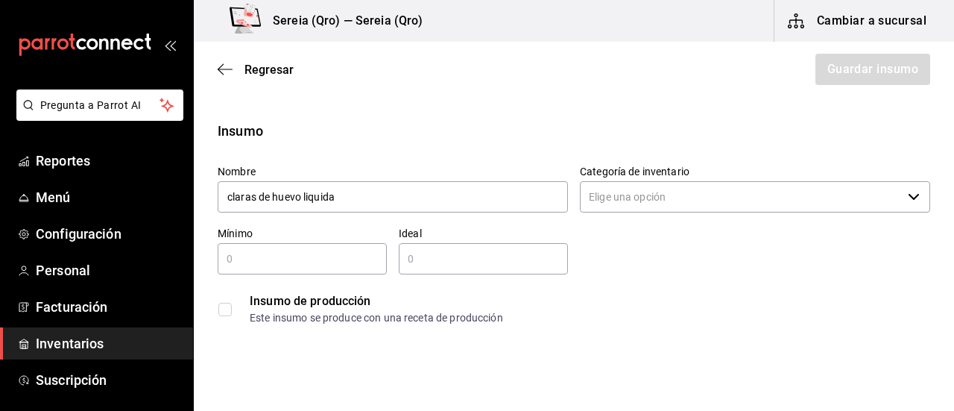
click at [908, 199] on icon "button" at bounding box center [914, 197] width 12 height 12
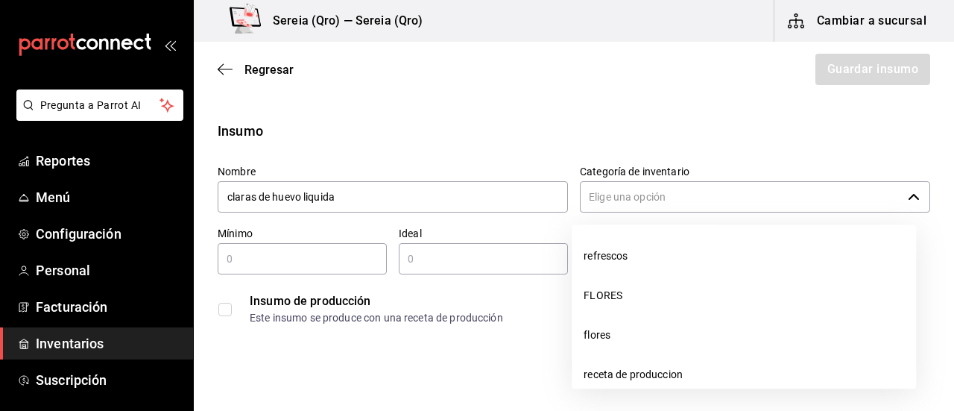
click at [908, 200] on icon "button" at bounding box center [914, 197] width 12 height 12
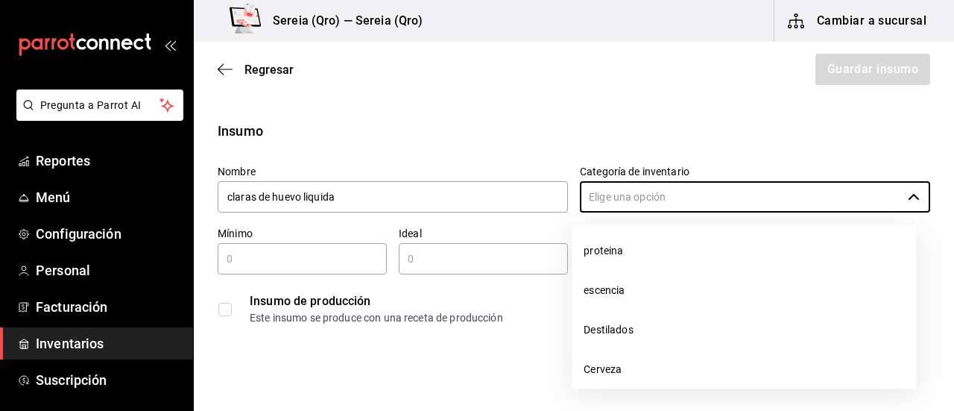
scroll to position [1364, 0]
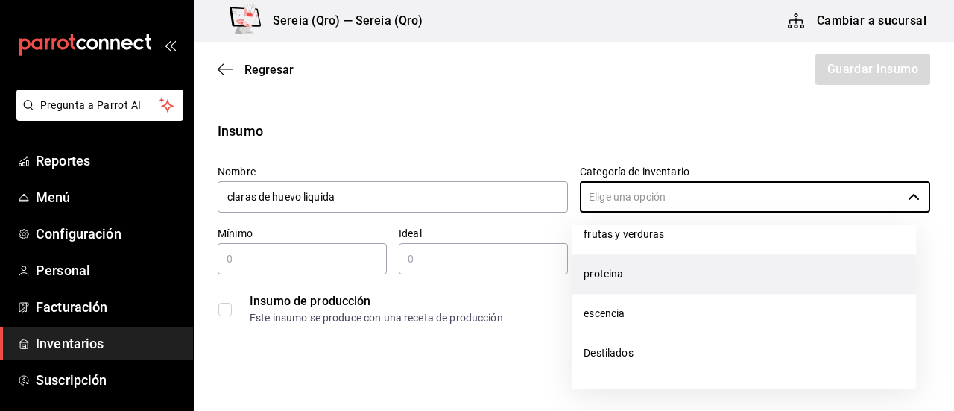
click at [623, 282] on li "proteina" at bounding box center [744, 273] width 344 height 39
type input "proteina"
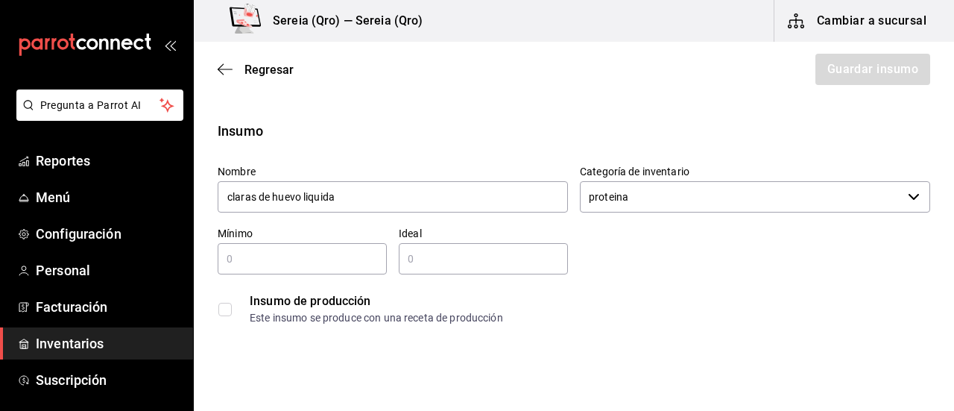
click at [235, 259] on input "text" at bounding box center [302, 259] width 169 height 18
type input "1"
click at [423, 256] on input "text" at bounding box center [483, 259] width 169 height 18
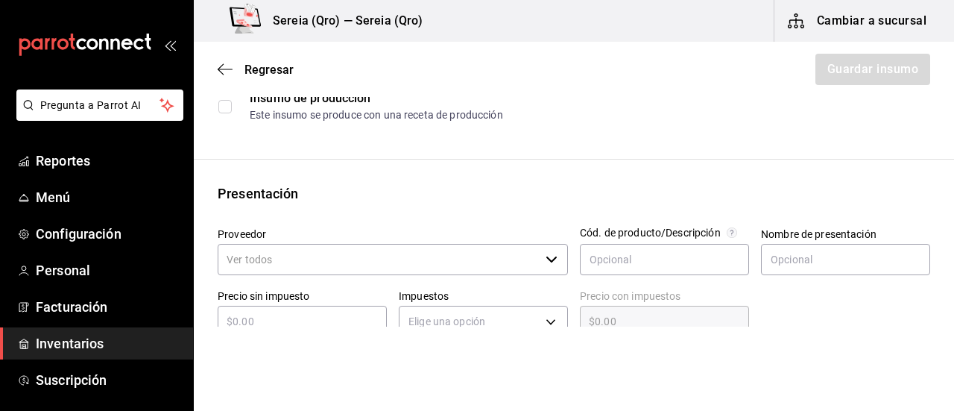
scroll to position [224, 0]
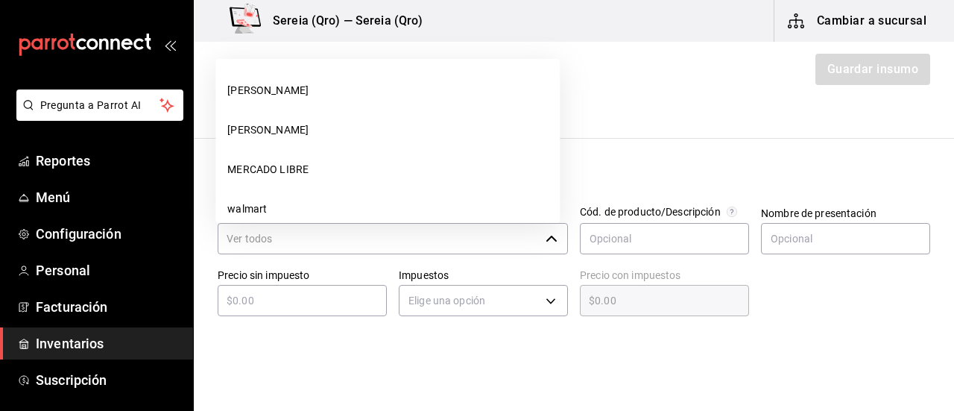
click at [551, 239] on icon "button" at bounding box center [551, 238] width 12 height 12
type input "4"
click at [245, 240] on input "Proveedor" at bounding box center [379, 238] width 322 height 31
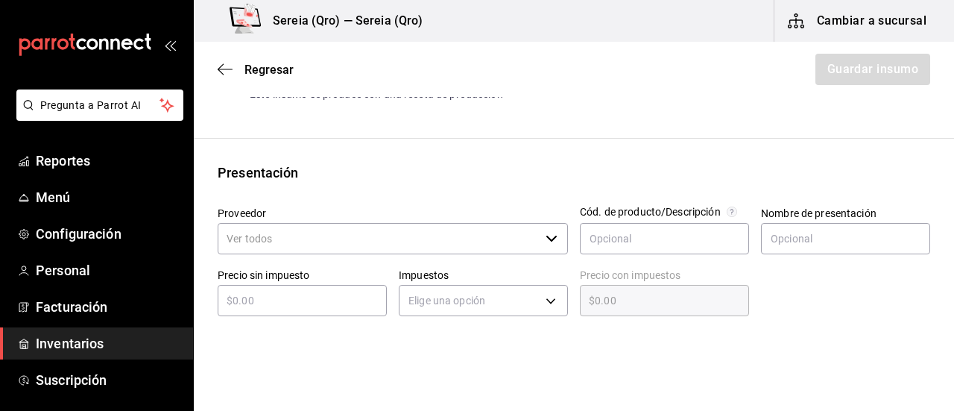
click at [547, 239] on icon "button" at bounding box center [551, 238] width 12 height 12
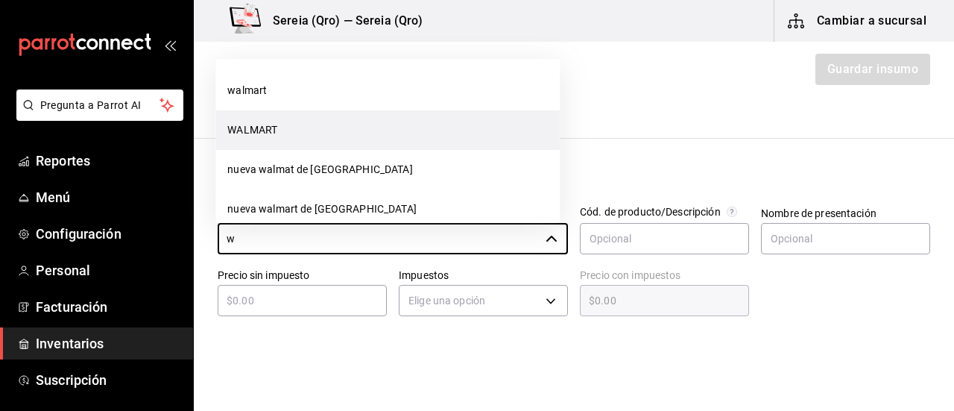
click at [268, 136] on li "WALMART" at bounding box center [387, 129] width 344 height 39
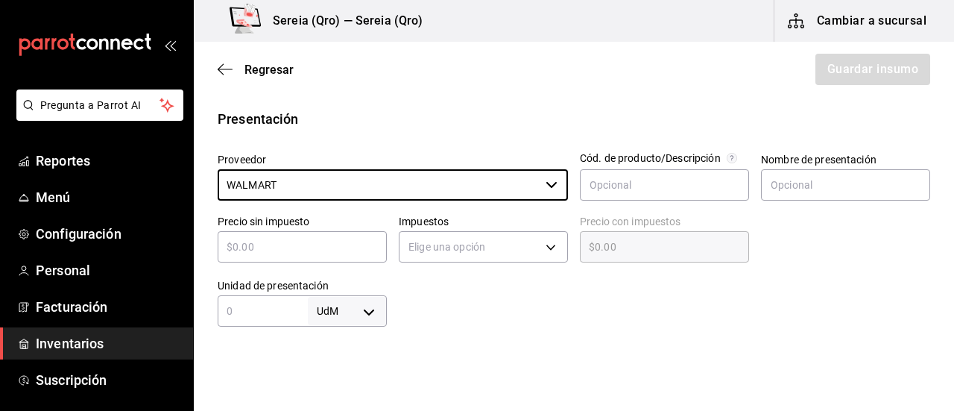
scroll to position [298, 0]
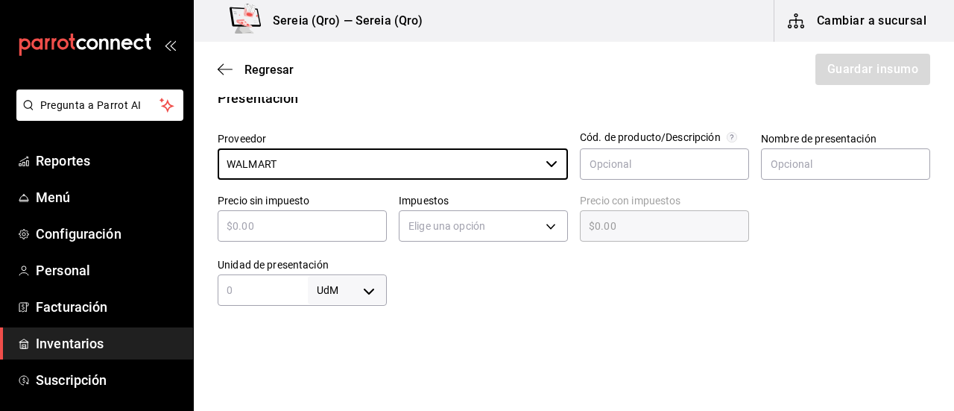
type input "WALMART"
click at [302, 233] on input "text" at bounding box center [302, 226] width 169 height 18
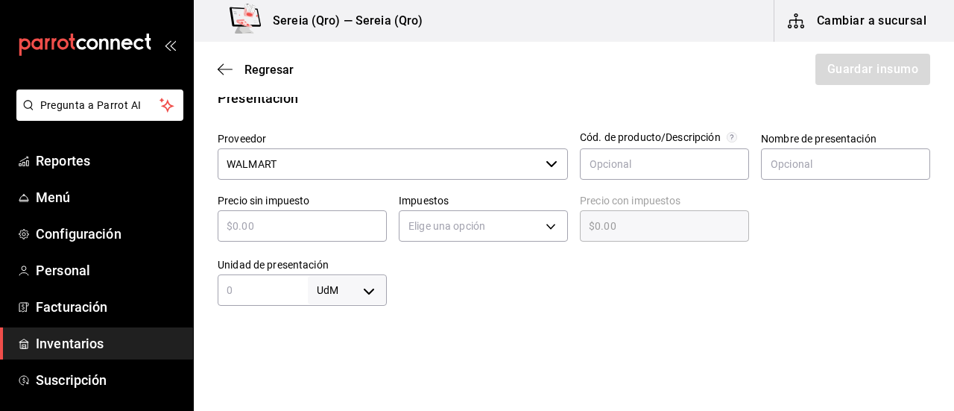
type input "$4"
type input "$4.00"
type input "$47"
type input "$47.00"
type input "$47"
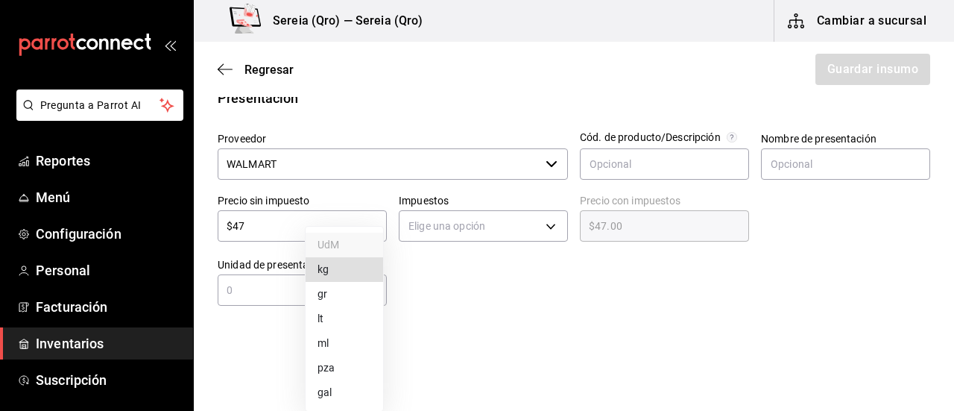
click at [370, 297] on body "Pregunta a Parrot AI Reportes Menú Configuración Personal Facturación Inventari…" at bounding box center [477, 163] width 954 height 326
click at [335, 265] on li "kg" at bounding box center [344, 269] width 77 height 25
type input "KILOGRAM"
click at [250, 294] on input "text" at bounding box center [263, 290] width 90 height 18
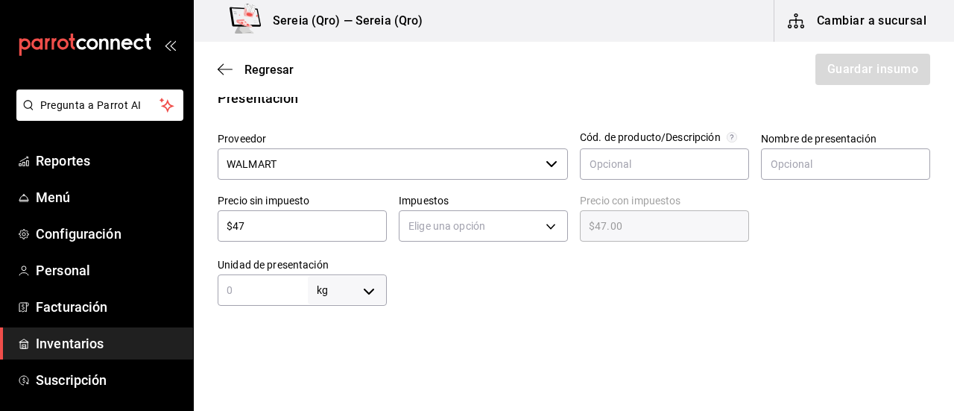
type input "1"
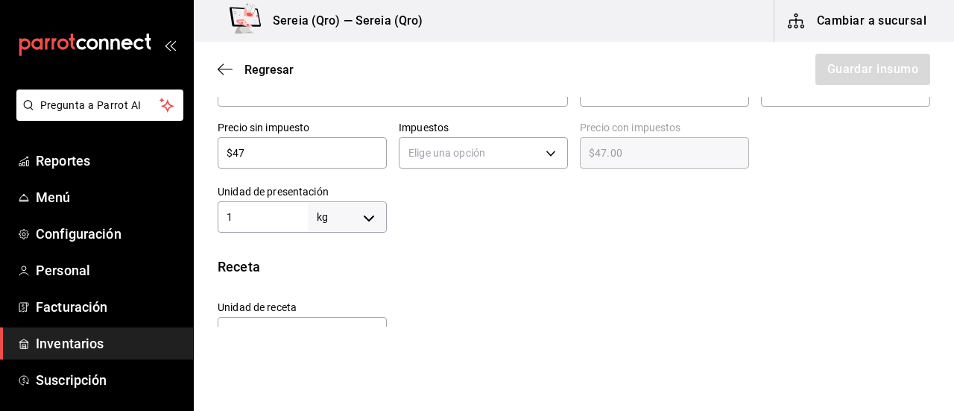
scroll to position [447, 0]
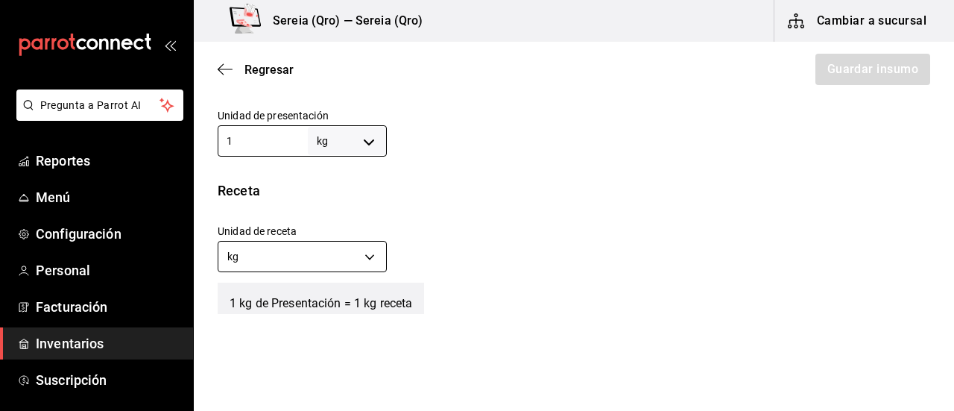
type input "1"
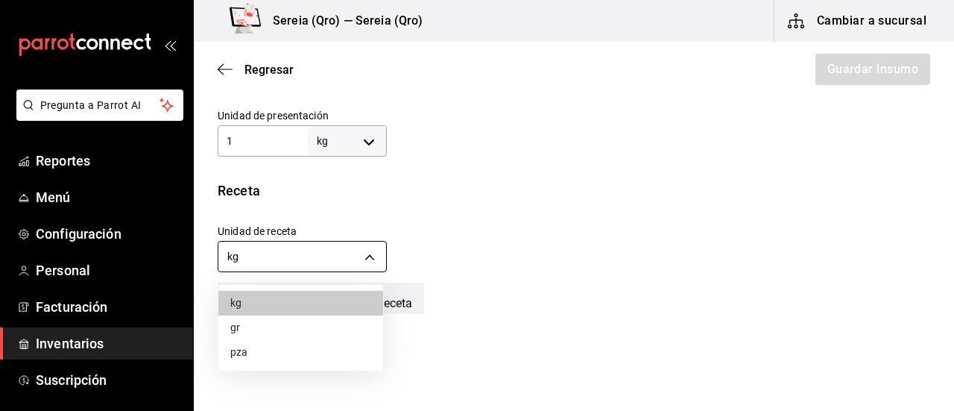
click at [376, 260] on body "Pregunta a Parrot AI Reportes Menú Configuración Personal Facturación Inventari…" at bounding box center [477, 163] width 954 height 326
click at [253, 332] on li "gr" at bounding box center [300, 327] width 165 height 25
type input "GRAM"
type input "1,000"
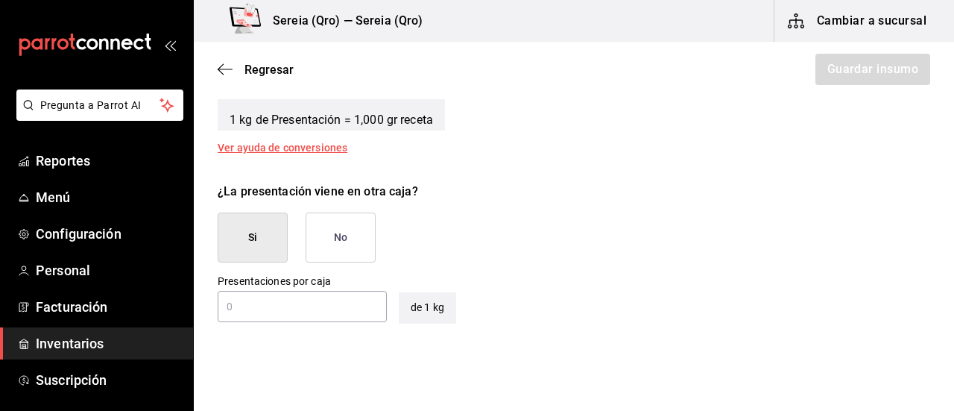
scroll to position [671, 0]
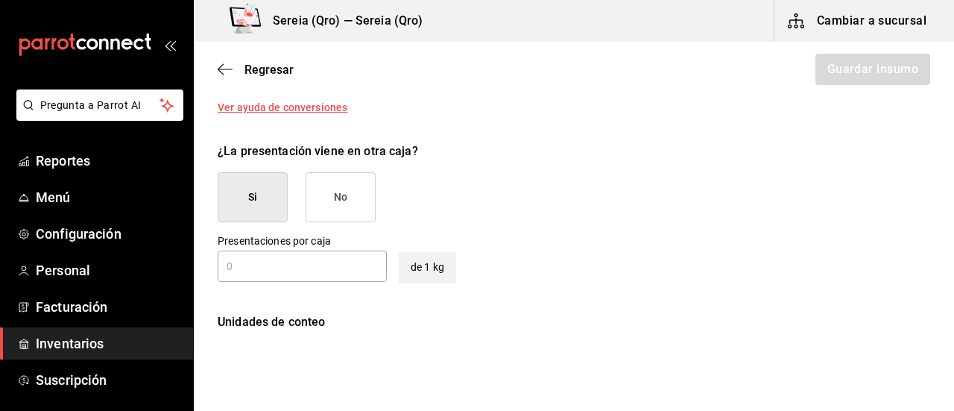
click at [349, 209] on button "No" at bounding box center [341, 197] width 70 height 50
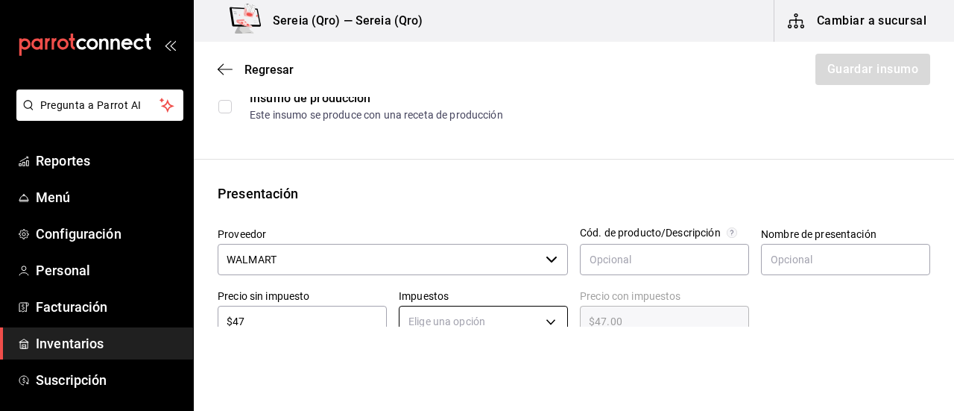
scroll to position [224, 0]
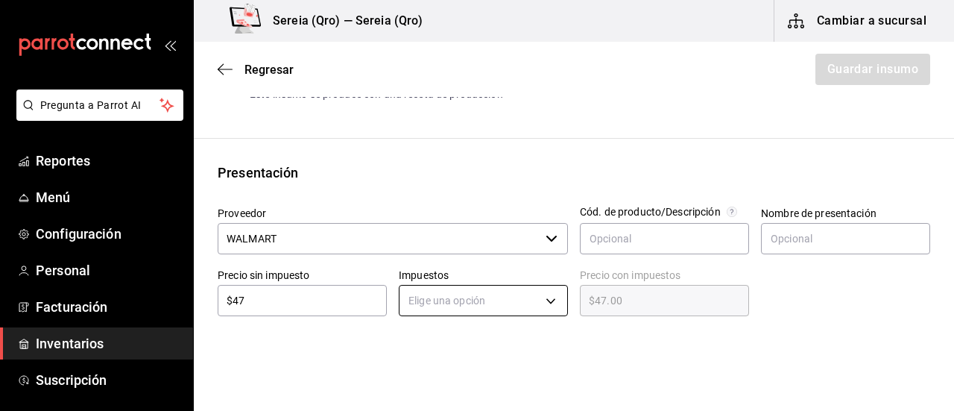
click at [554, 302] on body "Pregunta a Parrot AI Reportes Menú Configuración Personal Facturación Inventari…" at bounding box center [477, 163] width 954 height 326
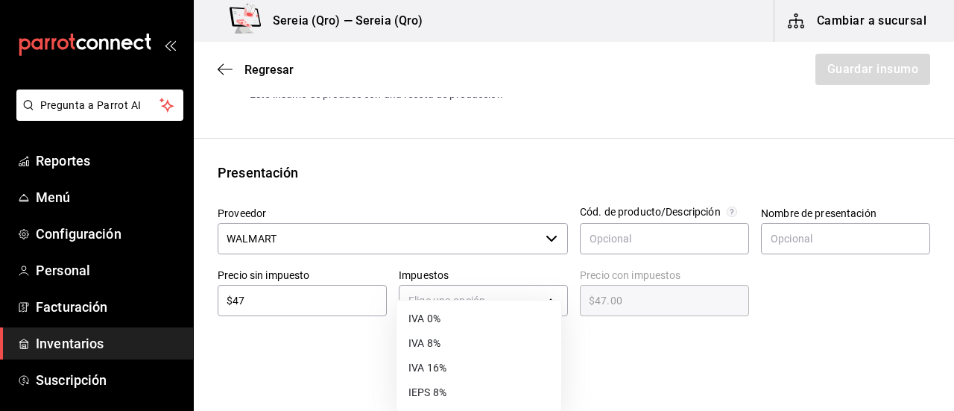
drag, startPoint x: 436, startPoint y: 366, endPoint x: 505, endPoint y: 367, distance: 69.3
click at [436, 367] on li "IVA 16%" at bounding box center [478, 367] width 165 height 25
type input "IVA_16"
type input "$54.52"
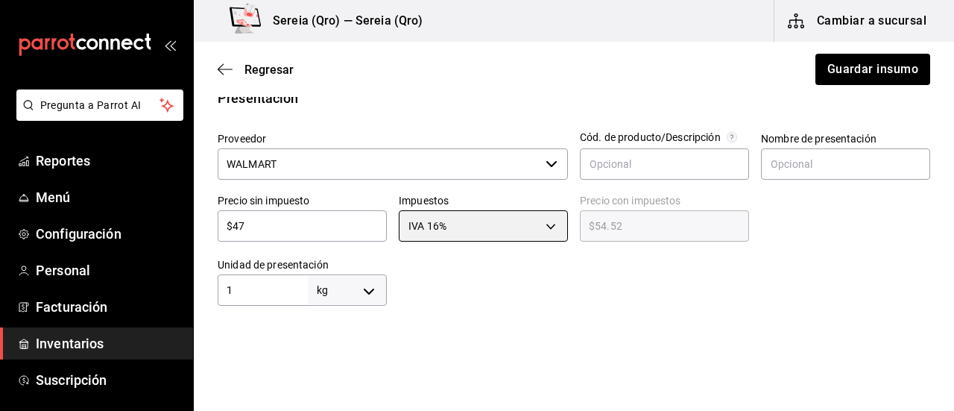
scroll to position [447, 0]
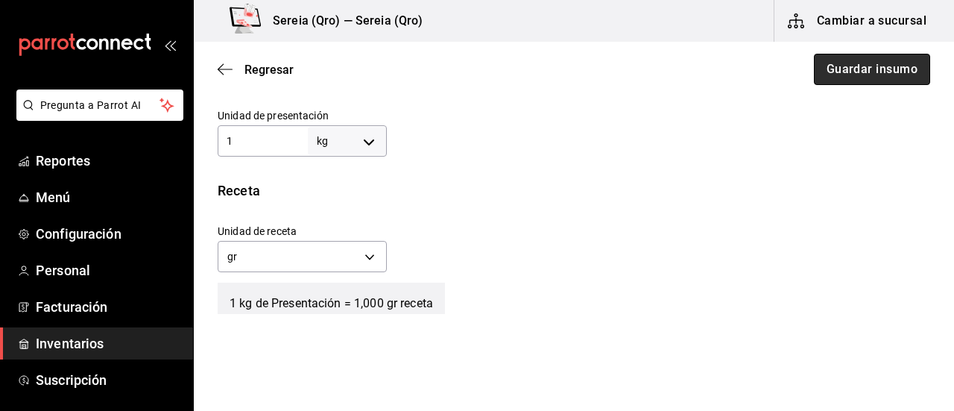
click at [858, 64] on button "Guardar insumo" at bounding box center [872, 69] width 116 height 31
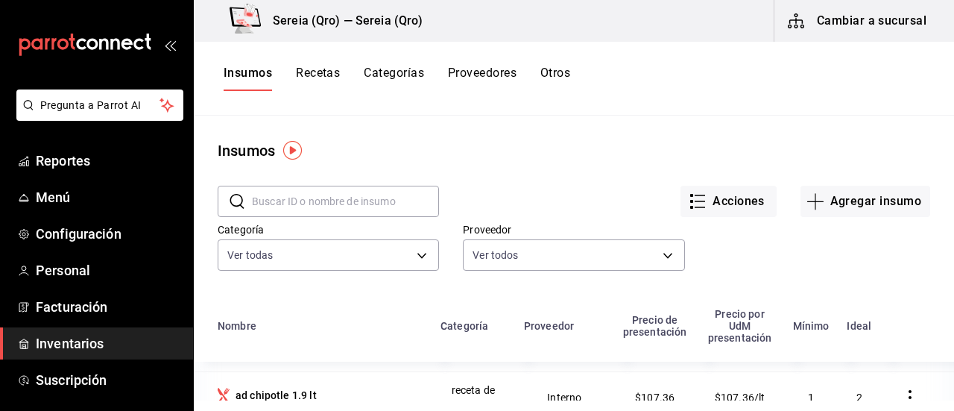
click at [293, 199] on input "text" at bounding box center [345, 201] width 187 height 30
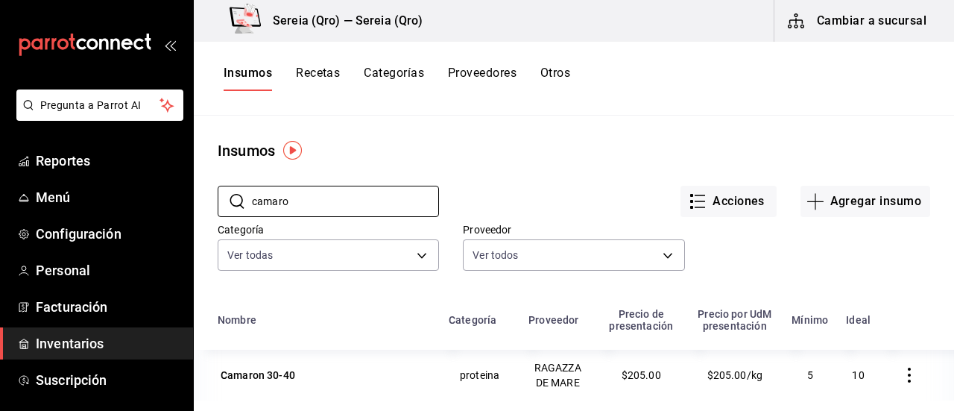
type input "camaro"
click at [852, 24] on button "Cambiar a sucursal" at bounding box center [858, 21] width 168 height 42
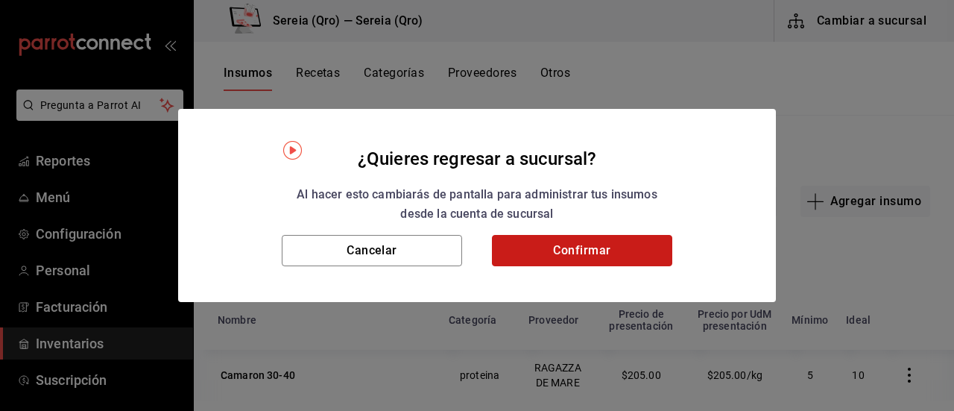
click at [587, 256] on button "Confirmar" at bounding box center [582, 250] width 180 height 31
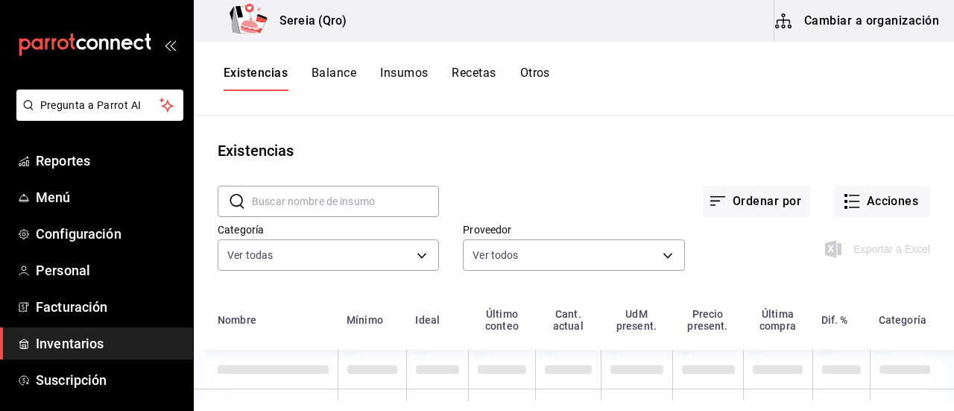
click at [285, 199] on input "text" at bounding box center [345, 201] width 187 height 30
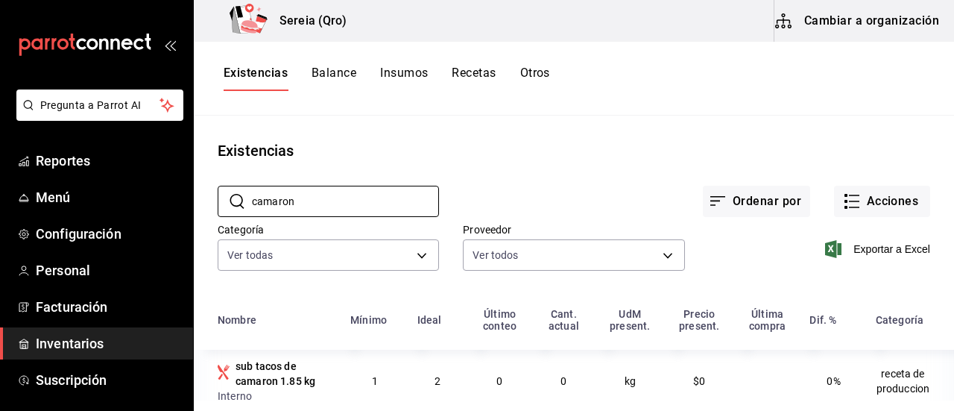
type input "camaron"
